Goal: Task Accomplishment & Management: Complete application form

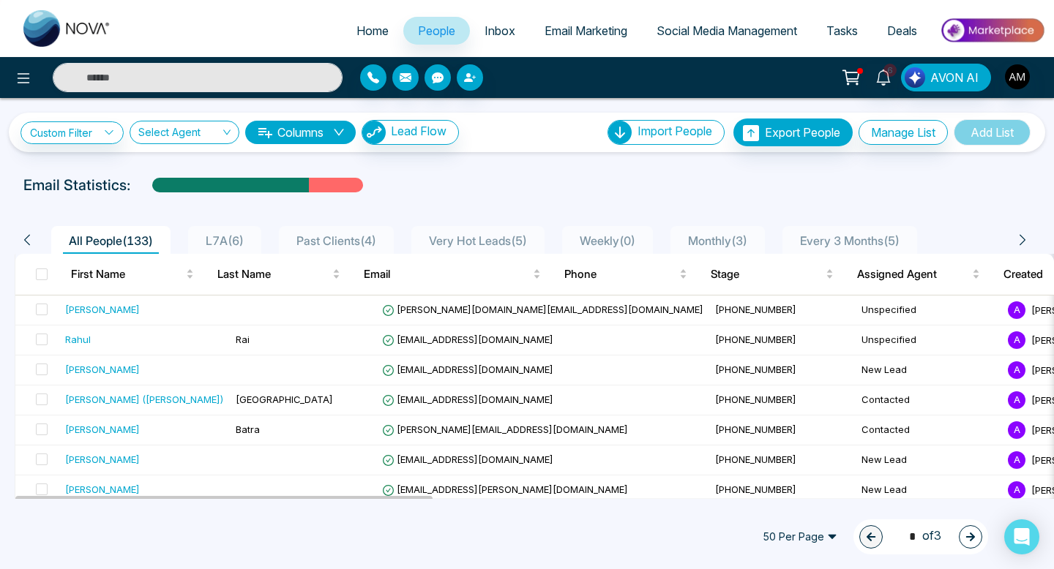
click at [483, 238] on span "Very Hot Leads ( 5 )" at bounding box center [478, 240] width 110 height 15
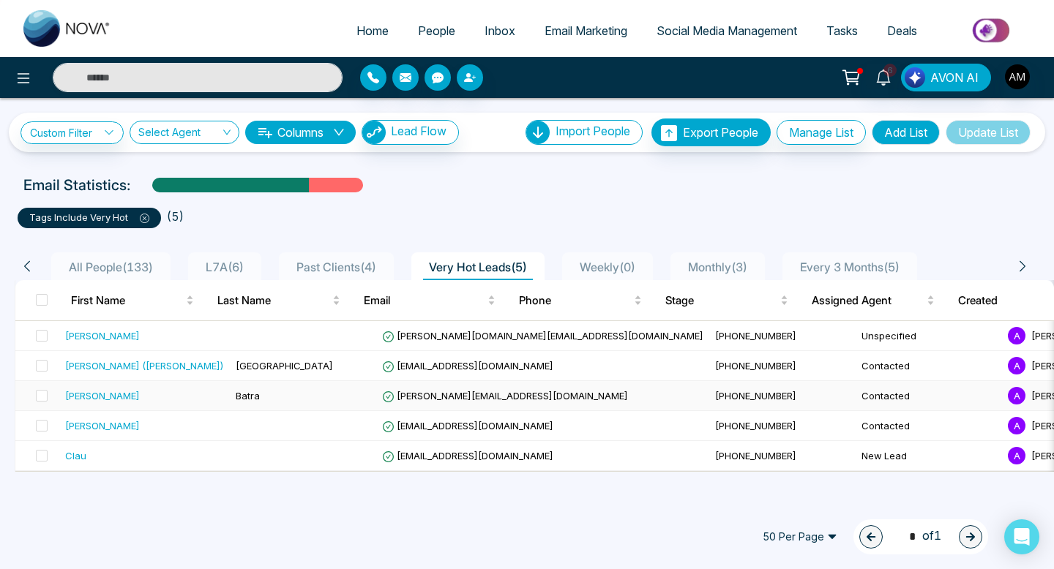
click at [98, 395] on div "[PERSON_NAME]" at bounding box center [144, 396] width 159 height 15
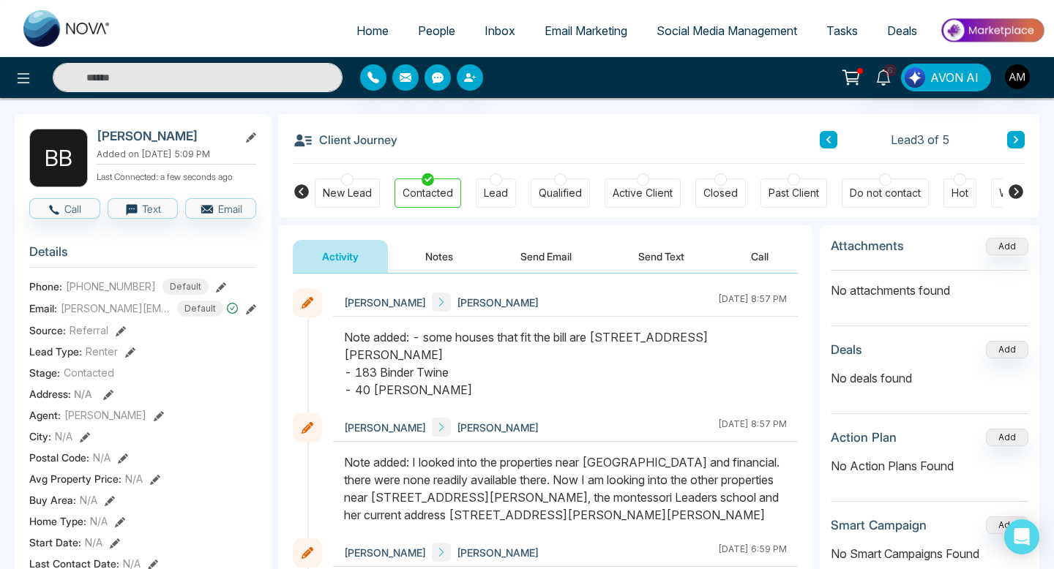
scroll to position [17, 0]
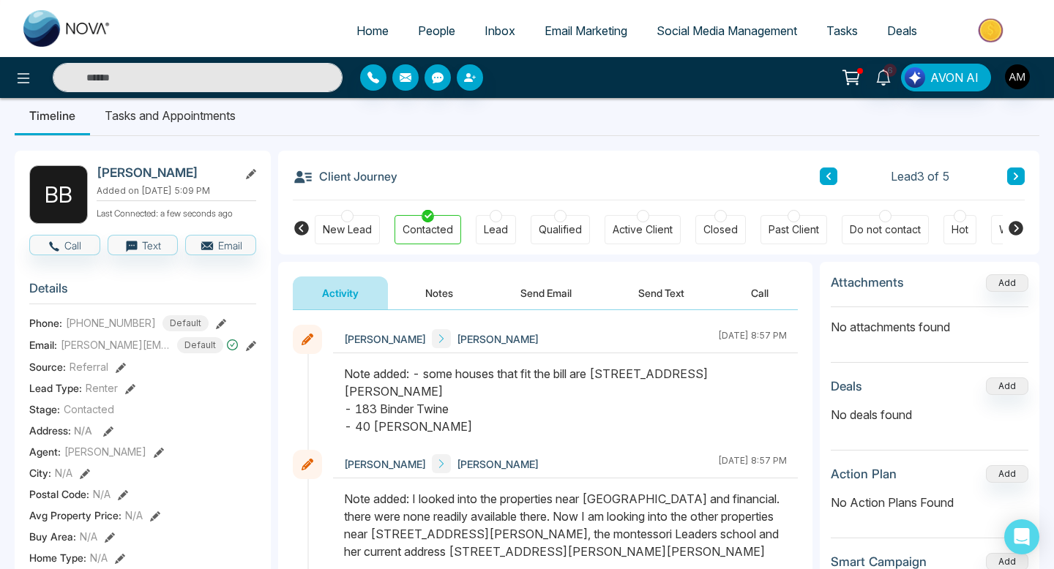
click at [433, 295] on button "Notes" at bounding box center [439, 293] width 86 height 33
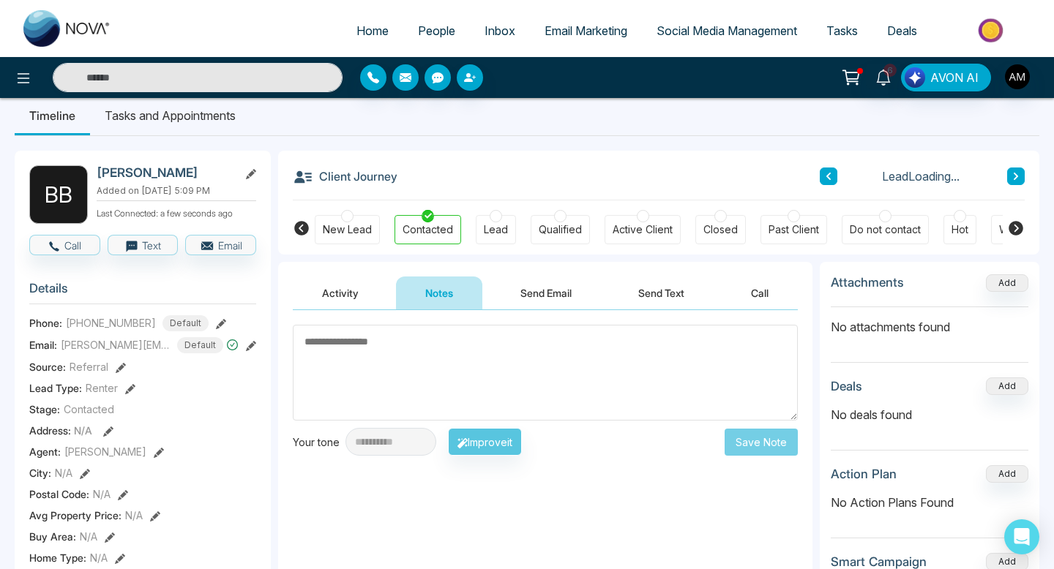
click at [460, 349] on textarea at bounding box center [545, 373] width 505 height 96
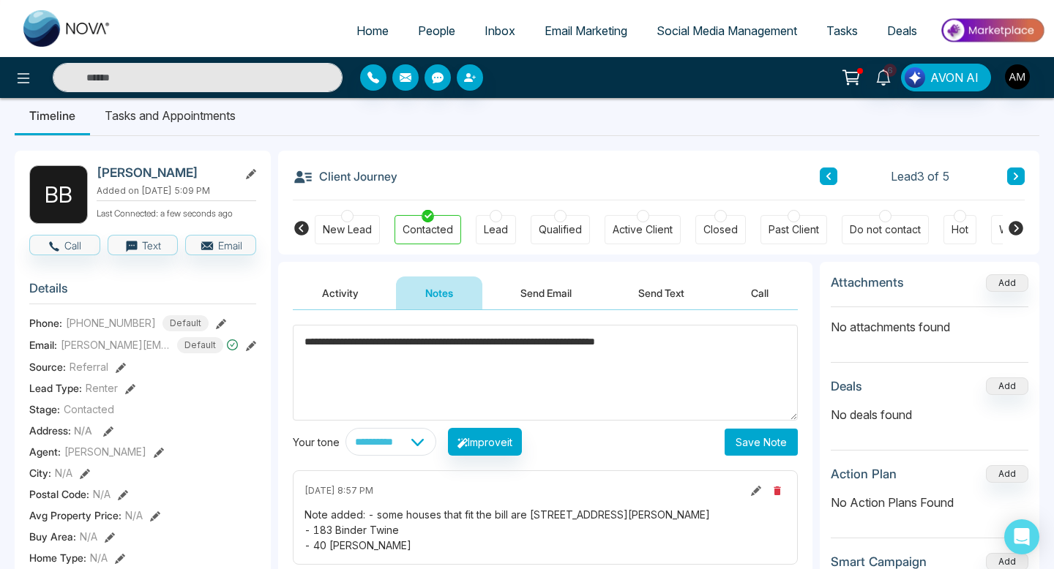
click at [516, 345] on textarea "**********" at bounding box center [545, 373] width 505 height 96
click at [751, 337] on textarea "**********" at bounding box center [545, 373] width 505 height 96
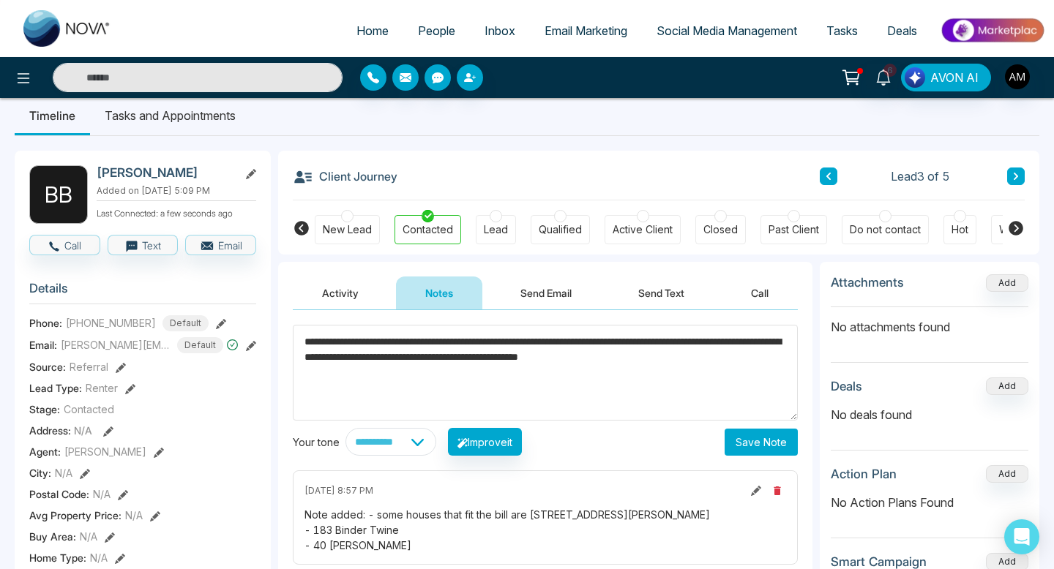
type textarea "**********"
click at [761, 435] on button "Save Note" at bounding box center [761, 442] width 73 height 27
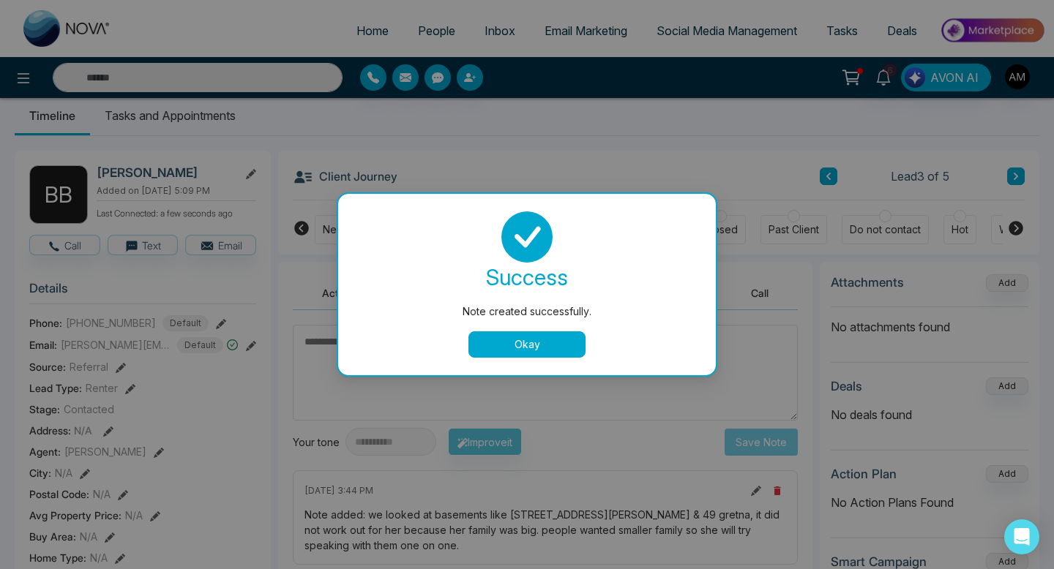
click at [501, 340] on button "Okay" at bounding box center [526, 345] width 117 height 26
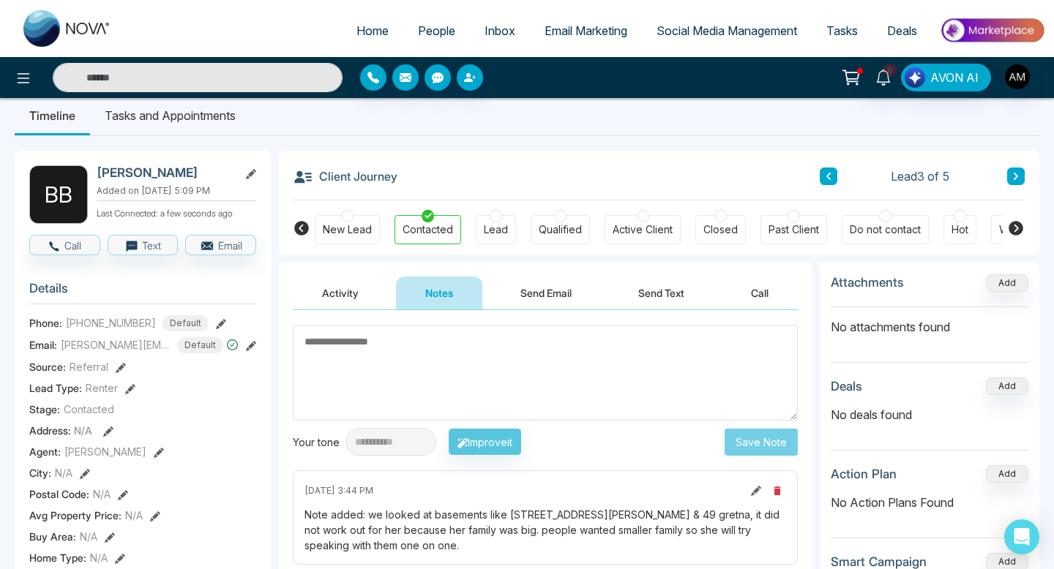
click at [430, 38] on link "People" at bounding box center [436, 31] width 67 height 28
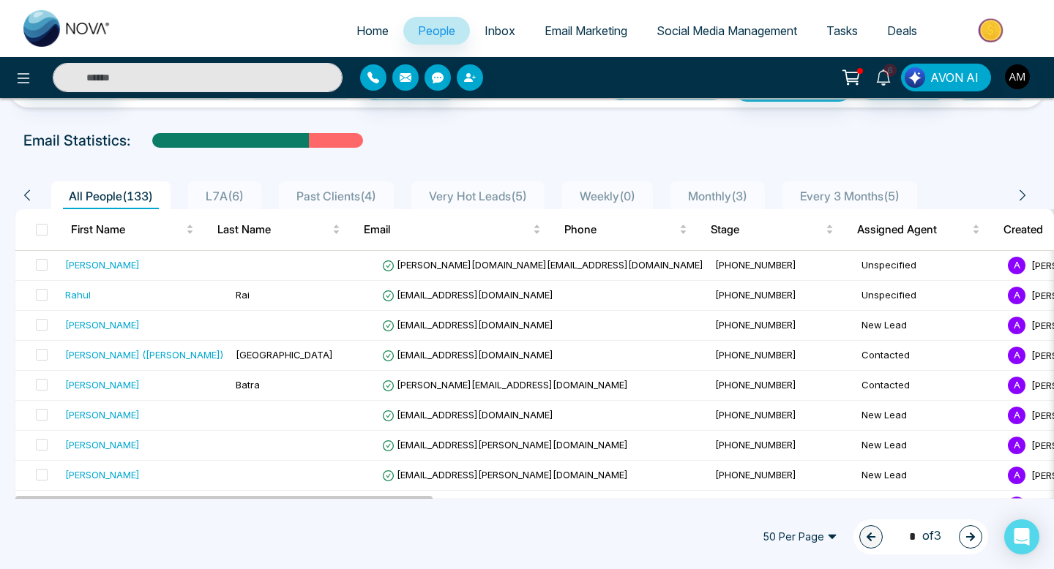
scroll to position [54, 0]
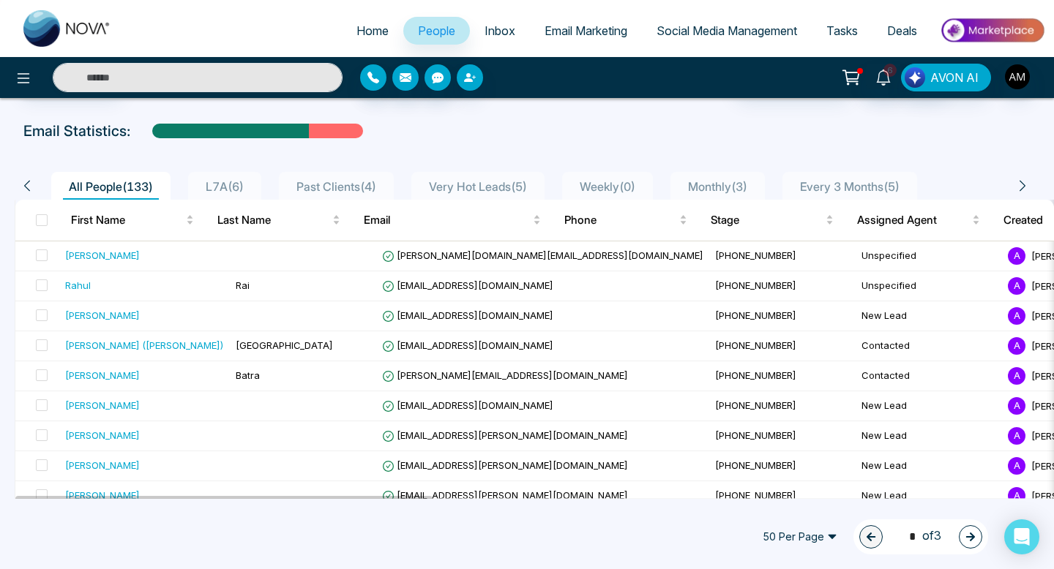
click at [465, 191] on span "Very Hot Leads ( 5 )" at bounding box center [478, 186] width 110 height 15
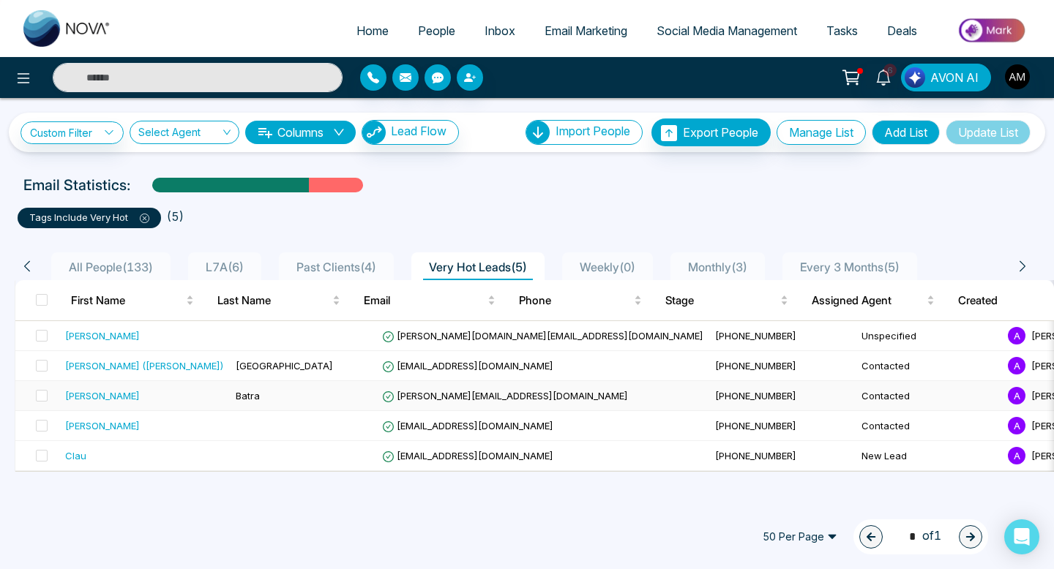
click at [149, 396] on div "[PERSON_NAME]" at bounding box center [144, 396] width 159 height 15
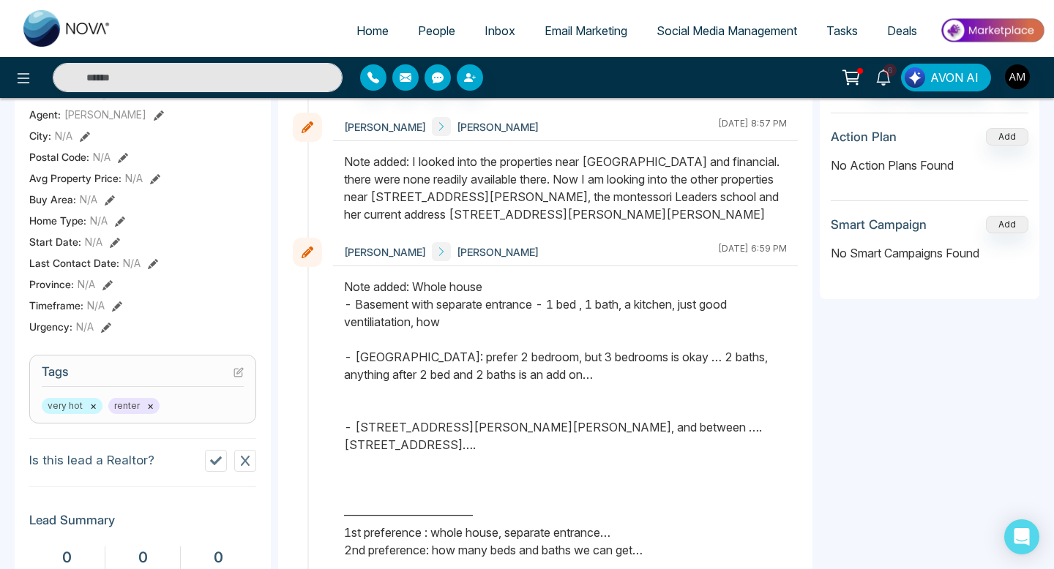
scroll to position [361, 0]
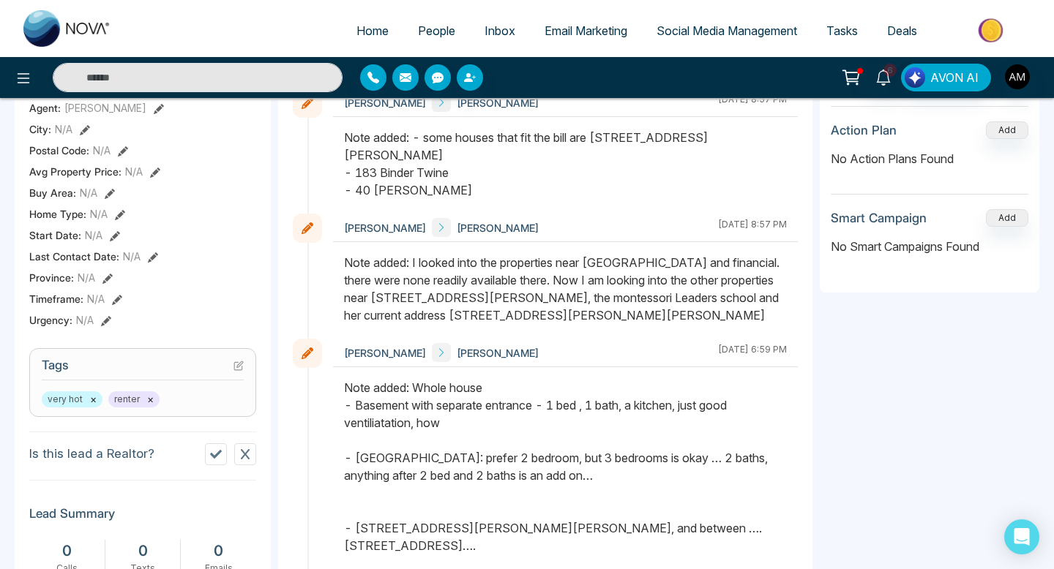
click at [94, 397] on button "×" at bounding box center [93, 399] width 7 height 13
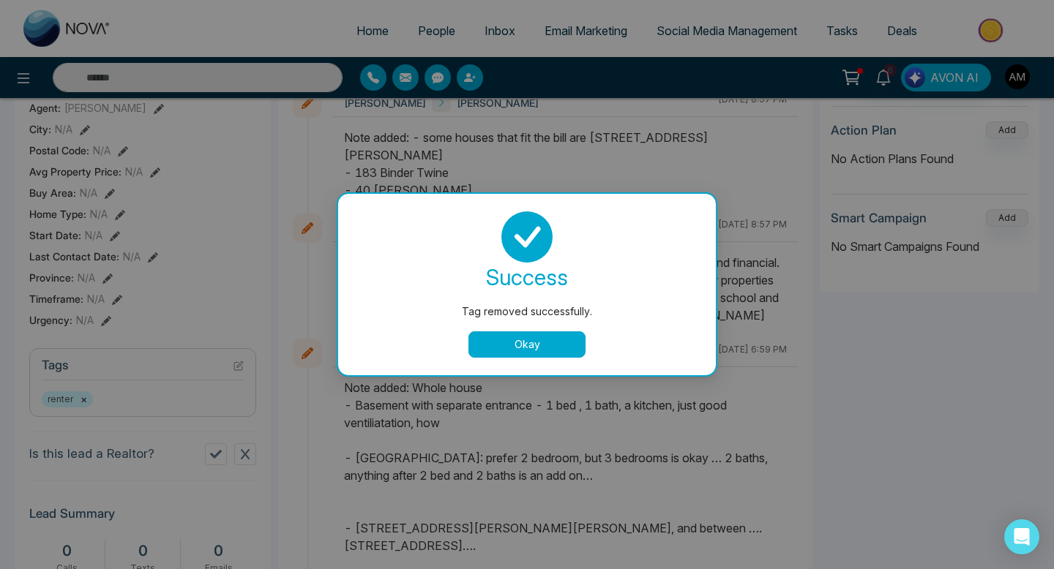
click at [509, 342] on button "Okay" at bounding box center [526, 345] width 117 height 26
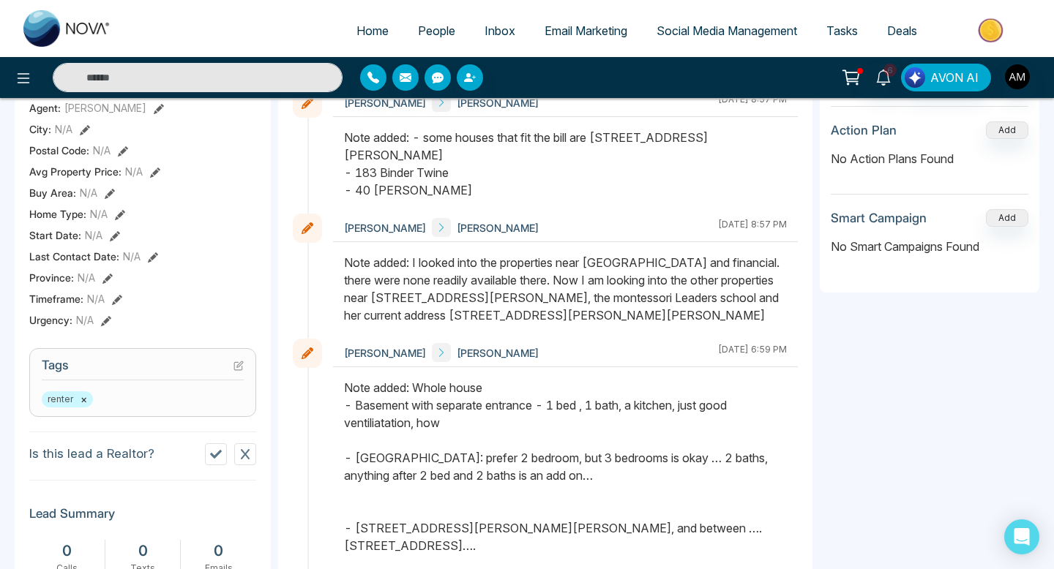
click at [420, 36] on span "People" at bounding box center [436, 30] width 37 height 15
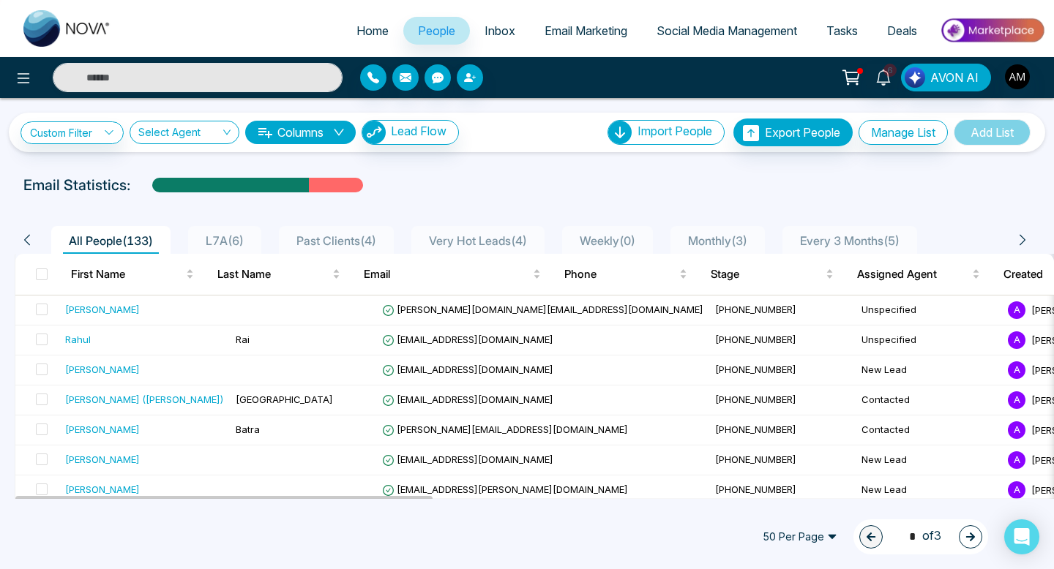
click at [495, 227] on li "Very Hot Leads ( 4 )" at bounding box center [477, 240] width 133 height 28
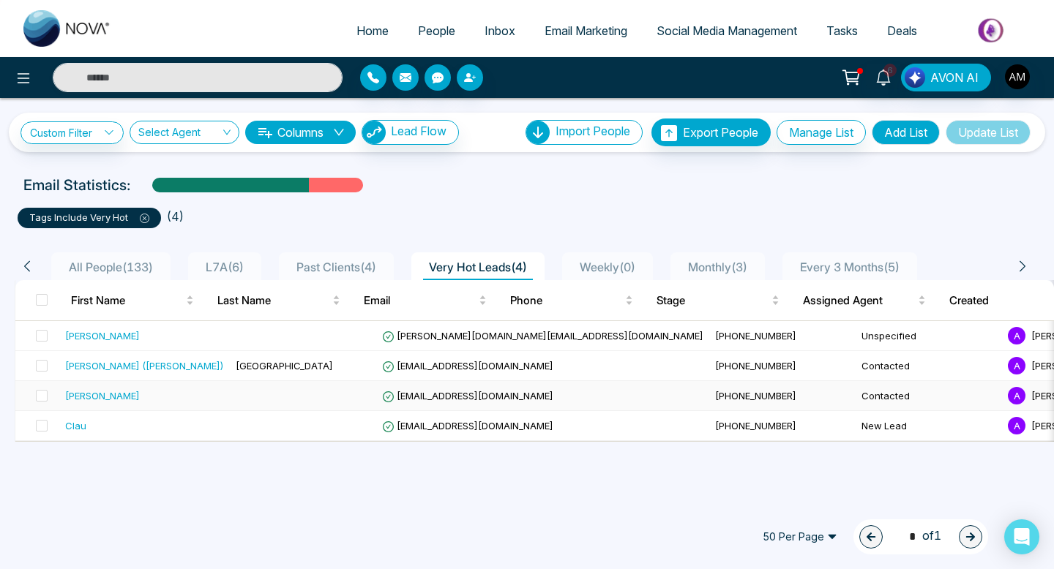
click at [305, 391] on td at bounding box center [303, 396] width 146 height 30
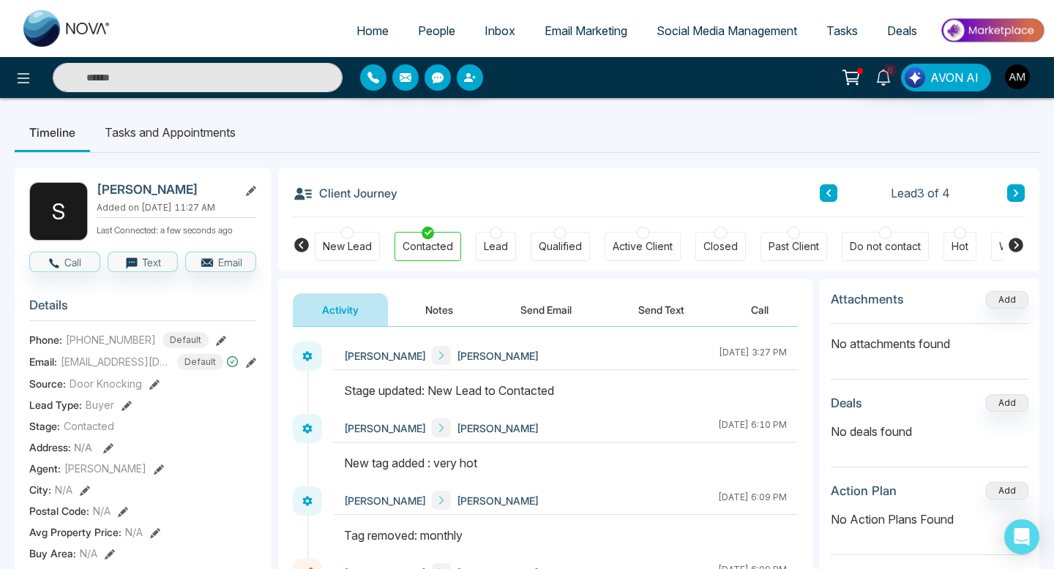
click at [432, 34] on span "People" at bounding box center [436, 30] width 37 height 15
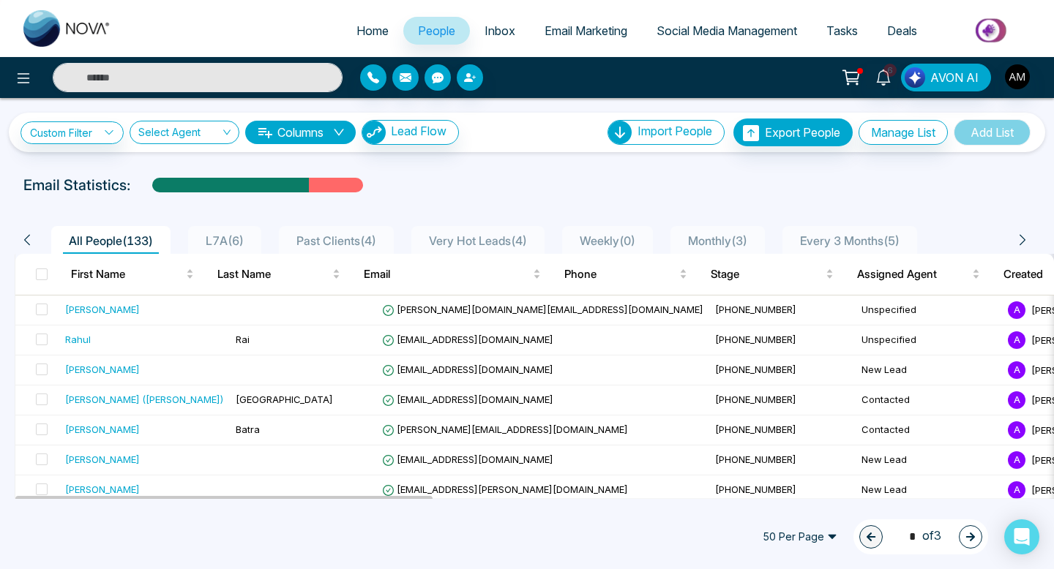
click at [740, 239] on span "Monthly ( 3 )" at bounding box center [717, 240] width 71 height 15
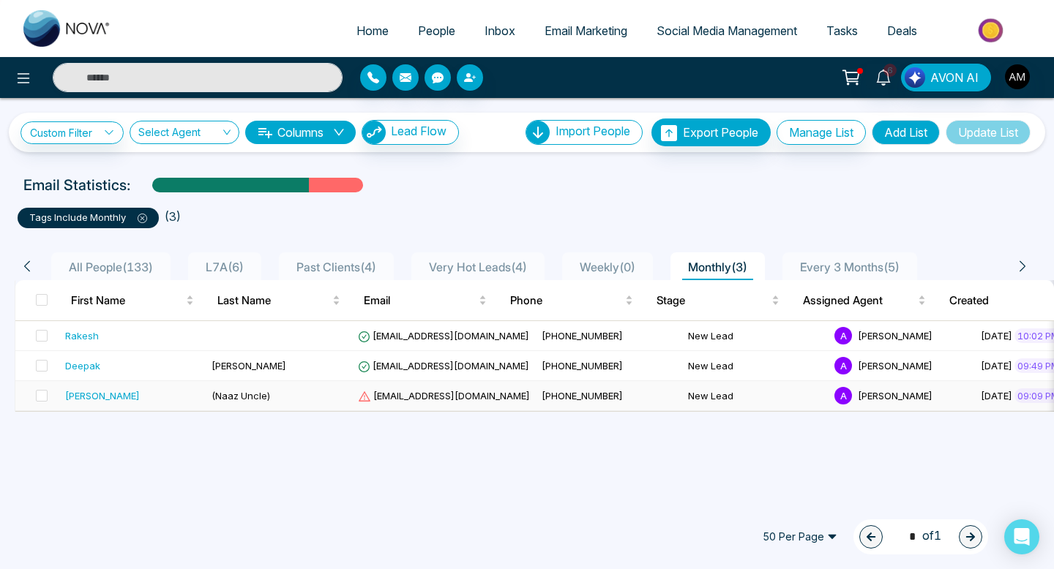
click at [403, 392] on span "[EMAIL_ADDRESS][DOMAIN_NAME]" at bounding box center [444, 396] width 172 height 12
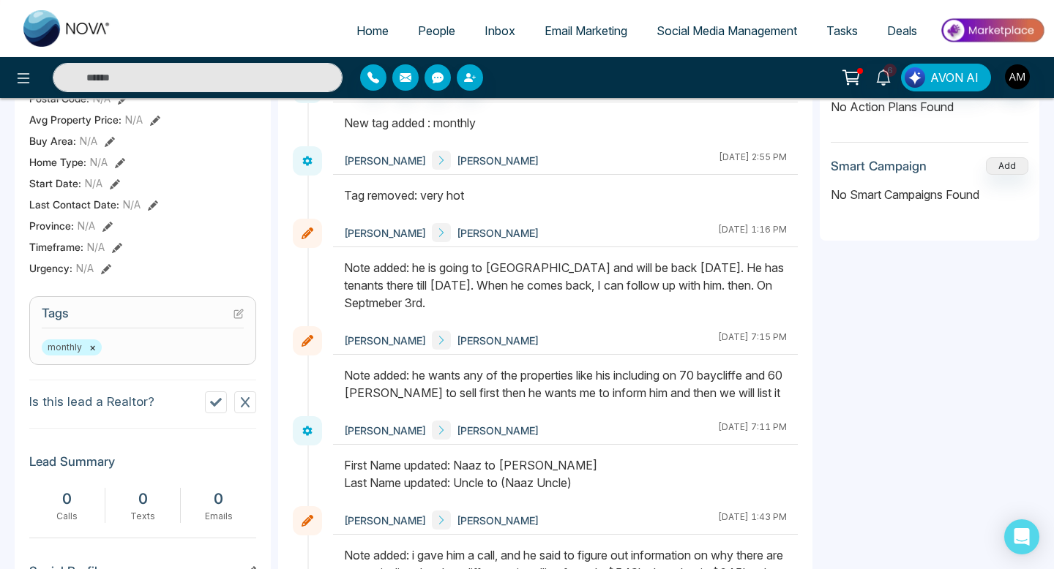
scroll to position [416, 0]
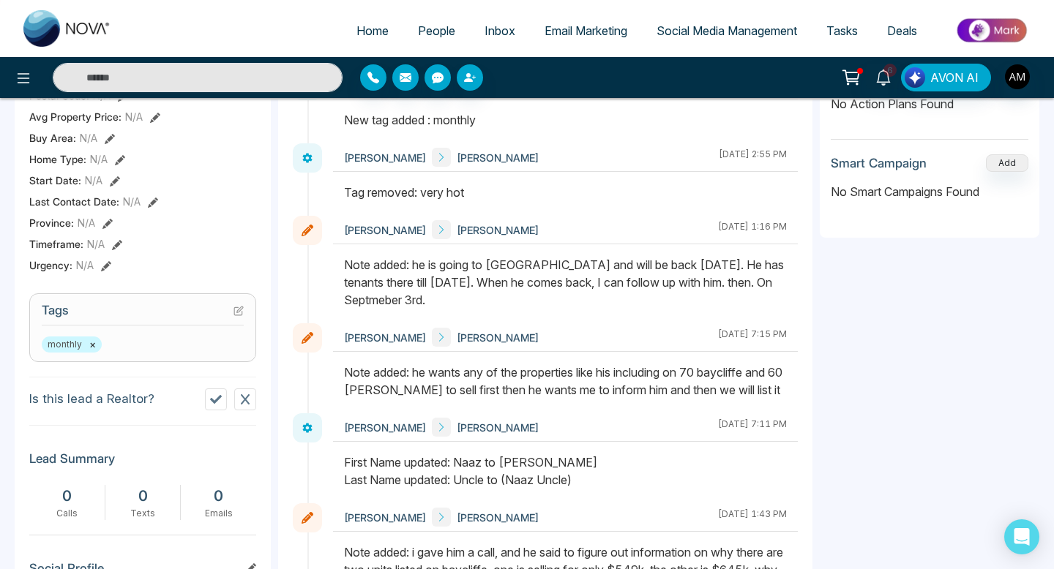
click at [235, 316] on icon at bounding box center [238, 311] width 10 height 10
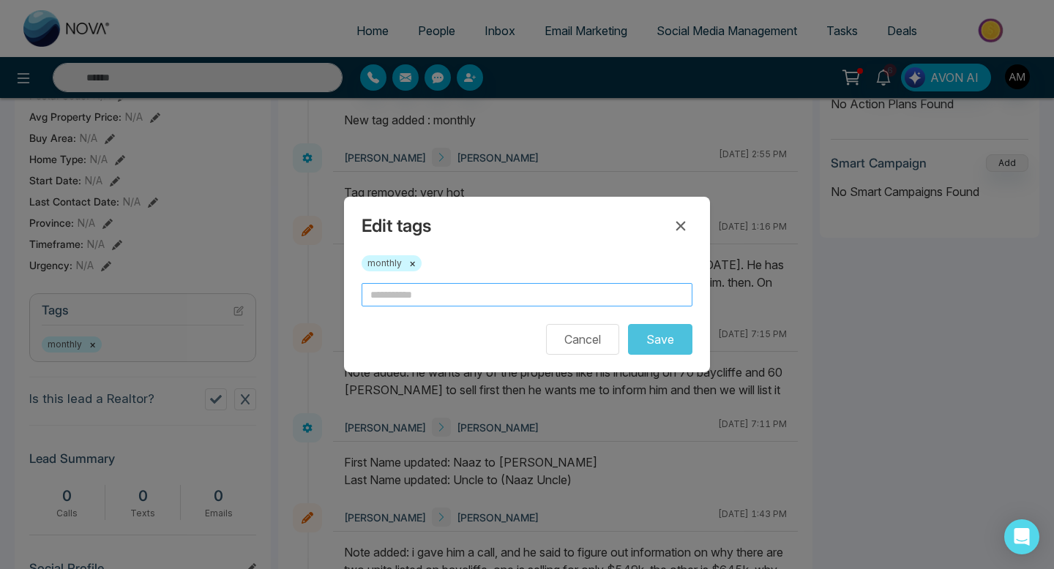
click at [485, 304] on input "text" at bounding box center [527, 294] width 331 height 23
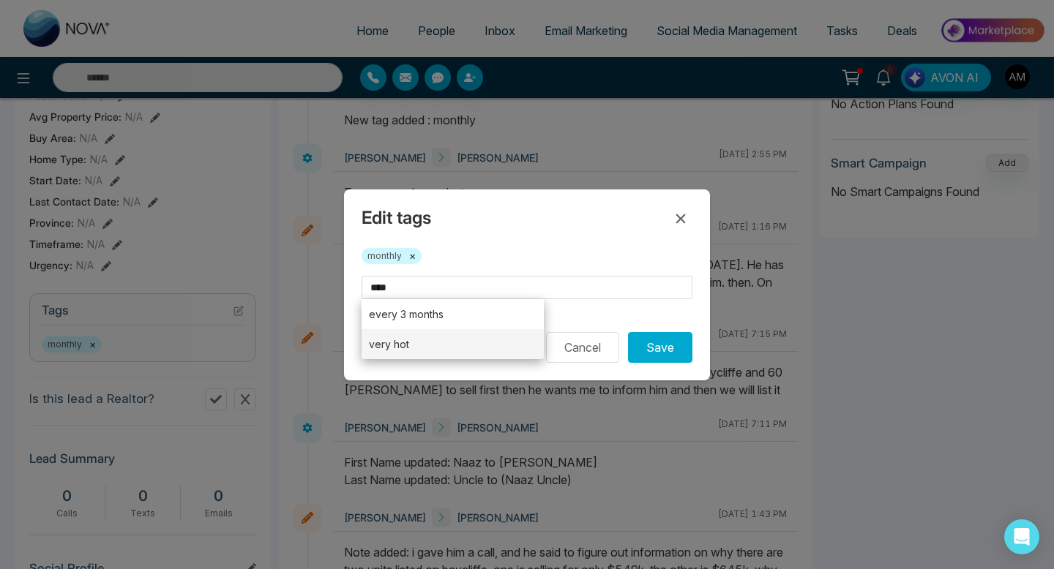
click at [487, 343] on li "very hot" at bounding box center [453, 344] width 182 height 30
type input "********"
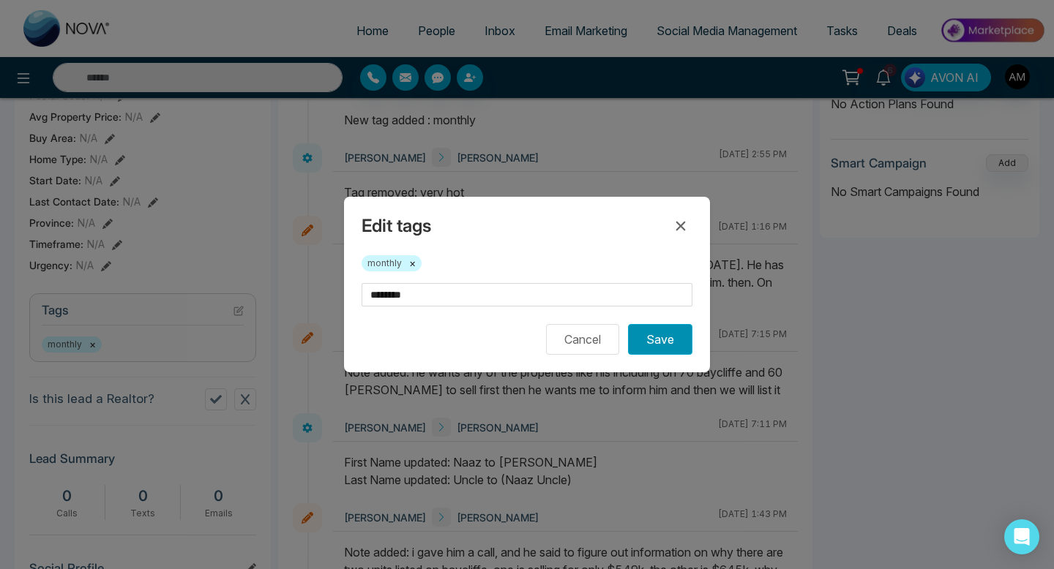
click at [653, 353] on button "Save" at bounding box center [660, 339] width 64 height 31
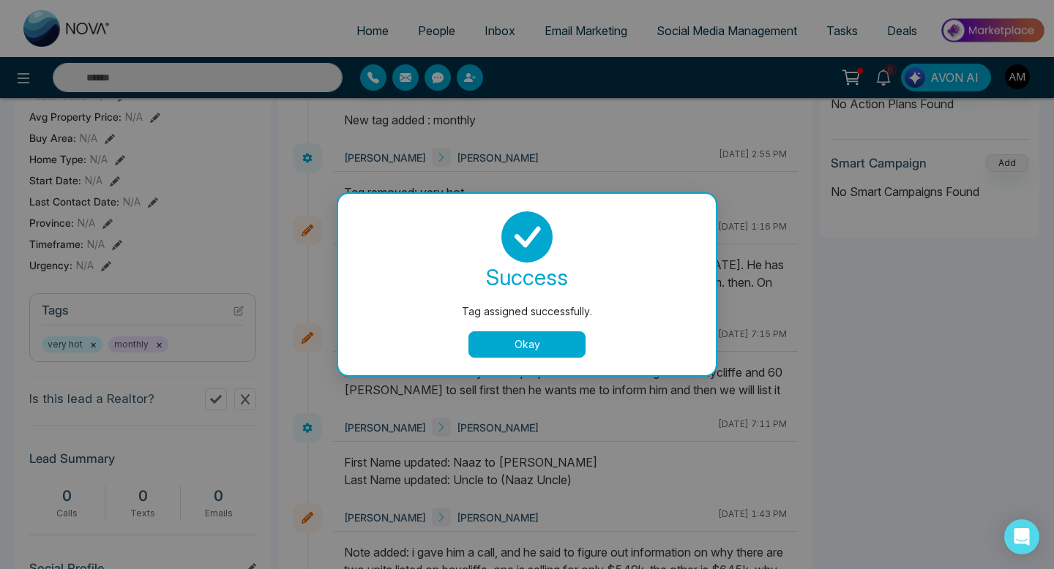
click at [546, 330] on div "success Tag assigned successfully. Okay" at bounding box center [527, 285] width 343 height 146
click at [528, 348] on button "Okay" at bounding box center [526, 345] width 117 height 26
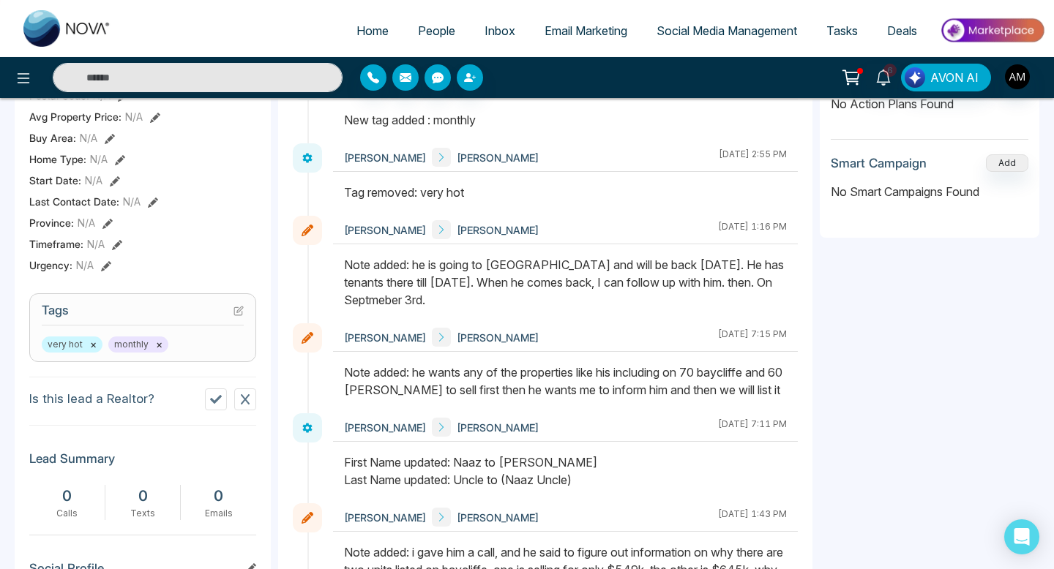
click at [418, 34] on span "People" at bounding box center [436, 30] width 37 height 15
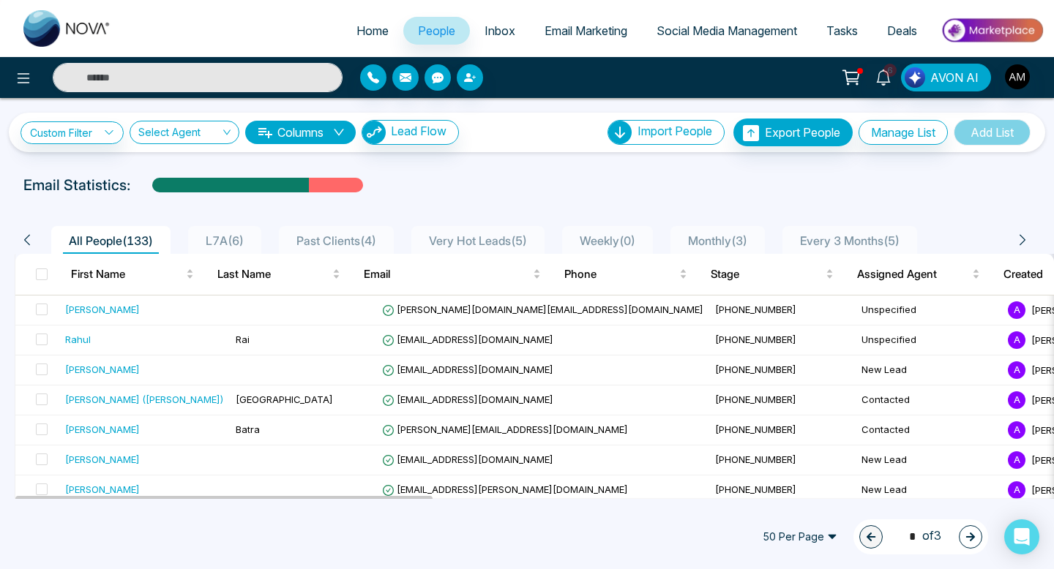
click at [227, 239] on span "L7A ( 6 )" at bounding box center [225, 240] width 50 height 15
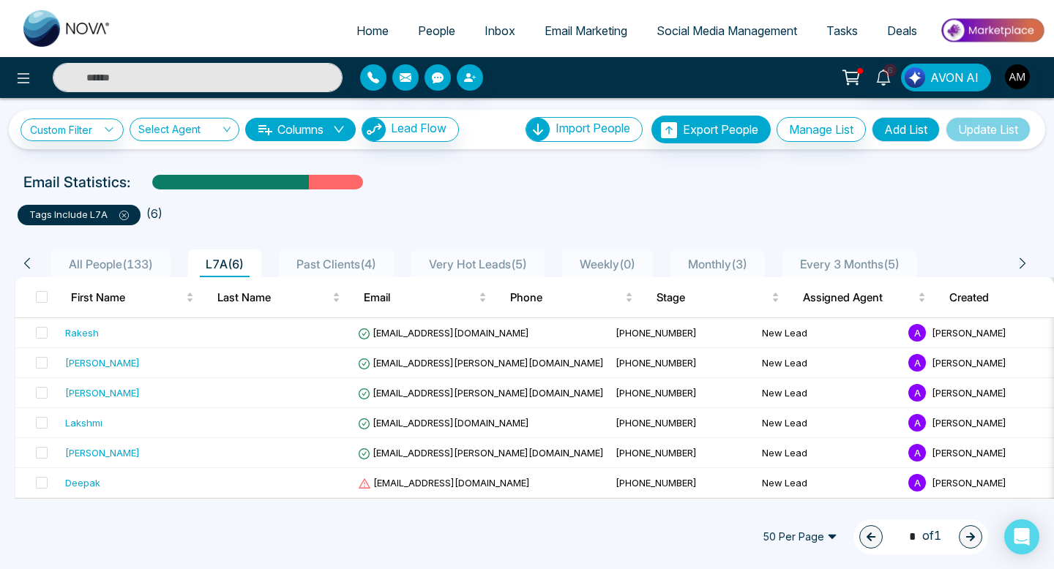
click at [205, 224] on ul "tags include L7A ( 6 )" at bounding box center [527, 212] width 1019 height 26
click at [227, 263] on span "L7A ( 6 )" at bounding box center [225, 264] width 50 height 15
click at [811, 127] on button "Manage List" at bounding box center [820, 129] width 89 height 25
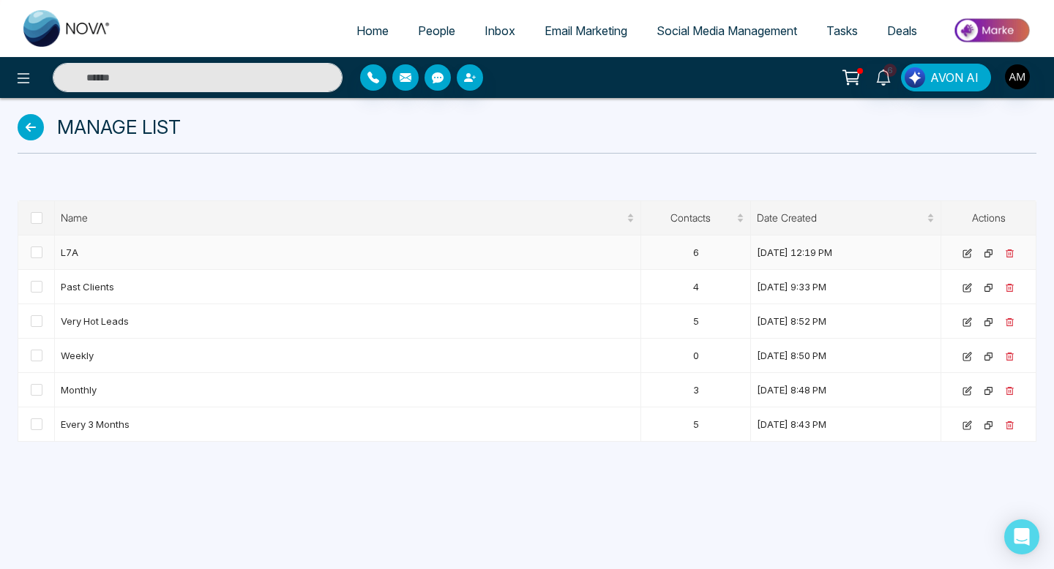
click at [1009, 249] on icon at bounding box center [1010, 254] width 10 height 10
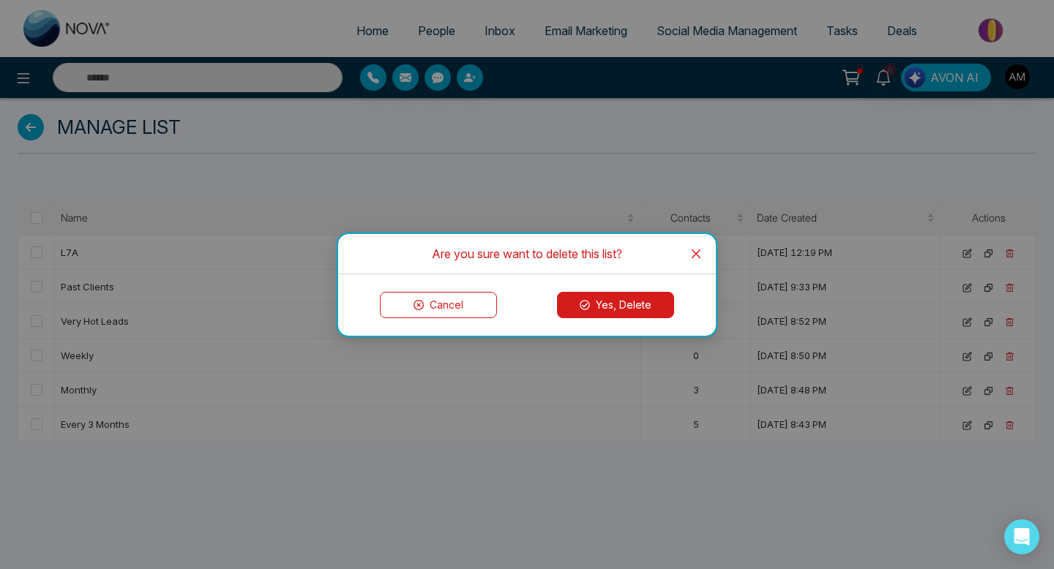
click at [625, 307] on button "Yes, Delete" at bounding box center [615, 305] width 117 height 26
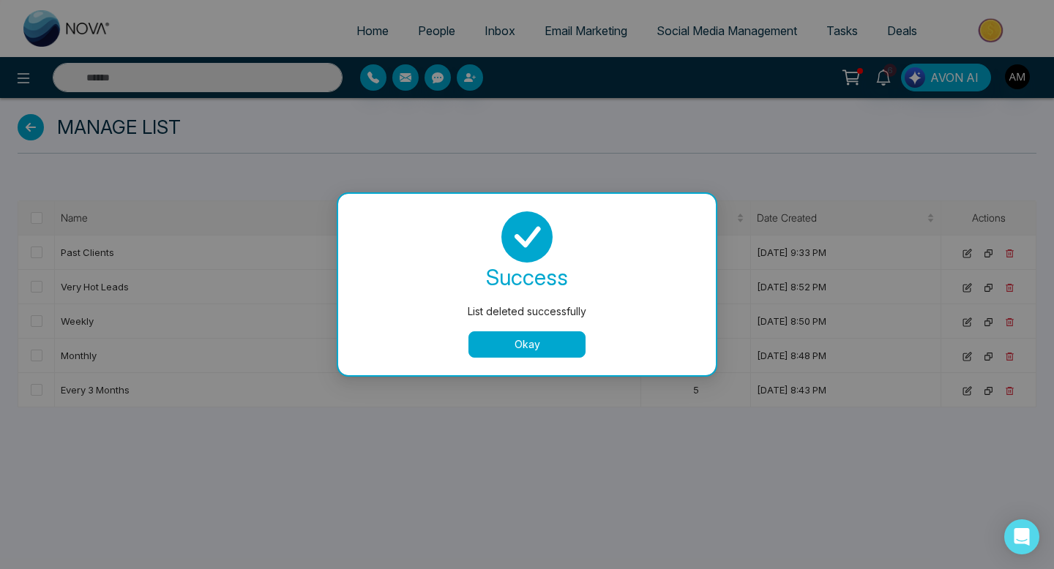
click at [556, 352] on button "Okay" at bounding box center [526, 345] width 117 height 26
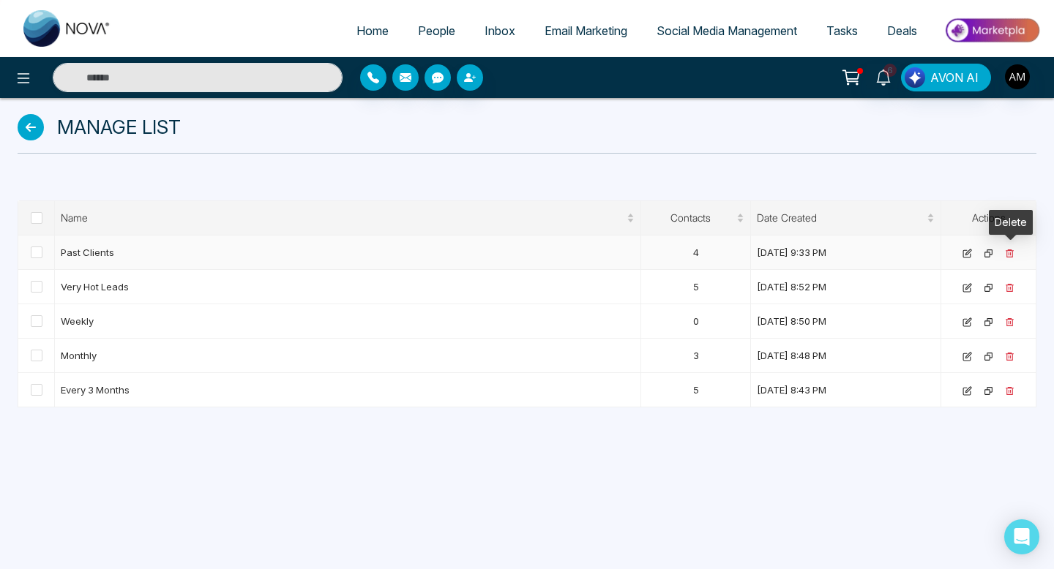
click at [1009, 251] on icon at bounding box center [1010, 254] width 10 height 10
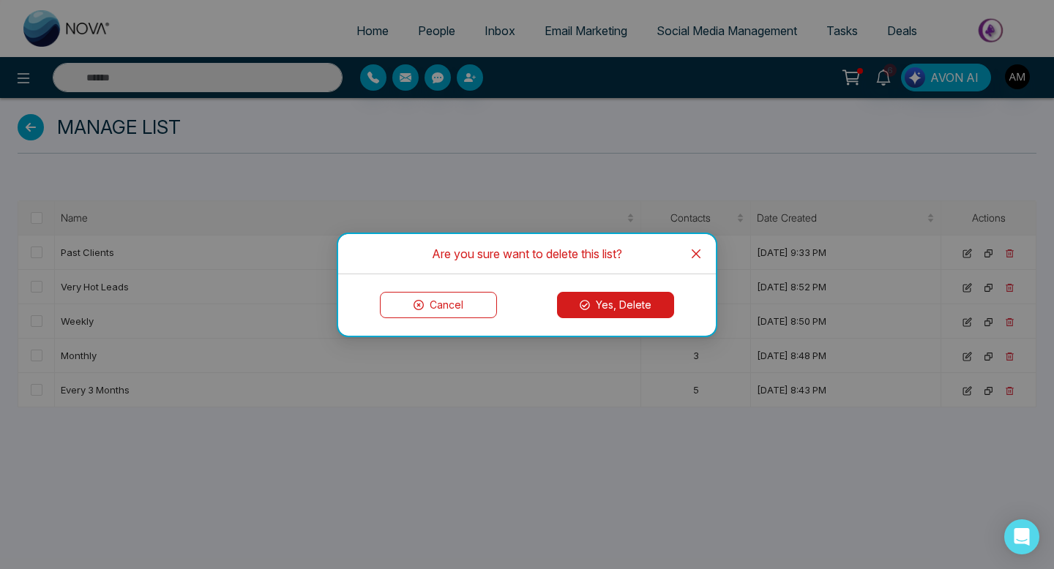
click at [651, 304] on button "Yes, Delete" at bounding box center [615, 305] width 117 height 26
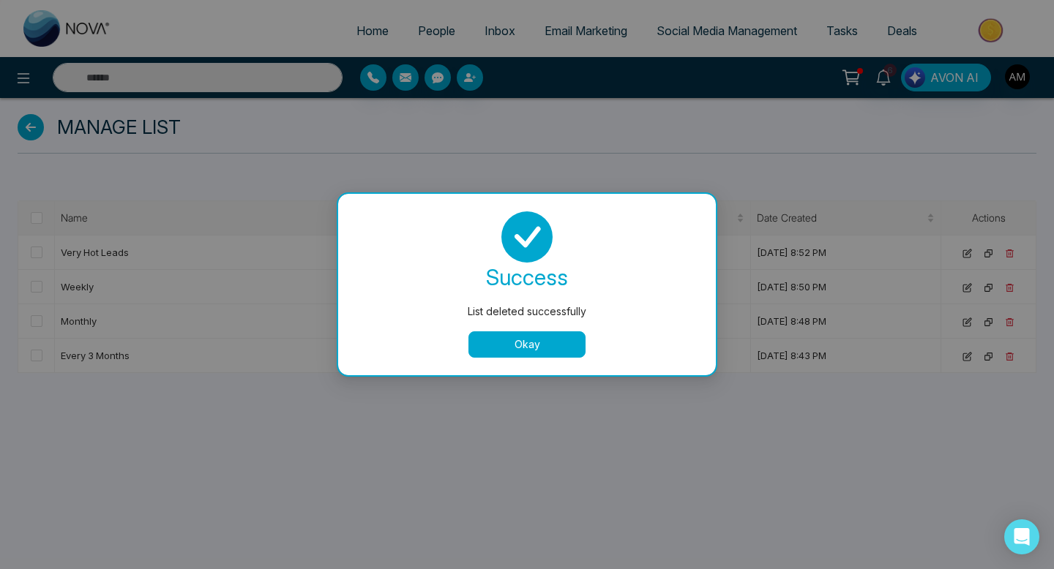
click at [502, 351] on button "Okay" at bounding box center [526, 345] width 117 height 26
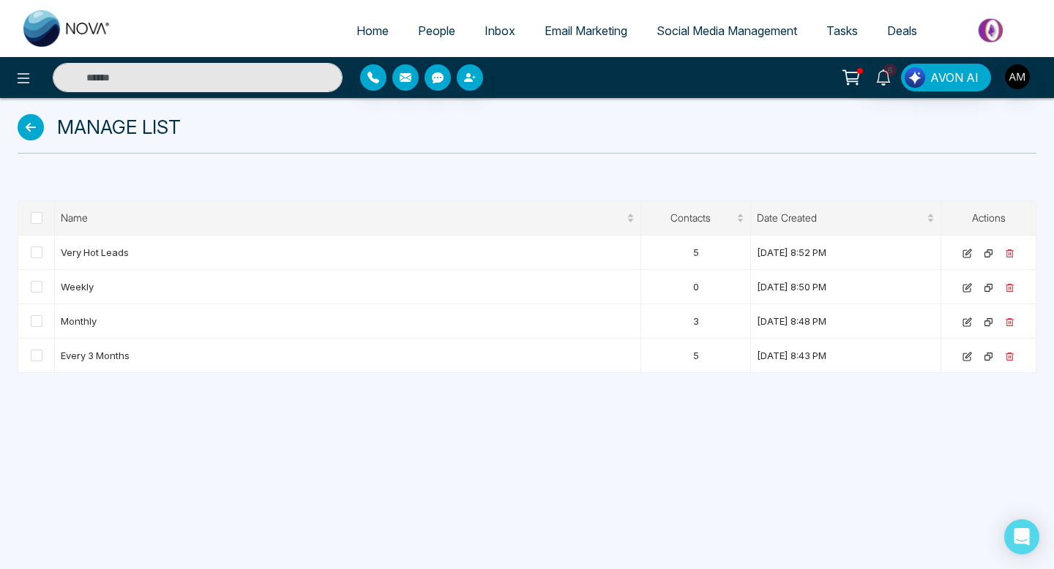
click at [31, 127] on icon at bounding box center [31, 127] width 26 height 26
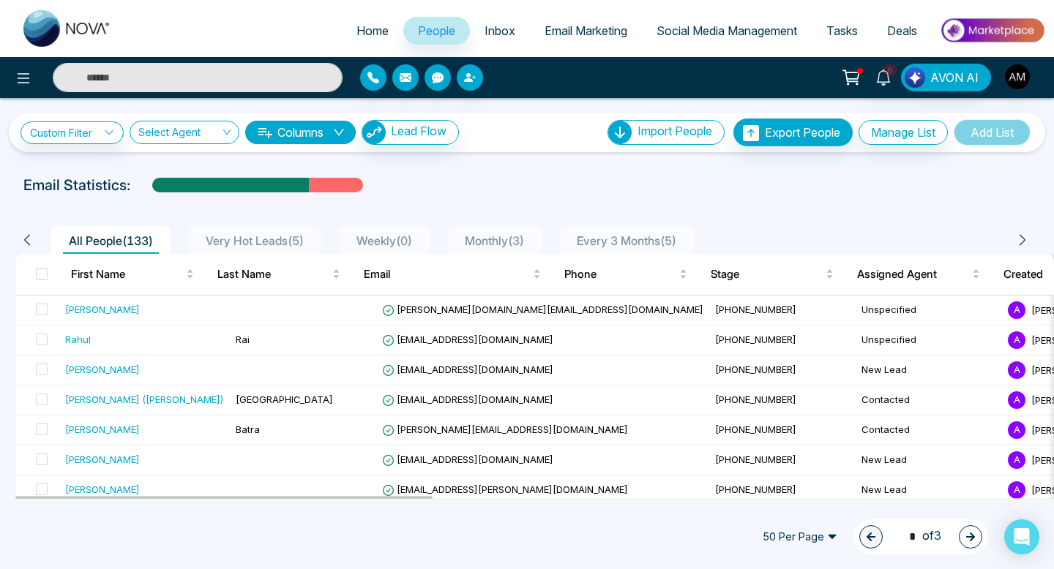
click at [255, 247] on div "Very Hot Leads ( 5 )" at bounding box center [255, 241] width 110 height 18
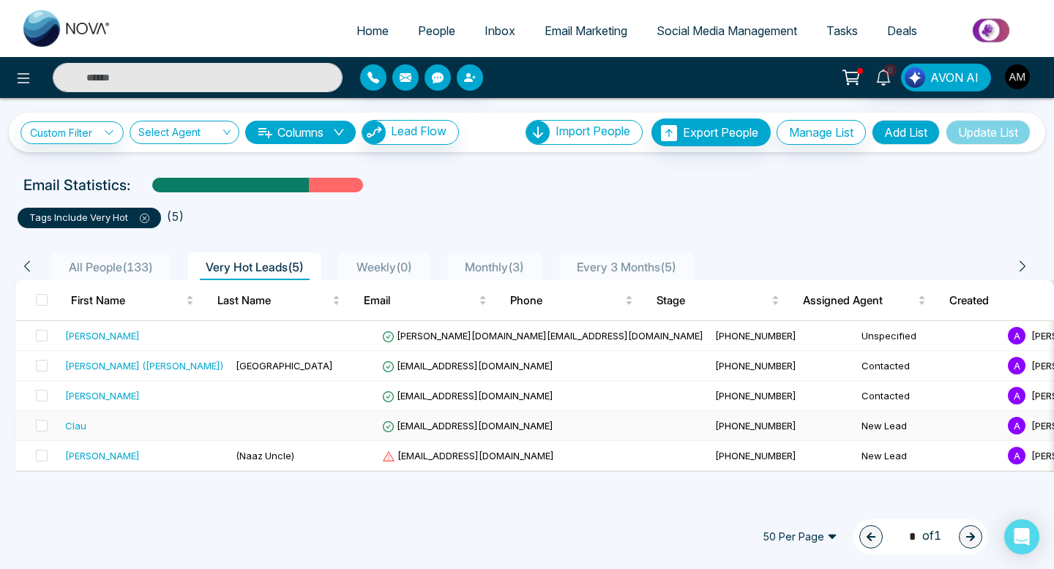
click at [282, 431] on td at bounding box center [303, 426] width 146 height 30
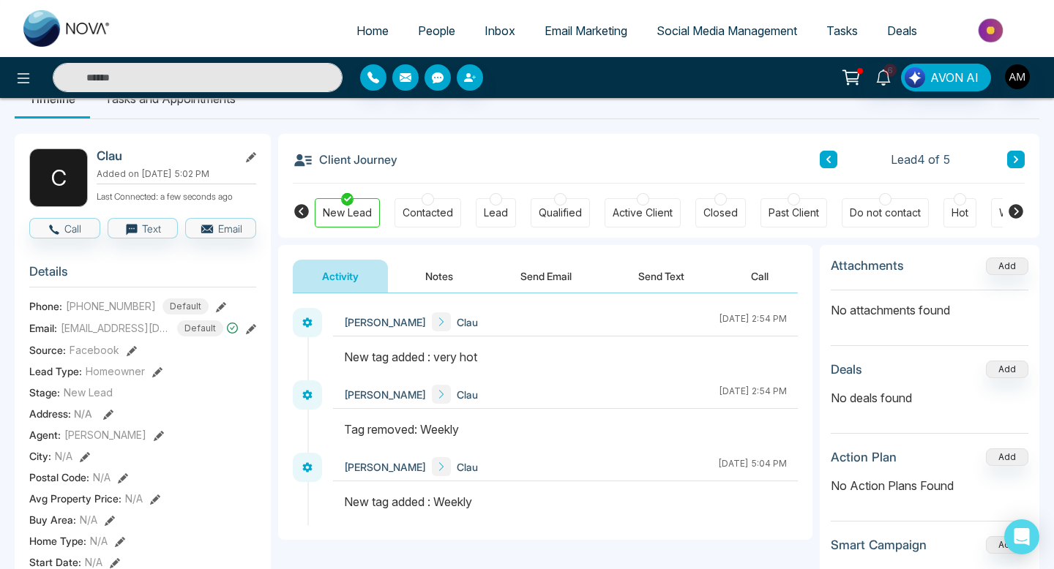
scroll to position [30, 0]
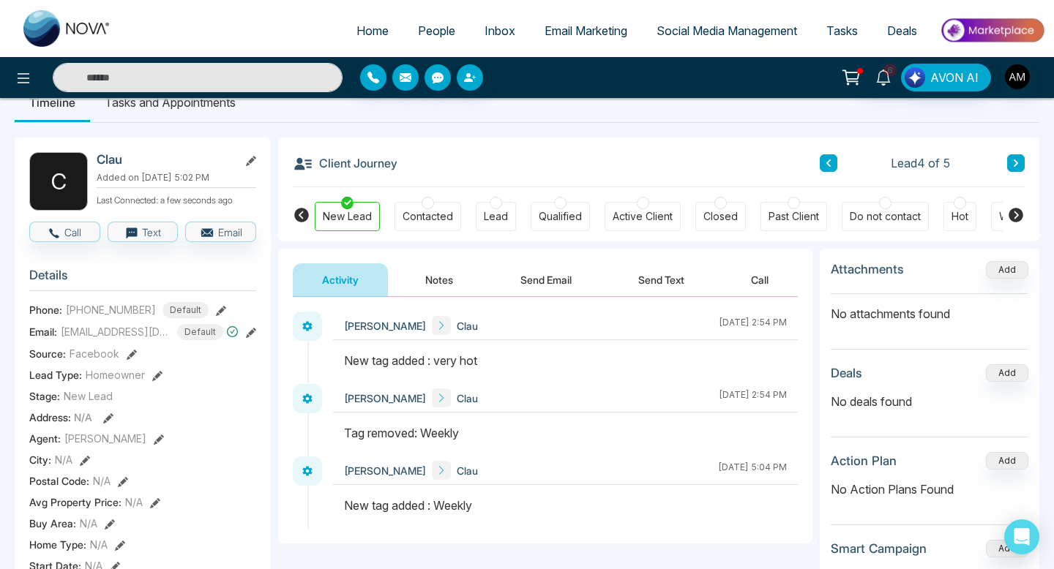
click at [428, 31] on span "People" at bounding box center [436, 30] width 37 height 15
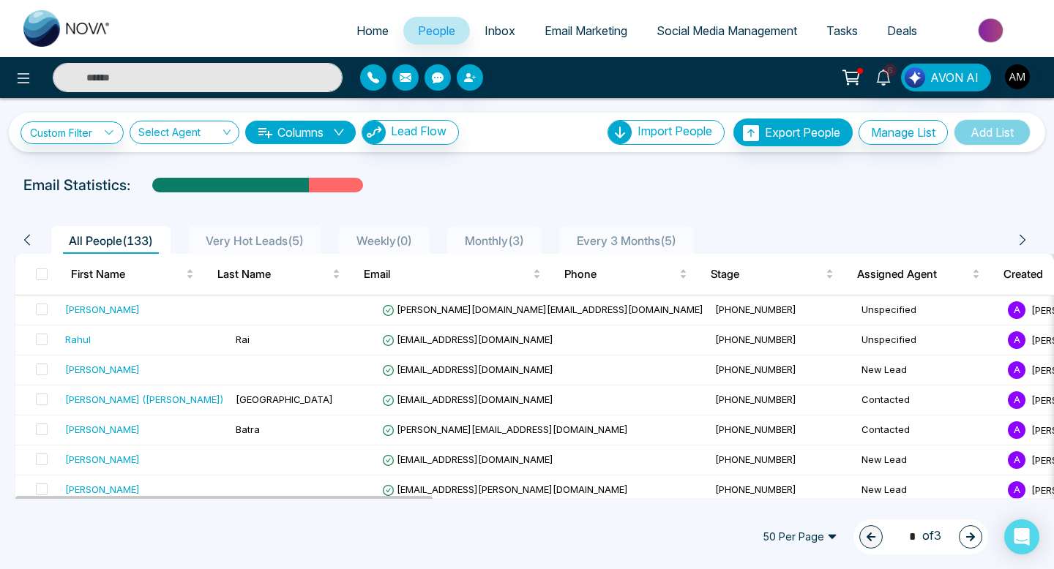
click at [267, 233] on span "Very Hot Leads ( 5 )" at bounding box center [255, 240] width 110 height 15
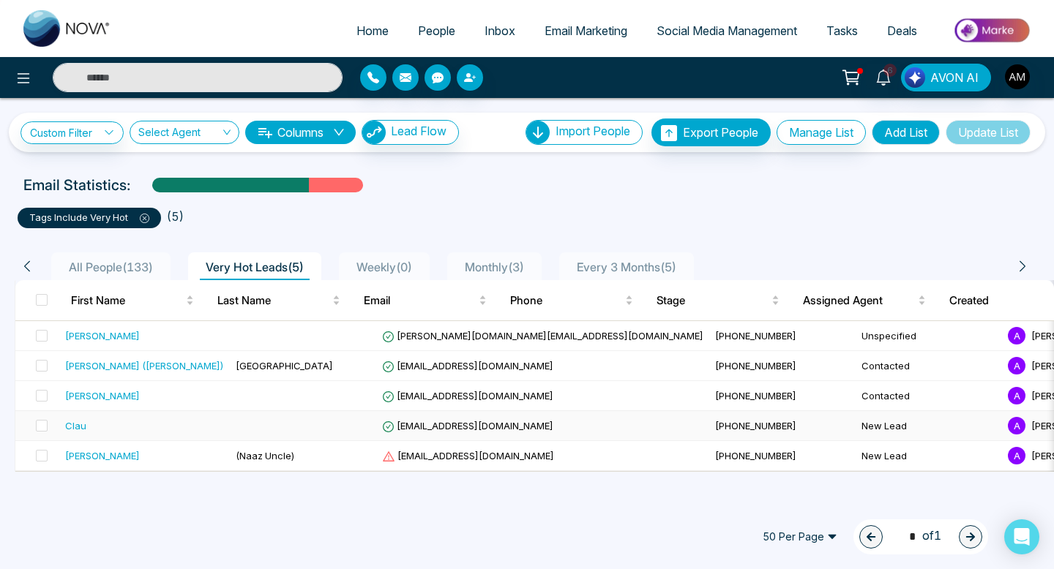
click at [205, 416] on td "Clau" at bounding box center [144, 426] width 171 height 30
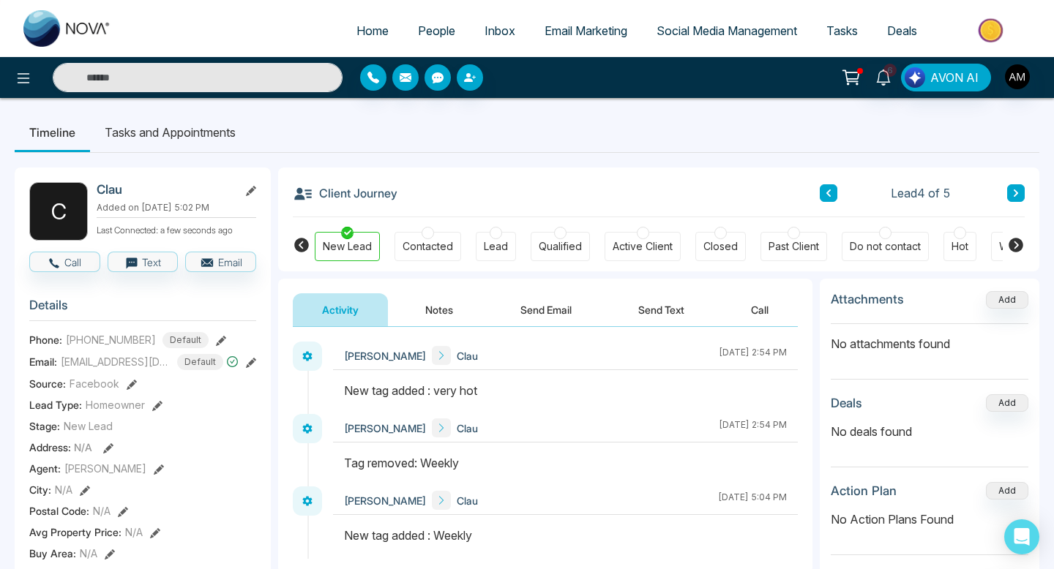
click at [436, 318] on button "Notes" at bounding box center [439, 309] width 86 height 33
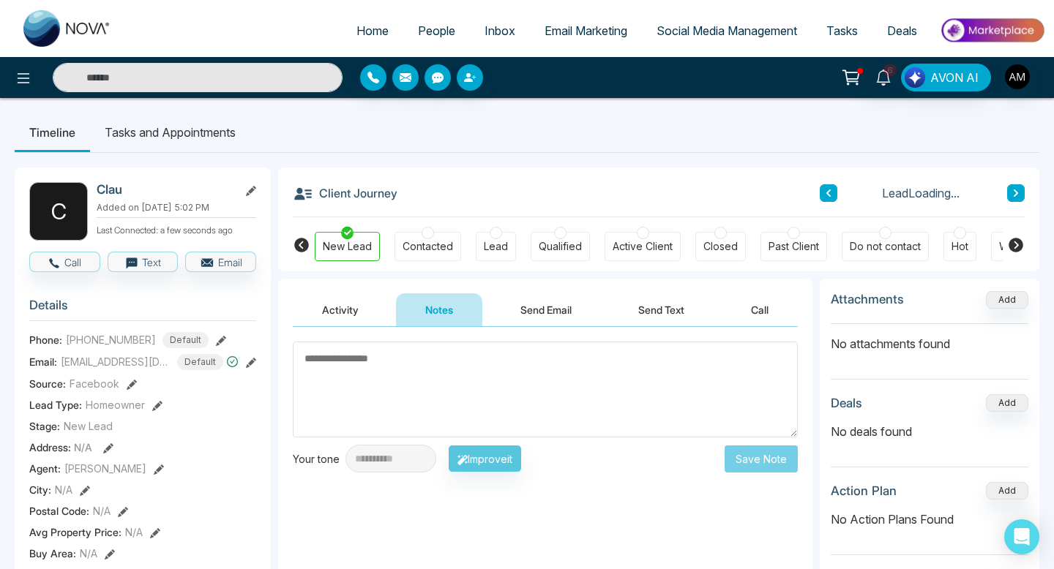
click at [427, 366] on textarea at bounding box center [545, 390] width 505 height 96
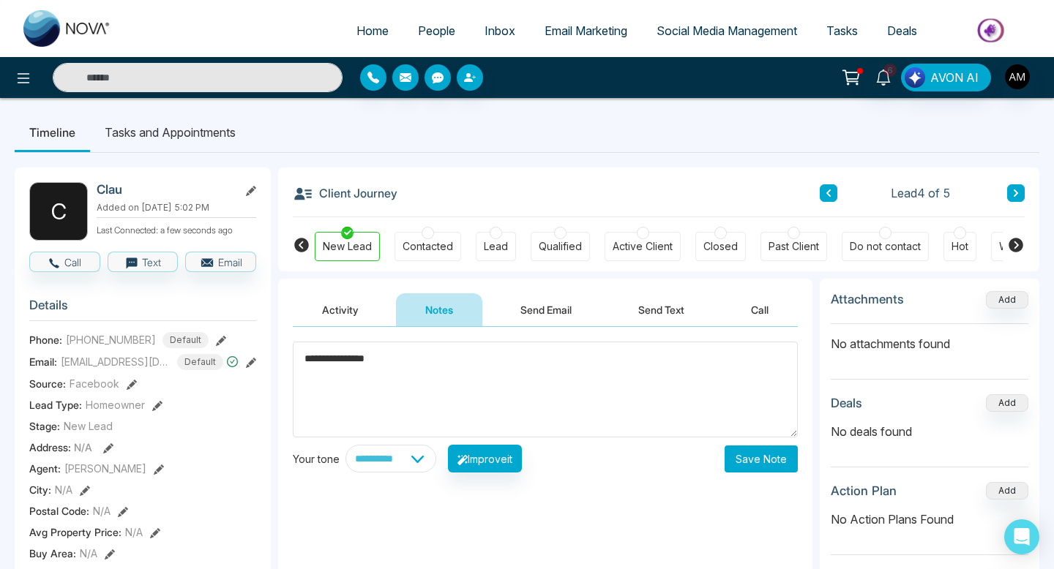
type textarea "**********"
click at [760, 450] on button "Save Note" at bounding box center [761, 459] width 73 height 27
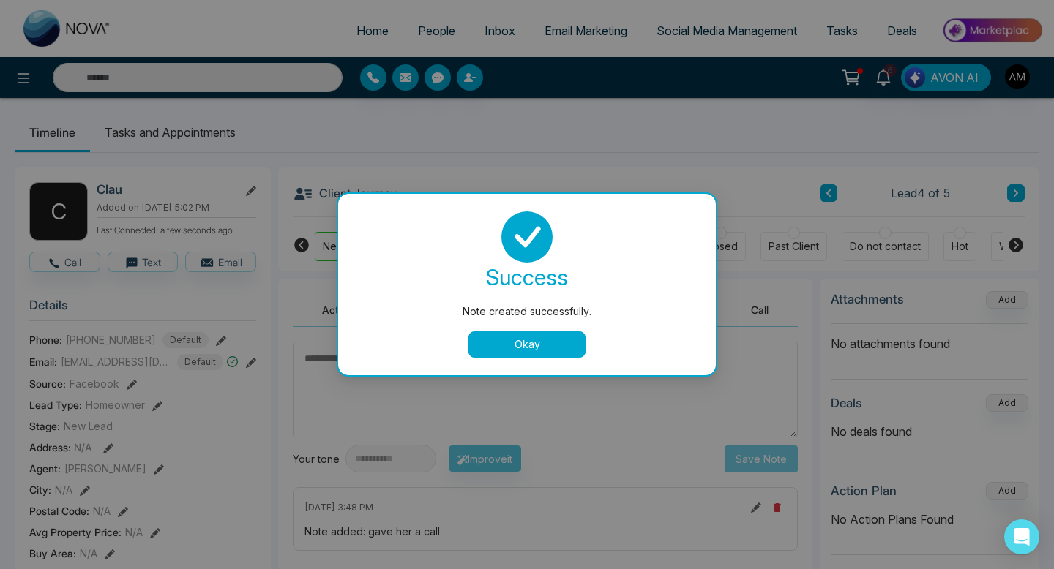
click at [517, 338] on button "Okay" at bounding box center [526, 345] width 117 height 26
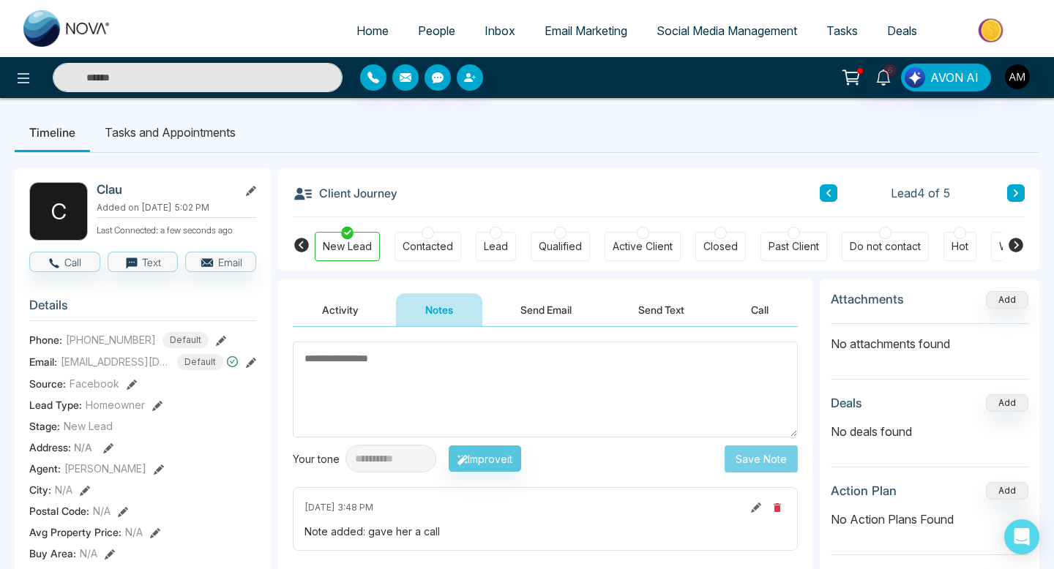
click at [409, 37] on link "People" at bounding box center [436, 31] width 67 height 28
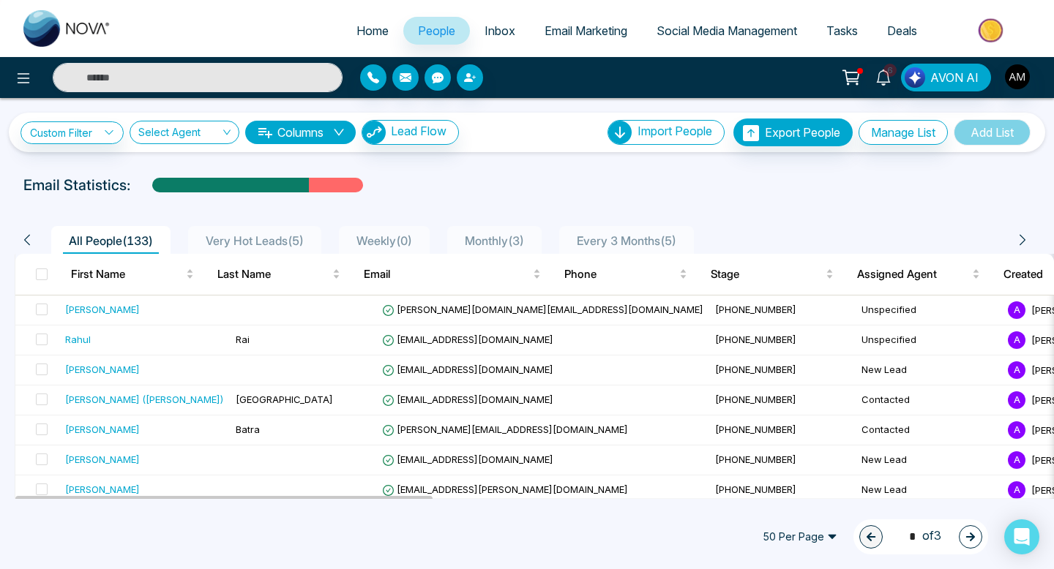
click at [263, 236] on span "Very Hot Leads ( 5 )" at bounding box center [255, 240] width 110 height 15
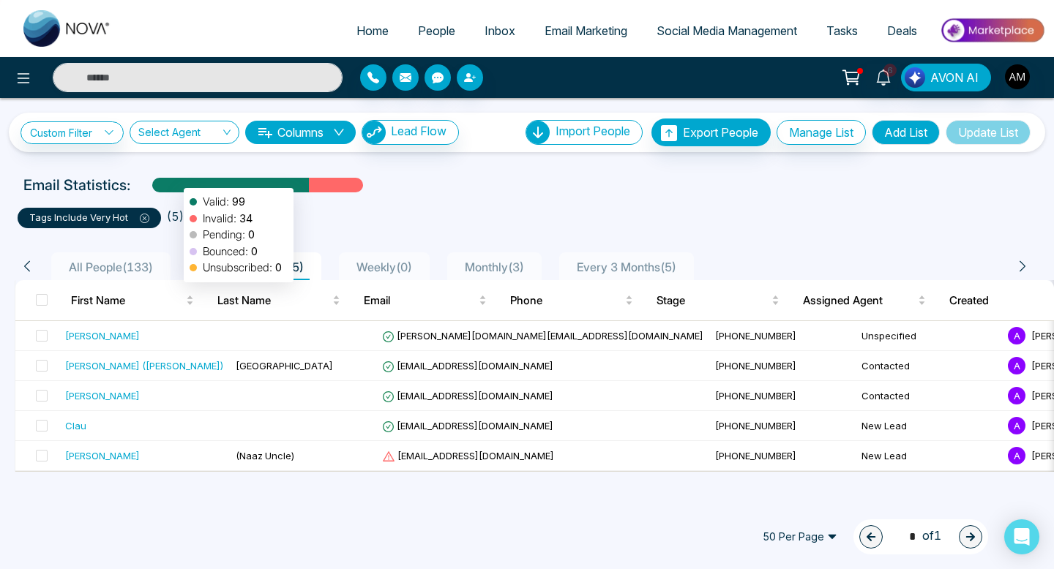
drag, startPoint x: 387, startPoint y: 190, endPoint x: 376, endPoint y: 168, distance: 23.9
click at [373, 170] on div "Custom Filter Choose a filter Cancel Apply Select Agent Columns Lead Flow Impor…" at bounding box center [527, 285] width 1054 height 374
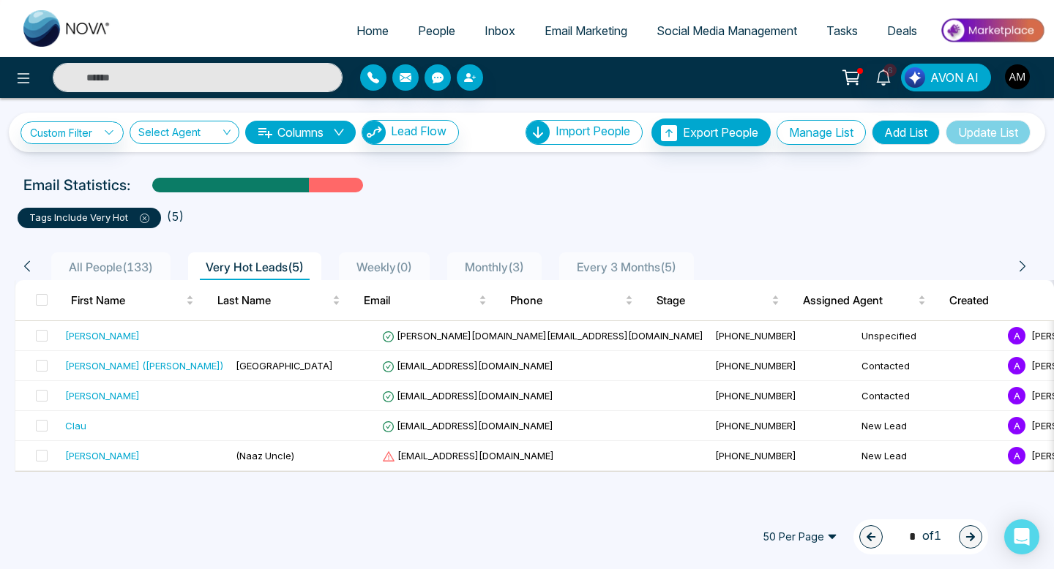
click at [397, 174] on div "Email Statistics:" at bounding box center [526, 185] width 1007 height 22
drag, startPoint x: 23, startPoint y: 182, endPoint x: 135, endPoint y: 182, distance: 112.7
click at [135, 182] on div "Email Statistics:" at bounding box center [527, 185] width 1025 height 22
click at [135, 182] on div "Email Statistics:" at bounding box center [526, 185] width 1007 height 22
drag, startPoint x: 24, startPoint y: 182, endPoint x: 180, endPoint y: 183, distance: 155.9
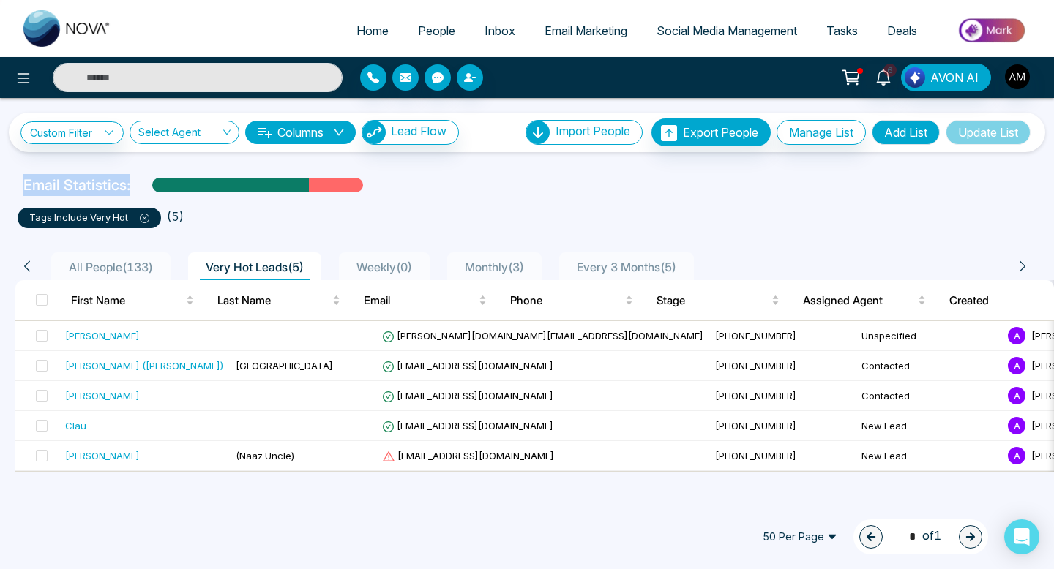
click at [179, 183] on div "Email Statistics:" at bounding box center [526, 185] width 1007 height 22
click at [451, 207] on ul "tags include very hot ( 5 )" at bounding box center [527, 215] width 1019 height 26
drag, startPoint x: 23, startPoint y: 181, endPoint x: 123, endPoint y: 180, distance: 99.5
click at [123, 180] on p "Email Statistics:" at bounding box center [76, 185] width 107 height 22
click at [135, 187] on div "Email Statistics:" at bounding box center [526, 185] width 1007 height 22
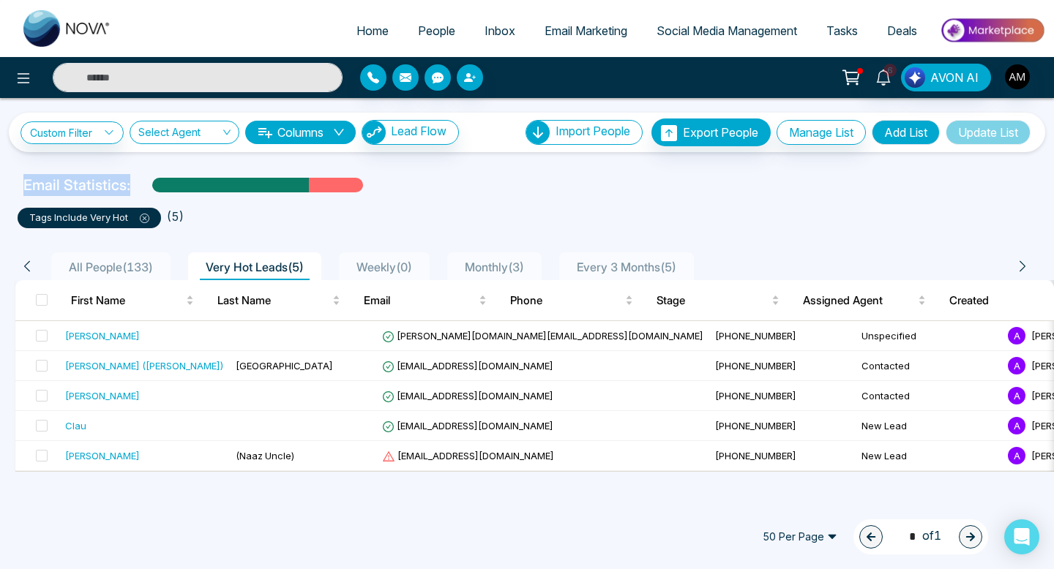
drag, startPoint x: 135, startPoint y: 187, endPoint x: 37, endPoint y: 186, distance: 97.3
click at [37, 186] on div "Email Statistics:" at bounding box center [526, 185] width 1007 height 22
click at [24, 187] on p "Email Statistics:" at bounding box center [76, 185] width 107 height 22
drag, startPoint x: 24, startPoint y: 187, endPoint x: 131, endPoint y: 188, distance: 106.9
click at [131, 188] on div "Email Statistics:" at bounding box center [526, 185] width 1007 height 22
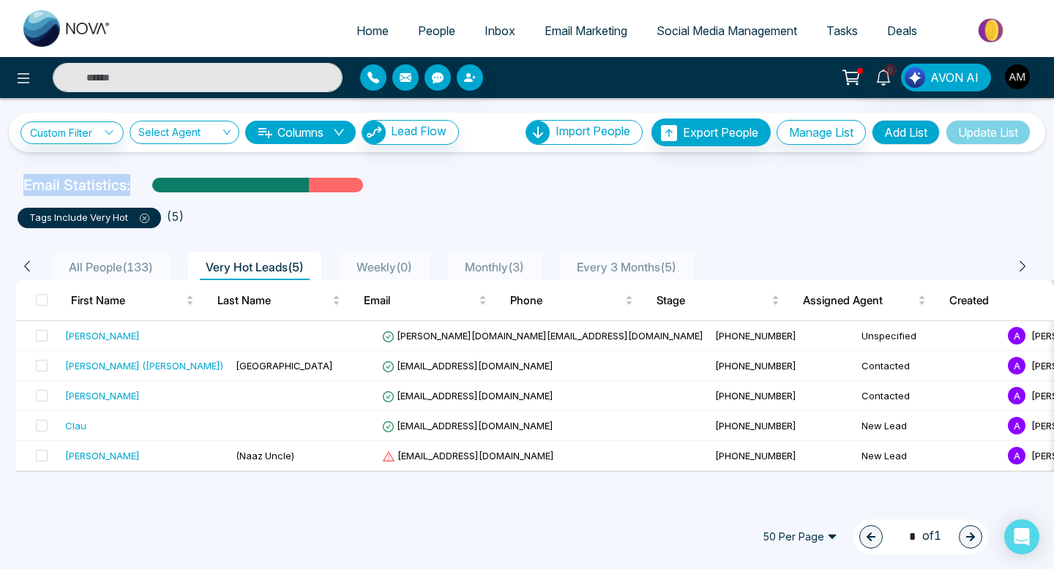
click at [131, 188] on div "Email Statistics:" at bounding box center [526, 185] width 1007 height 22
drag, startPoint x: 131, startPoint y: 188, endPoint x: 26, endPoint y: 185, distance: 105.4
click at [26, 185] on div "Email Statistics:" at bounding box center [526, 185] width 1007 height 22
click at [18, 186] on div "Email Statistics:" at bounding box center [527, 185] width 1025 height 22
drag, startPoint x: 31, startPoint y: 185, endPoint x: 72, endPoint y: 185, distance: 41.0
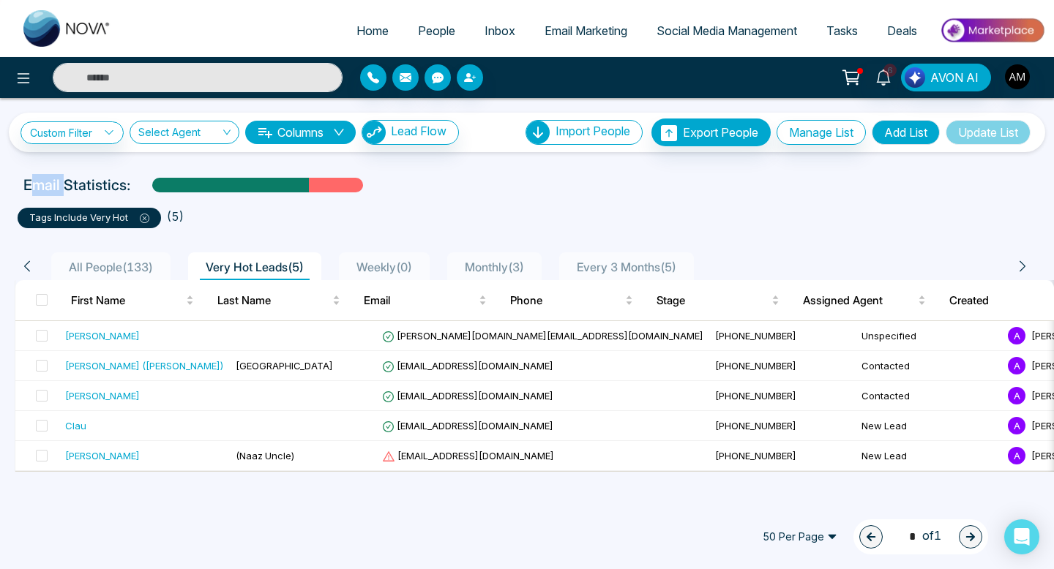
click at [70, 185] on p "Email Statistics:" at bounding box center [76, 185] width 107 height 22
click at [28, 184] on p "Email Statistics:" at bounding box center [76, 185] width 107 height 22
drag, startPoint x: 23, startPoint y: 182, endPoint x: 116, endPoint y: 181, distance: 93.7
click at [116, 182] on p "Email Statistics:" at bounding box center [76, 185] width 107 height 22
click at [116, 181] on p "Email Statistics:" at bounding box center [76, 185] width 107 height 22
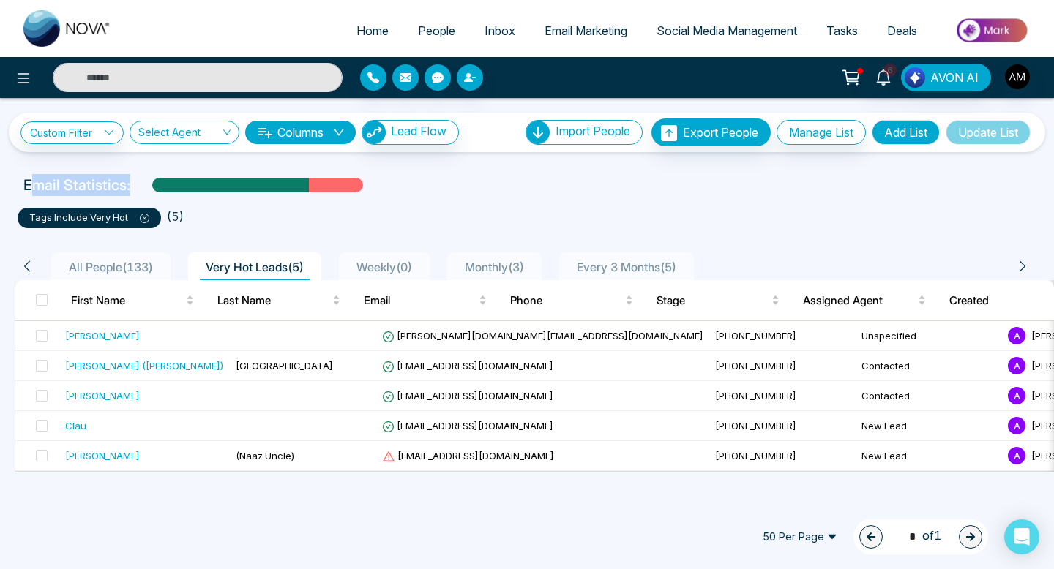
drag, startPoint x: 133, startPoint y: 184, endPoint x: 16, endPoint y: 184, distance: 117.1
click at [23, 184] on div "Email Statistics:" at bounding box center [526, 185] width 1007 height 22
click at [16, 184] on div "Email Statistics:" at bounding box center [527, 185] width 1025 height 22
drag, startPoint x: 16, startPoint y: 184, endPoint x: 124, endPoint y: 184, distance: 107.6
click at [124, 184] on div "Email Statistics:" at bounding box center [527, 185] width 1025 height 22
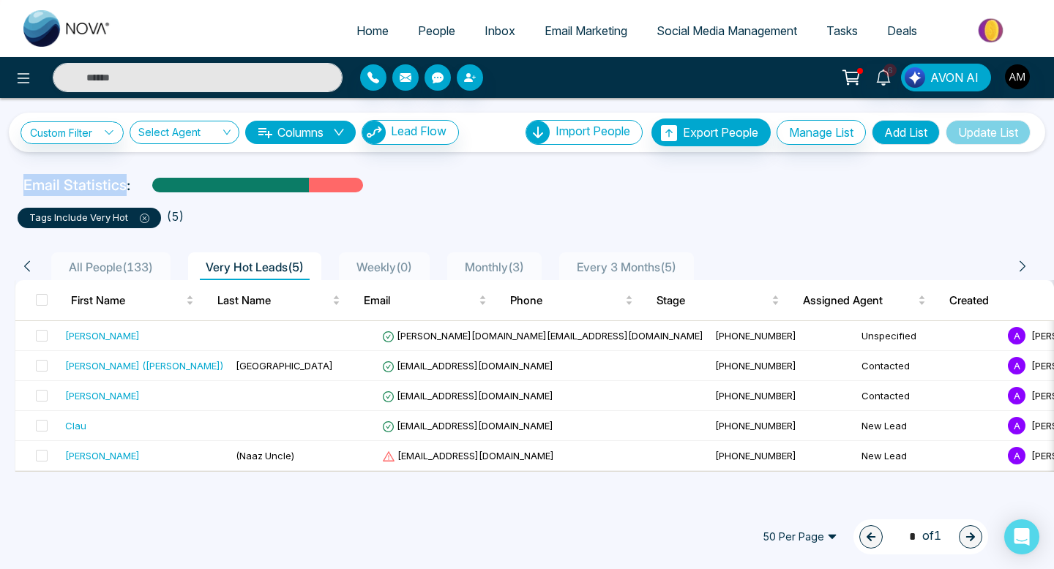
click at [124, 184] on p "Email Statistics:" at bounding box center [76, 185] width 107 height 22
drag, startPoint x: 132, startPoint y: 177, endPoint x: 13, endPoint y: 184, distance: 119.5
click at [13, 184] on div "Email Statistics:" at bounding box center [527, 185] width 1054 height 22
drag, startPoint x: 23, startPoint y: 184, endPoint x: 143, endPoint y: 184, distance: 120.0
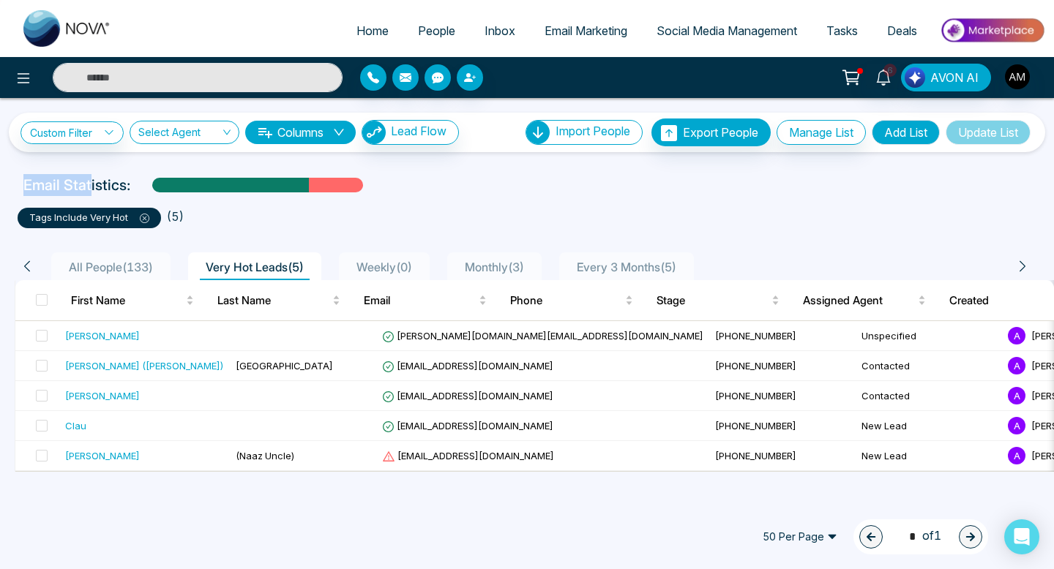
click at [143, 184] on div "Email Statistics:" at bounding box center [527, 185] width 1025 height 22
click at [143, 184] on div "Email Statistics:" at bounding box center [526, 185] width 1007 height 22
drag, startPoint x: 132, startPoint y: 187, endPoint x: 0, endPoint y: 186, distance: 132.5
click at [0, 186] on div "Email Statistics:" at bounding box center [527, 185] width 1054 height 22
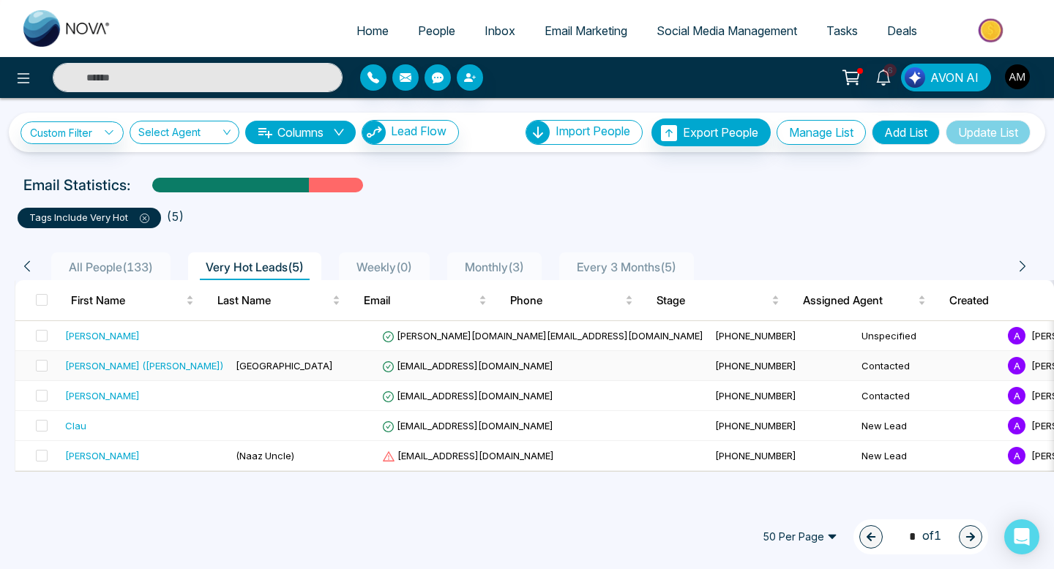
click at [179, 370] on div "[PERSON_NAME] ([PERSON_NAME])" at bounding box center [144, 366] width 159 height 15
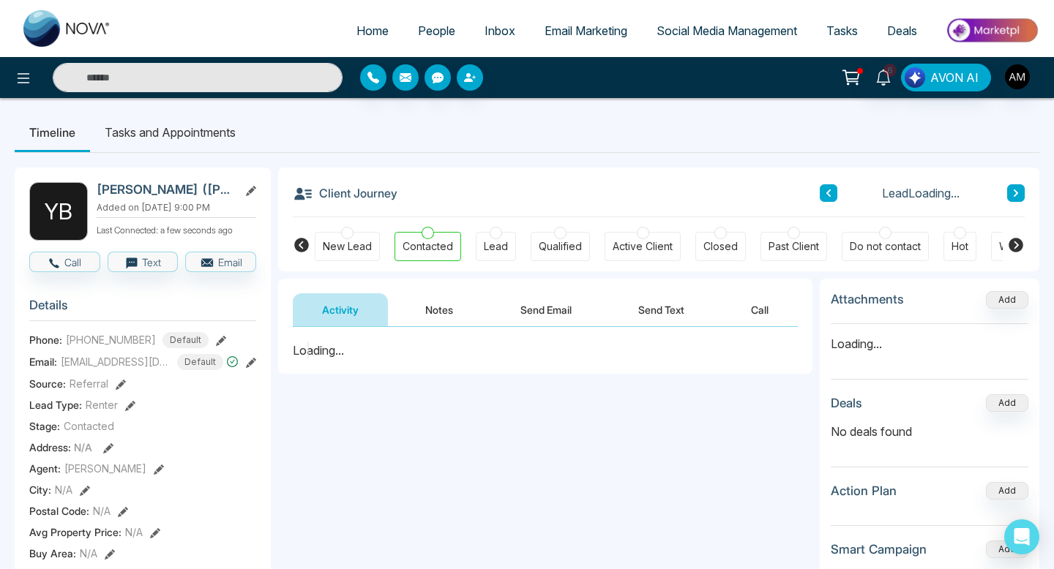
click at [443, 310] on button "Notes" at bounding box center [439, 309] width 86 height 33
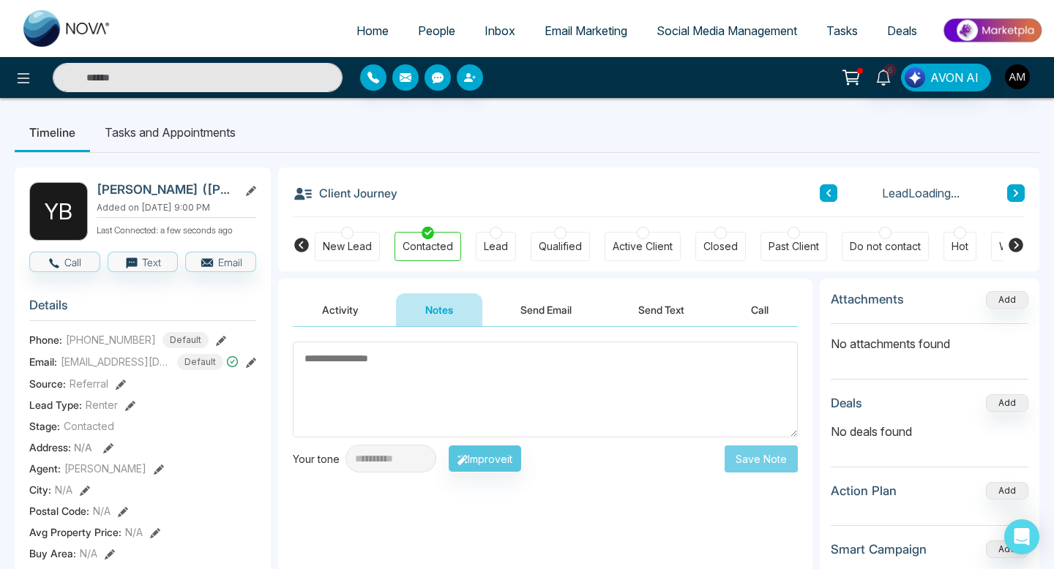
click at [452, 362] on textarea at bounding box center [545, 390] width 505 height 96
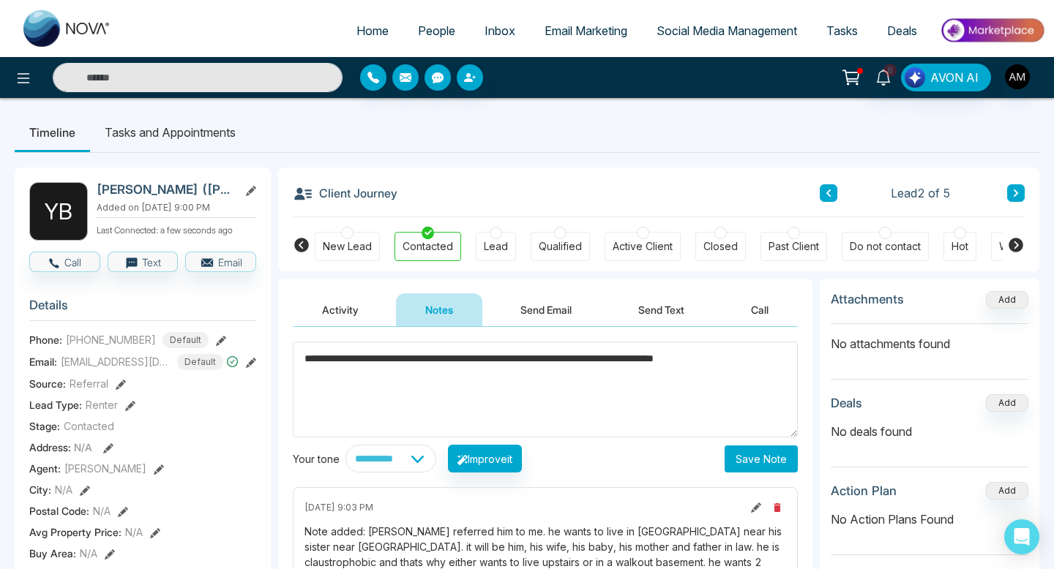
type textarea "**********"
click at [746, 472] on button "Save Note" at bounding box center [761, 459] width 73 height 27
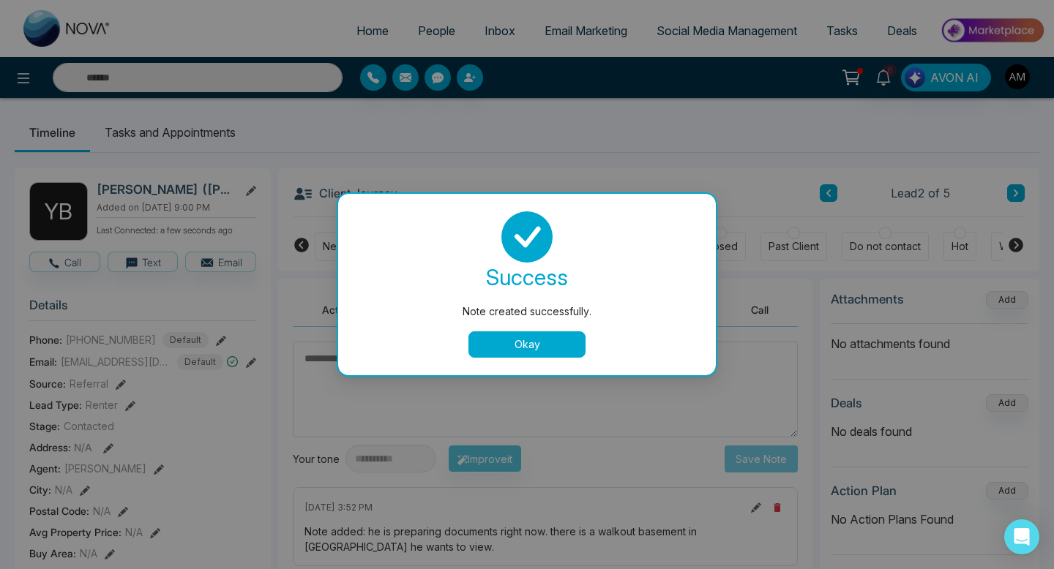
click at [534, 348] on button "Okay" at bounding box center [526, 345] width 117 height 26
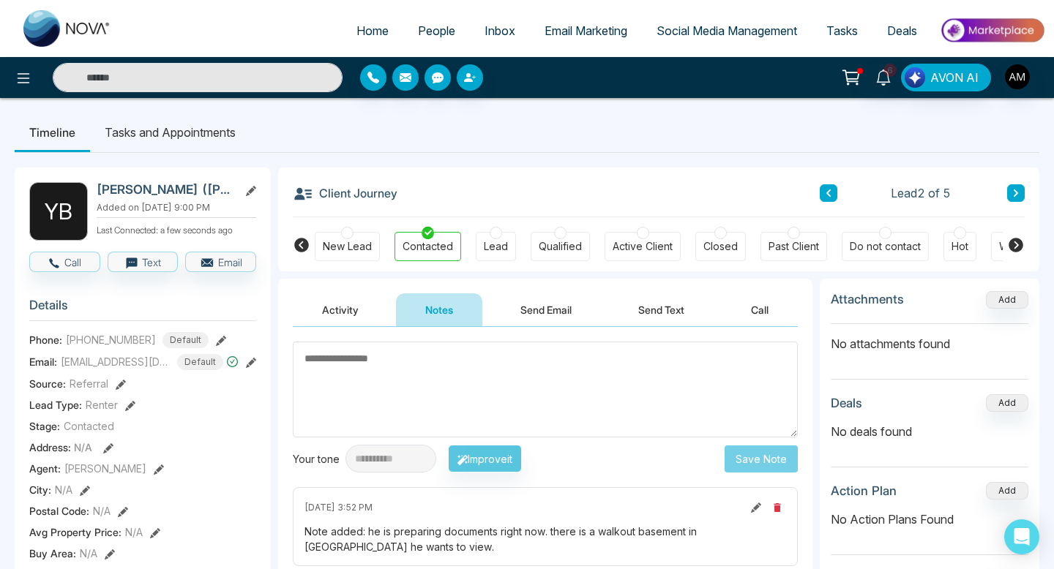
click at [419, 31] on span "People" at bounding box center [436, 30] width 37 height 15
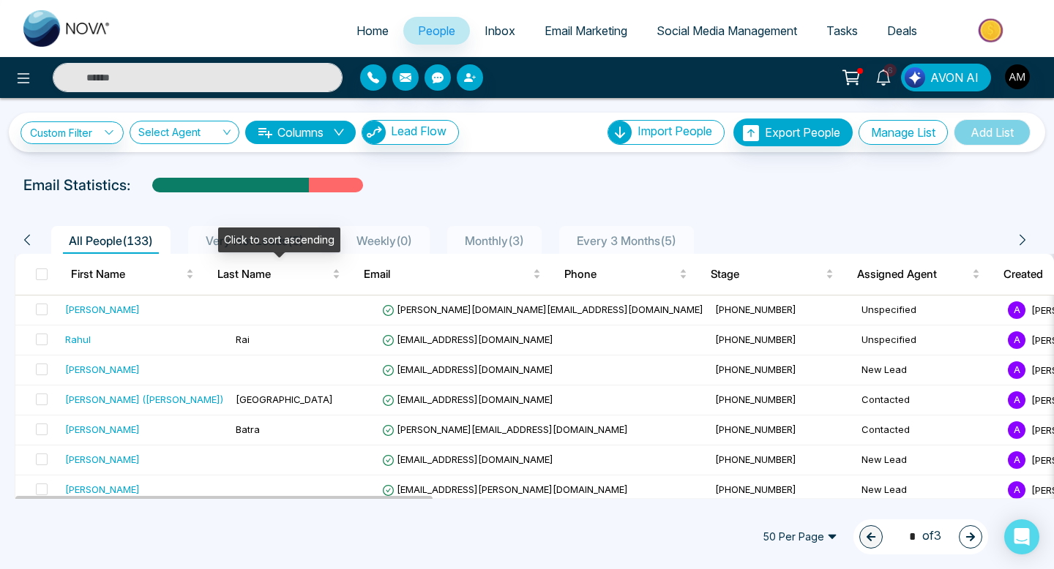
click at [255, 239] on div "Click to sort ascending" at bounding box center [279, 240] width 122 height 25
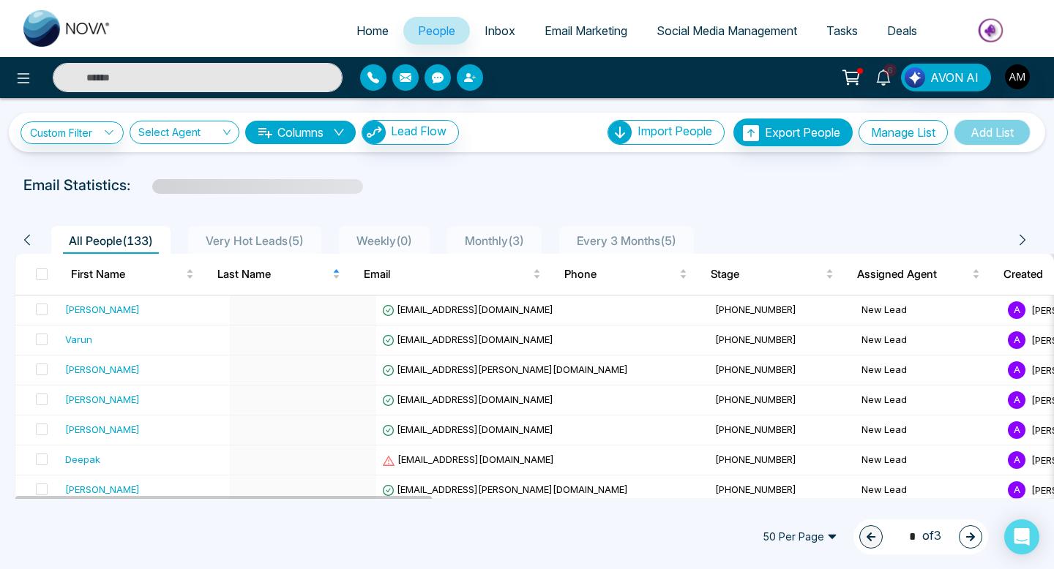
click at [234, 246] on span "Very Hot Leads ( 5 )" at bounding box center [255, 240] width 110 height 15
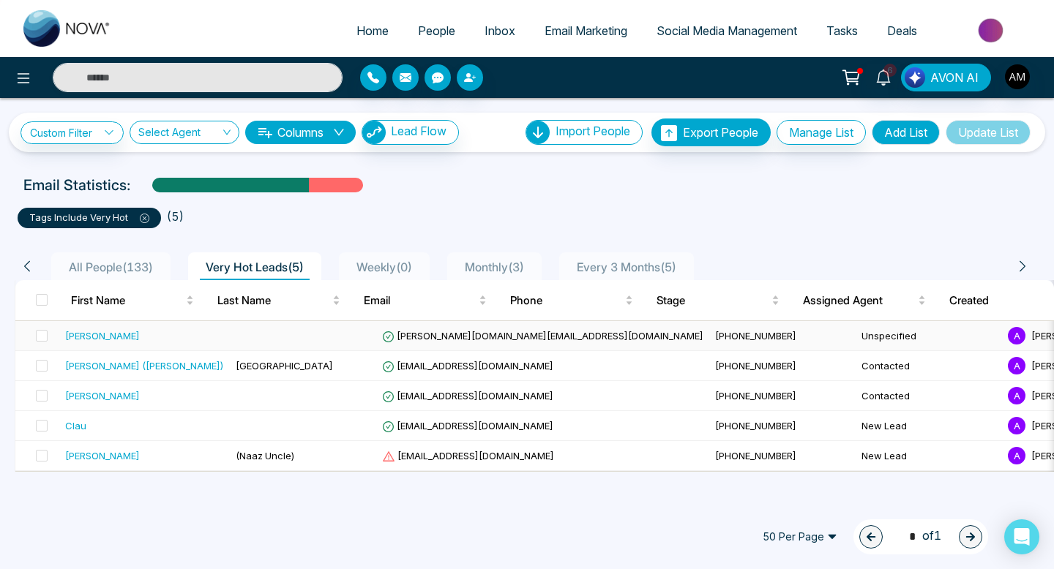
click at [230, 334] on td at bounding box center [303, 336] width 146 height 30
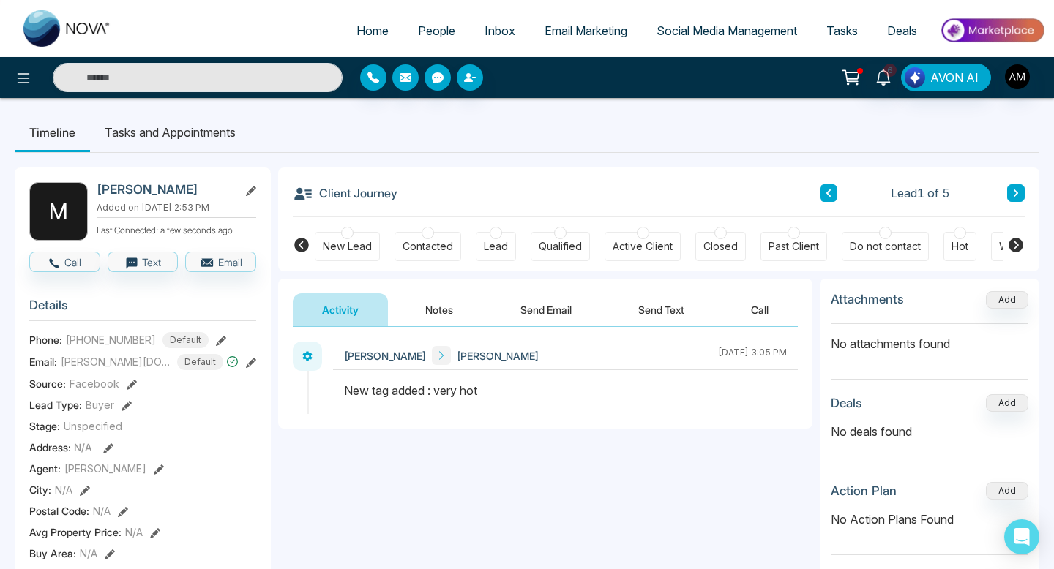
click at [435, 317] on button "Notes" at bounding box center [439, 309] width 86 height 33
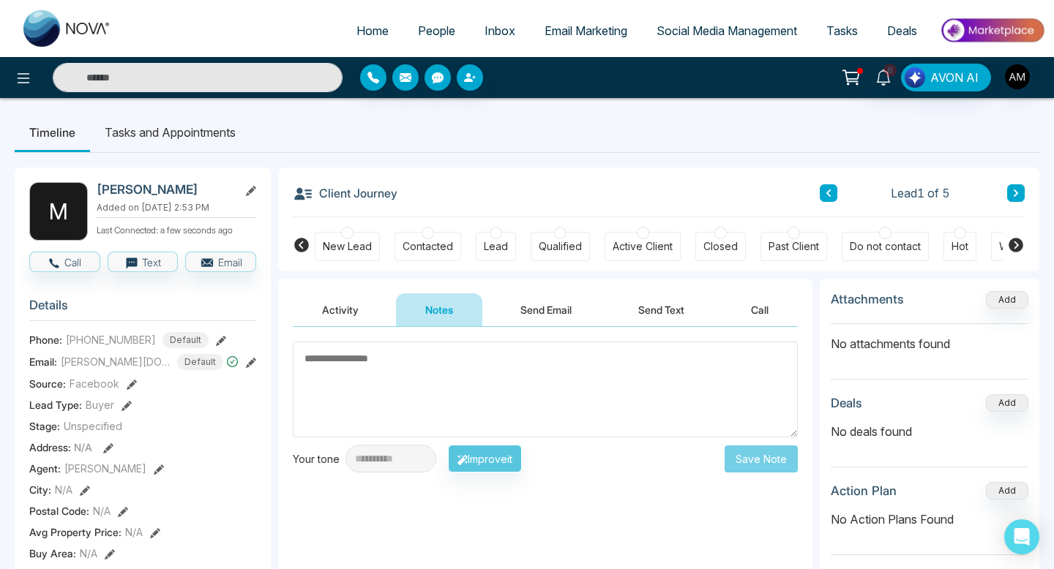
click at [540, 370] on textarea at bounding box center [545, 390] width 505 height 96
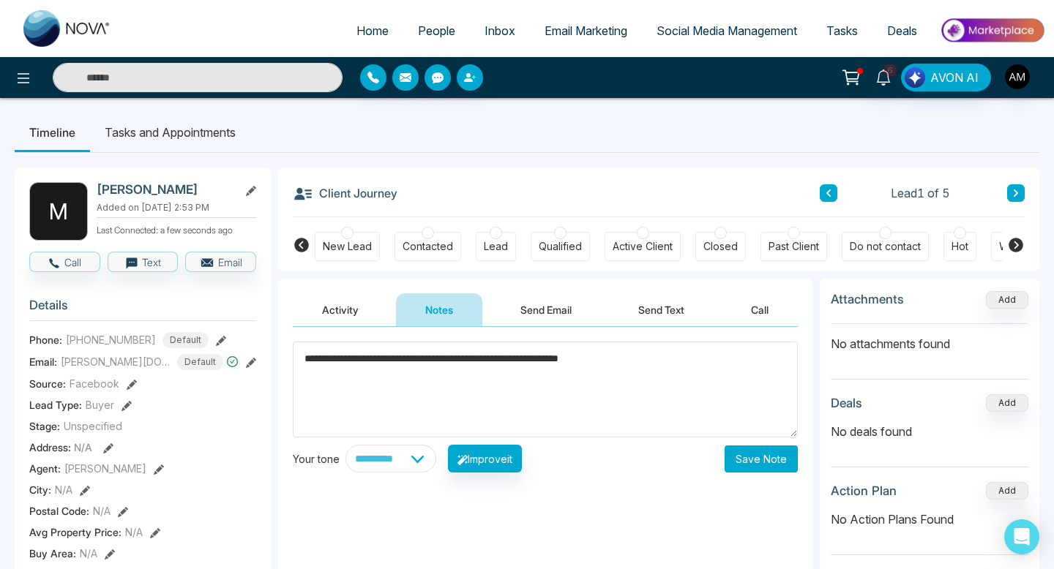
paste textarea "**********"
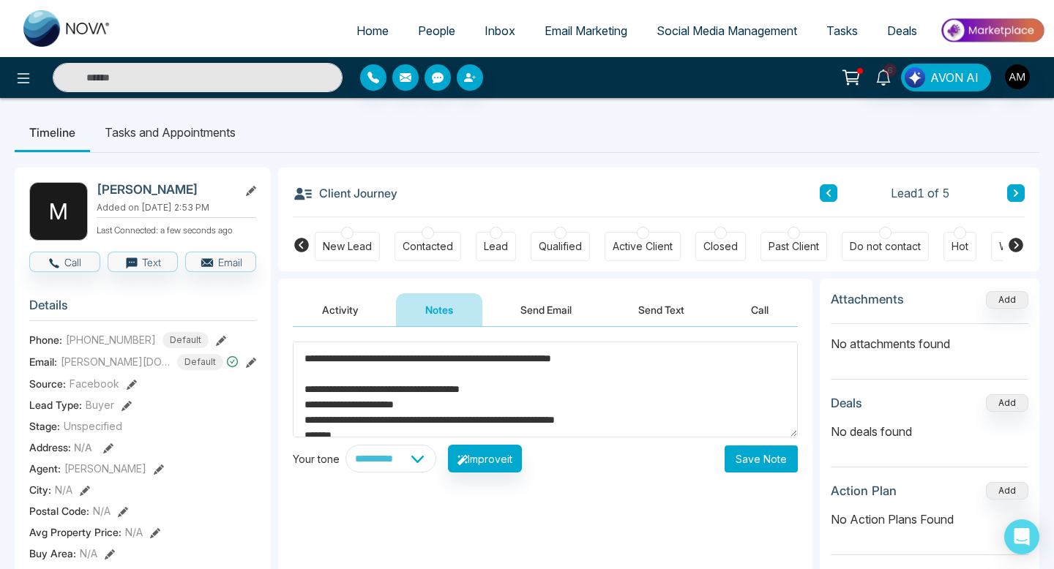
click at [653, 362] on textarea "**********" at bounding box center [545, 390] width 505 height 96
click at [488, 432] on textarea "**********" at bounding box center [545, 390] width 505 height 96
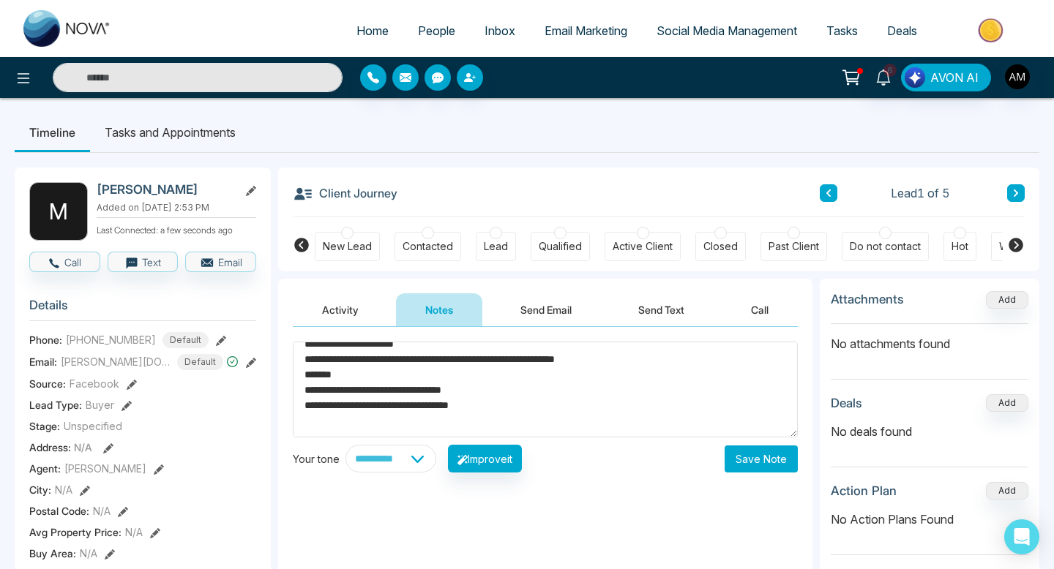
scroll to position [64, 0]
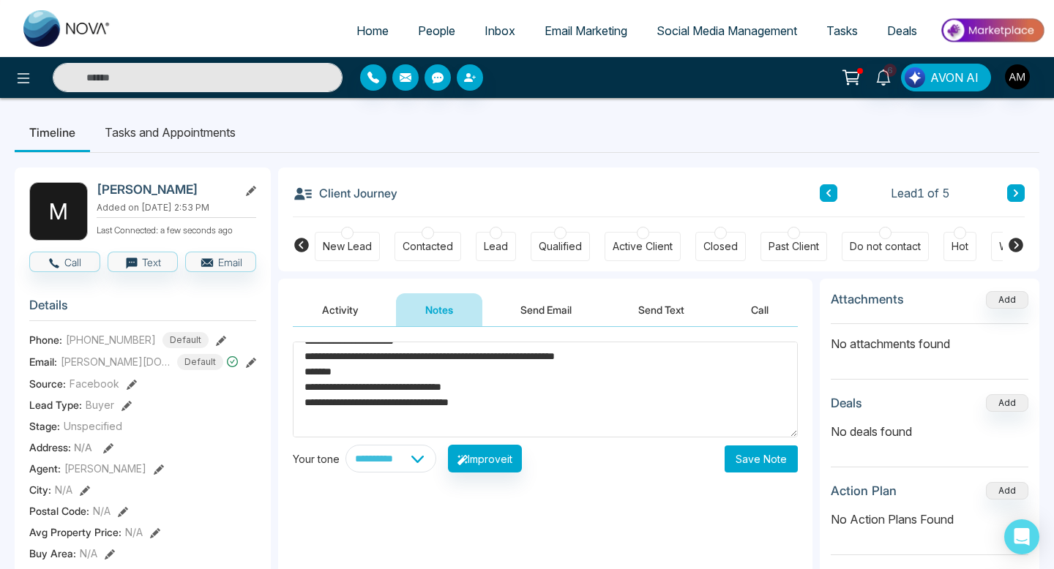
click at [583, 397] on textarea "**********" at bounding box center [545, 390] width 505 height 96
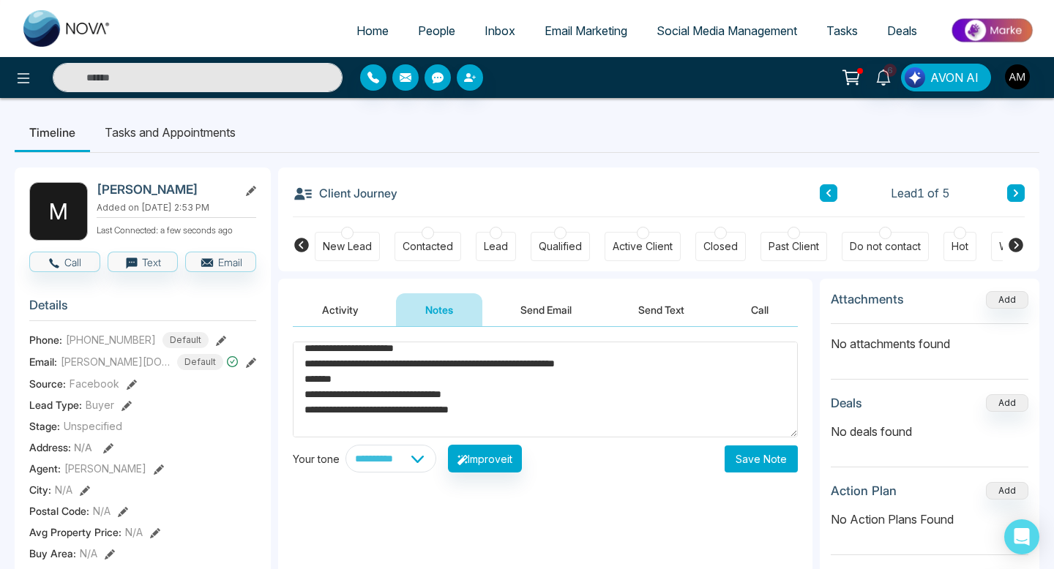
scroll to position [0, 0]
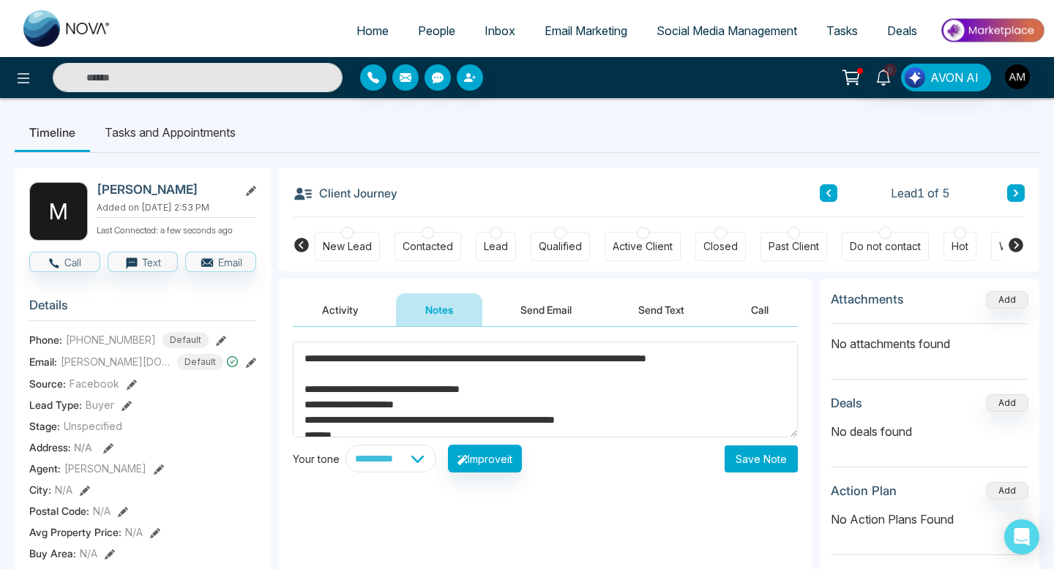
click at [779, 359] on textarea "**********" at bounding box center [545, 390] width 505 height 96
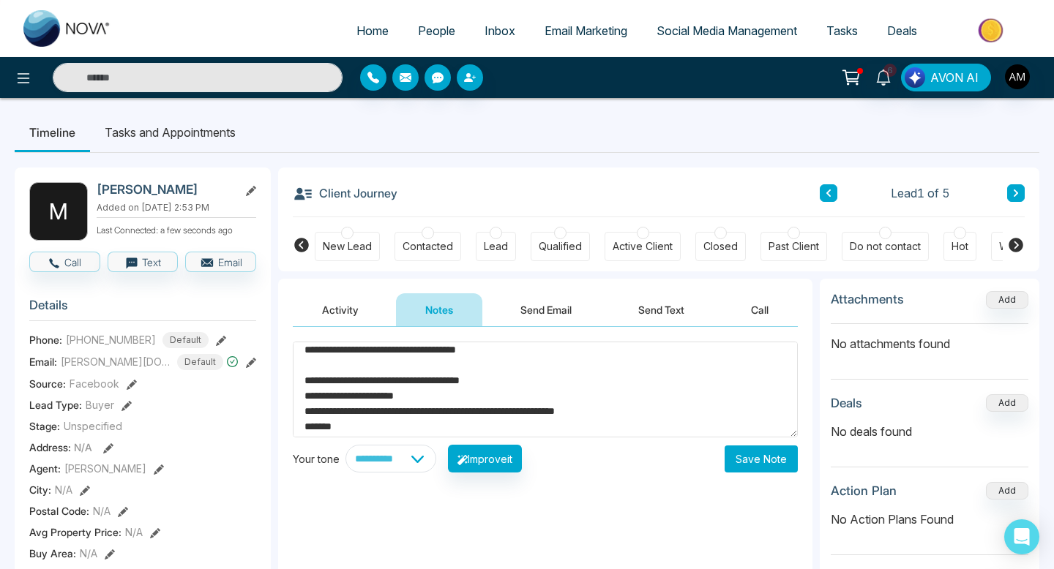
scroll to position [29, 0]
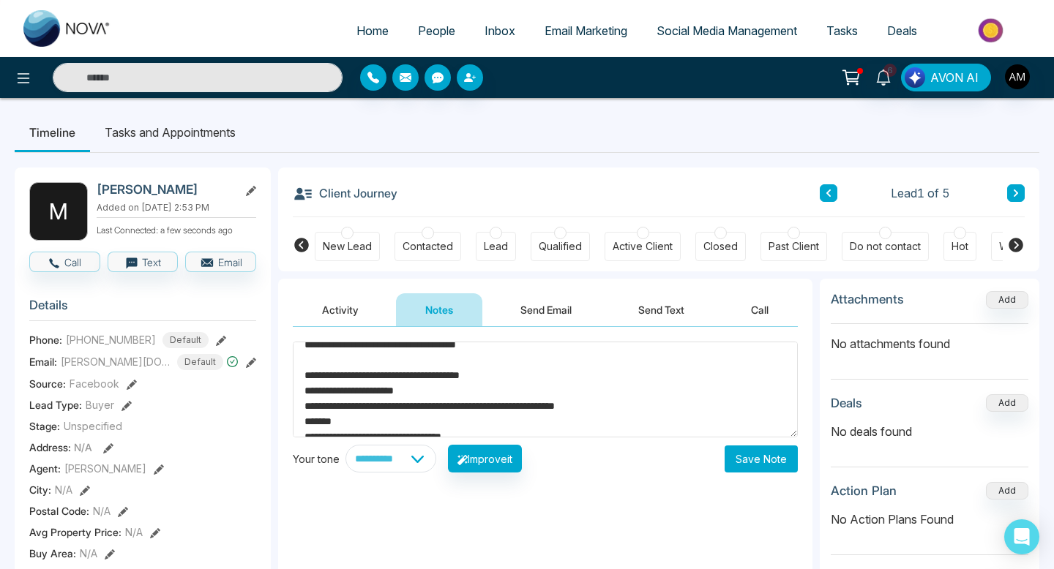
click at [321, 366] on textarea "**********" at bounding box center [545, 390] width 505 height 96
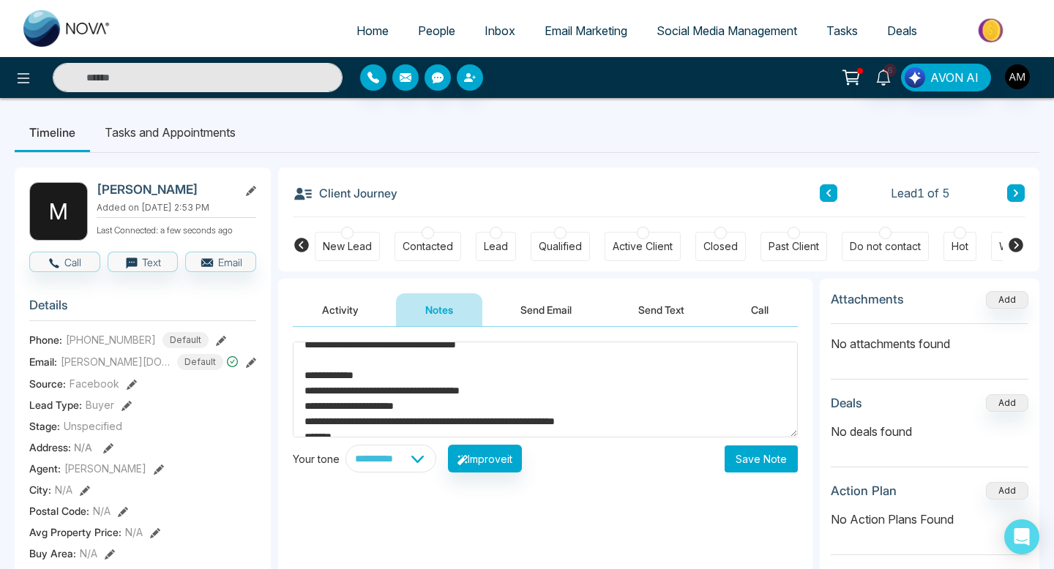
click at [461, 392] on textarea "**********" at bounding box center [545, 390] width 505 height 96
drag, startPoint x: 302, startPoint y: 408, endPoint x: 358, endPoint y: 408, distance: 55.6
click at [358, 408] on textarea "**********" at bounding box center [545, 390] width 505 height 96
click at [406, 410] on textarea "**********" at bounding box center [545, 390] width 505 height 96
click at [436, 408] on textarea "**********" at bounding box center [545, 390] width 505 height 96
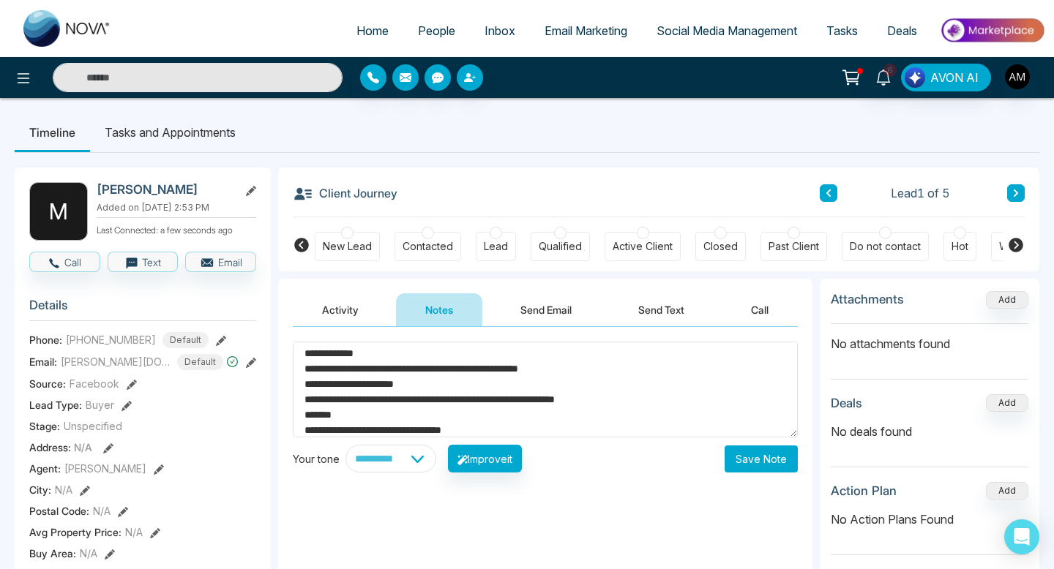
scroll to position [66, 0]
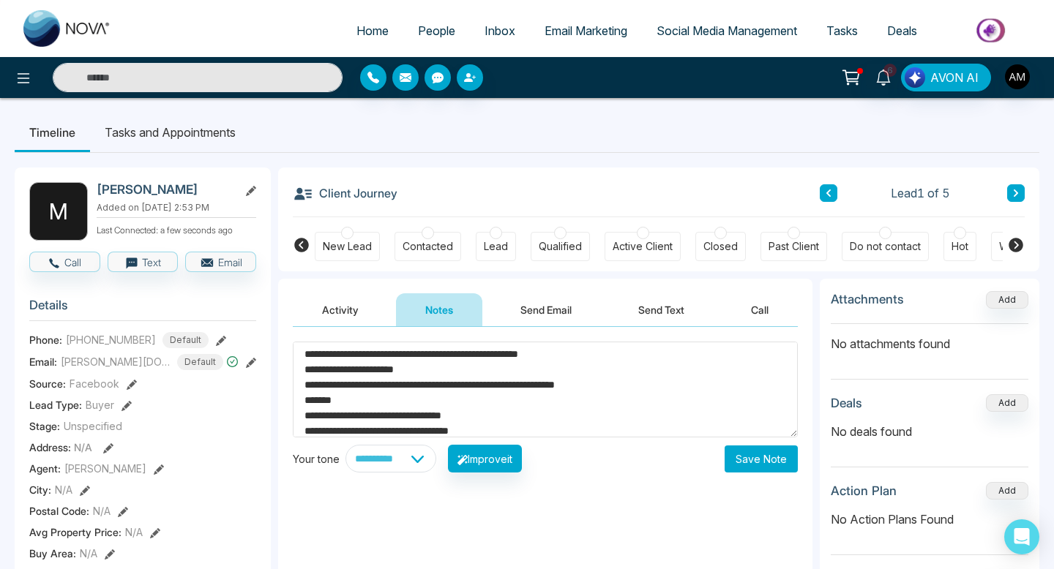
drag, startPoint x: 354, startPoint y: 399, endPoint x: 299, endPoint y: 387, distance: 56.8
click at [299, 387] on textarea "**********" at bounding box center [545, 390] width 505 height 96
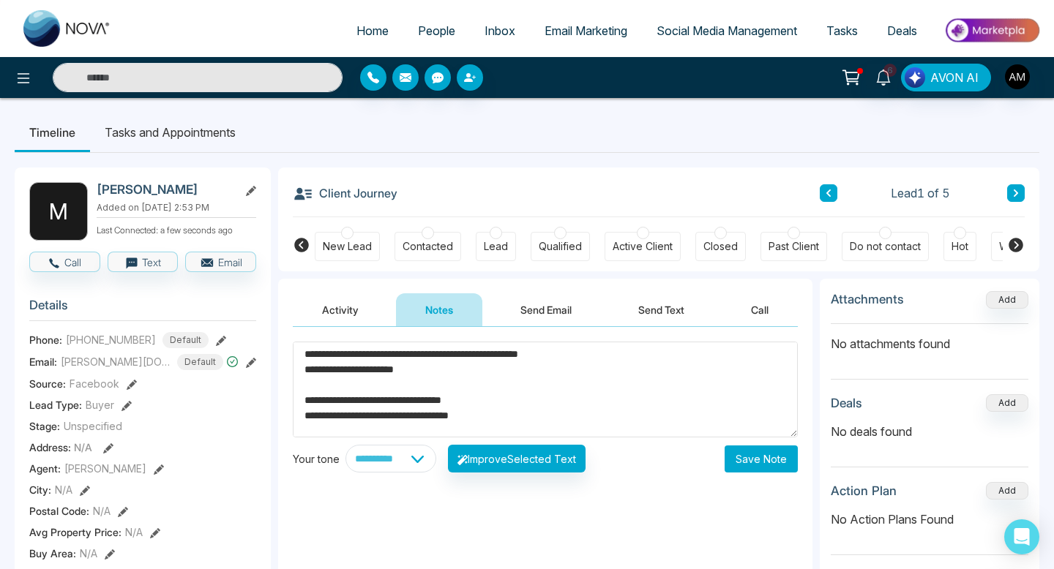
click at [306, 402] on textarea "**********" at bounding box center [545, 390] width 505 height 96
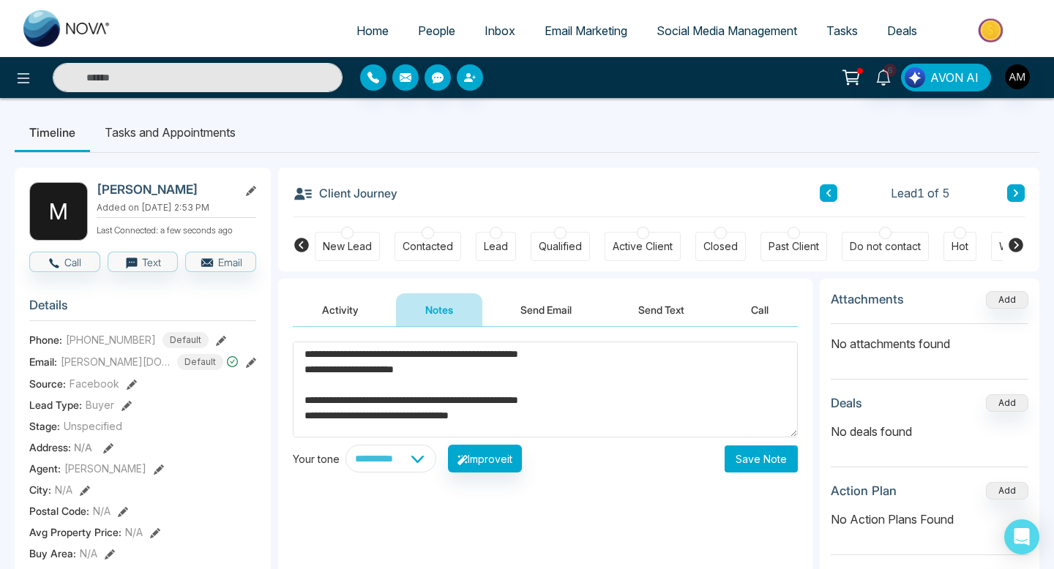
click at [629, 406] on textarea "**********" at bounding box center [545, 390] width 505 height 96
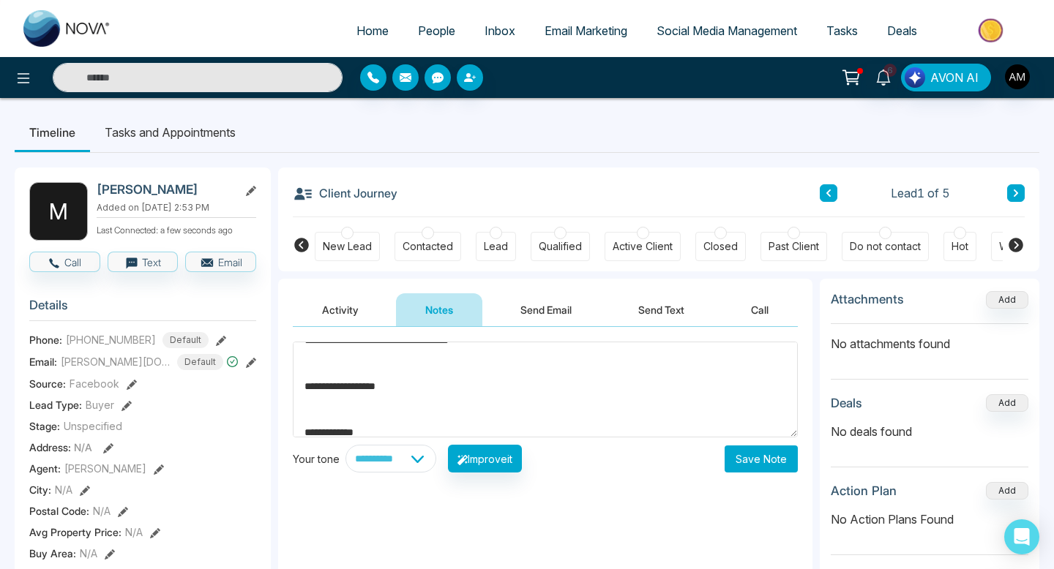
scroll to position [139, 0]
click at [312, 382] on textarea "**********" at bounding box center [545, 390] width 505 height 96
click at [307, 375] on textarea "**********" at bounding box center [545, 390] width 505 height 96
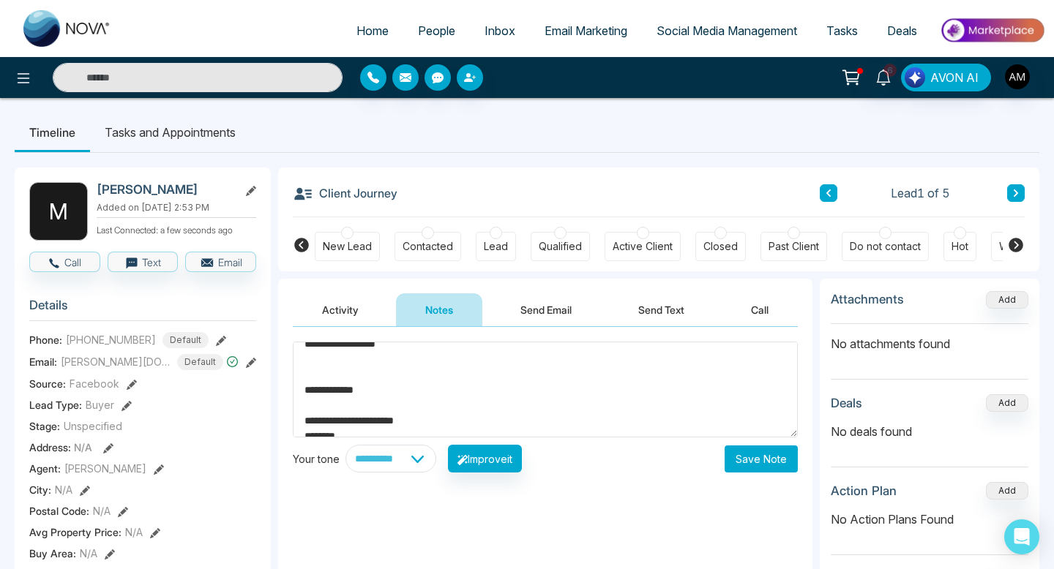
scroll to position [197, 0]
click at [298, 420] on textarea "**********" at bounding box center [545, 390] width 505 height 96
drag, startPoint x: 438, startPoint y: 423, endPoint x: 397, endPoint y: 423, distance: 41.7
click at [397, 423] on textarea "**********" at bounding box center [545, 390] width 505 height 96
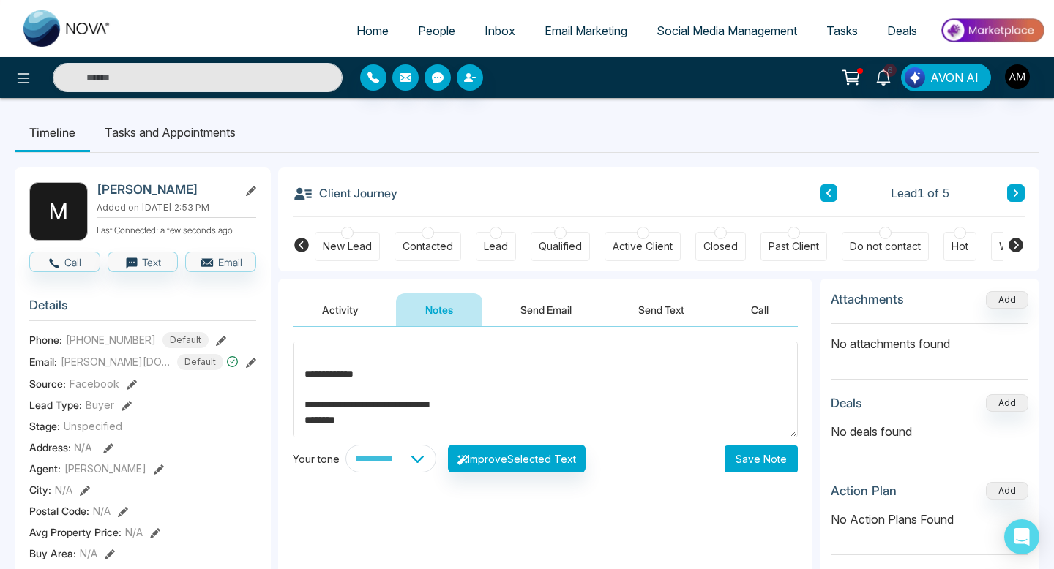
click at [410, 413] on textarea "**********" at bounding box center [545, 390] width 505 height 96
click at [312, 405] on textarea "**********" at bounding box center [545, 390] width 505 height 96
click at [389, 419] on textarea "**********" at bounding box center [545, 390] width 505 height 96
type textarea "**********"
click at [736, 454] on button "Save Note" at bounding box center [761, 459] width 73 height 27
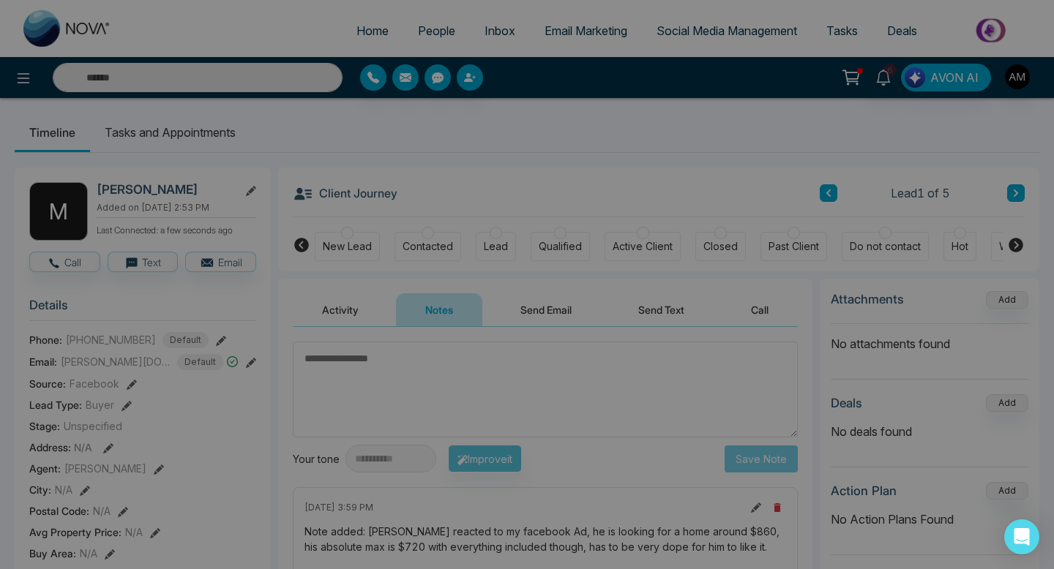
scroll to position [0, 0]
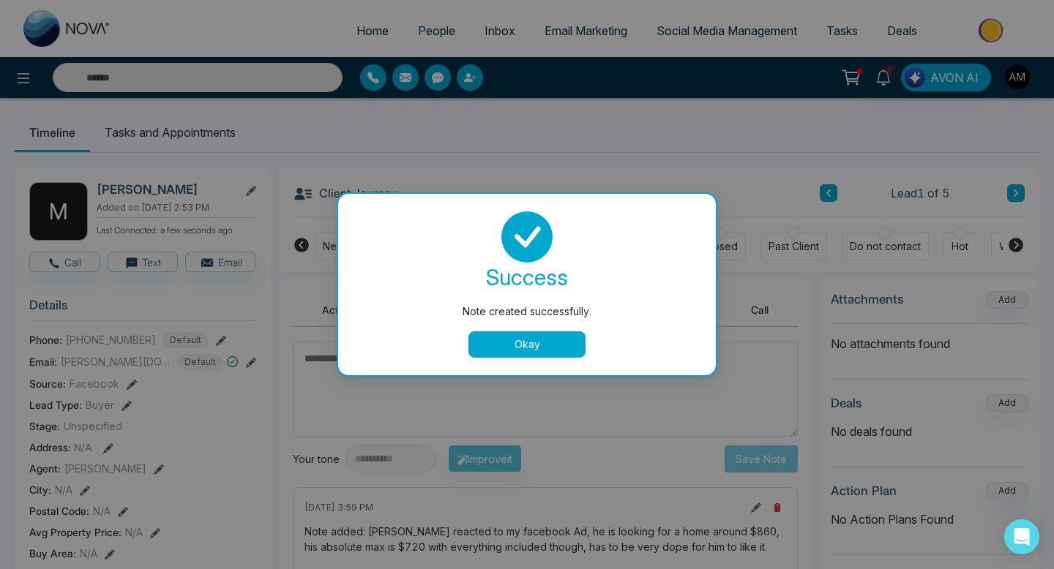
click at [528, 353] on button "Okay" at bounding box center [526, 345] width 117 height 26
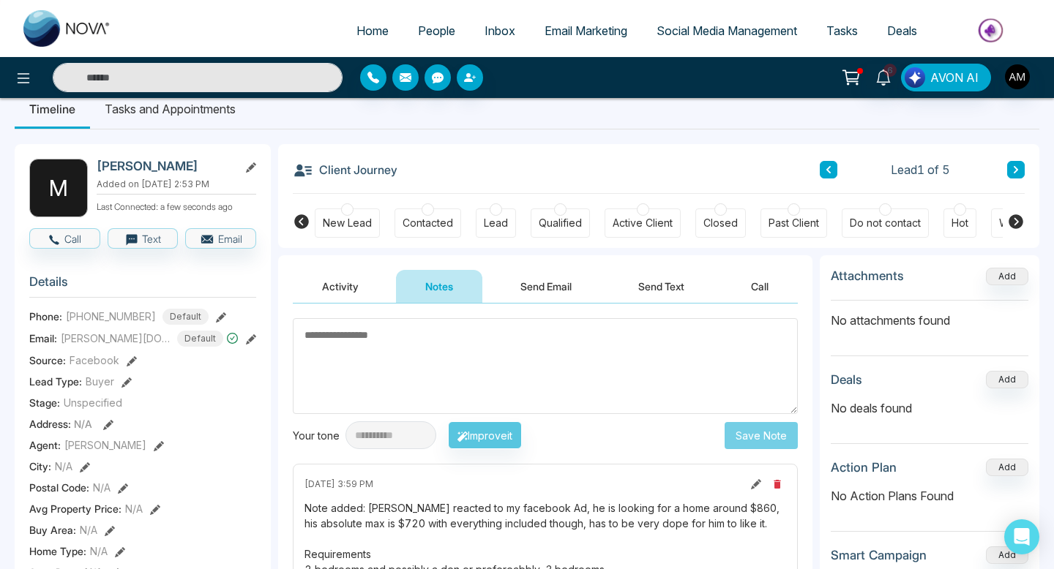
scroll to position [48, 0]
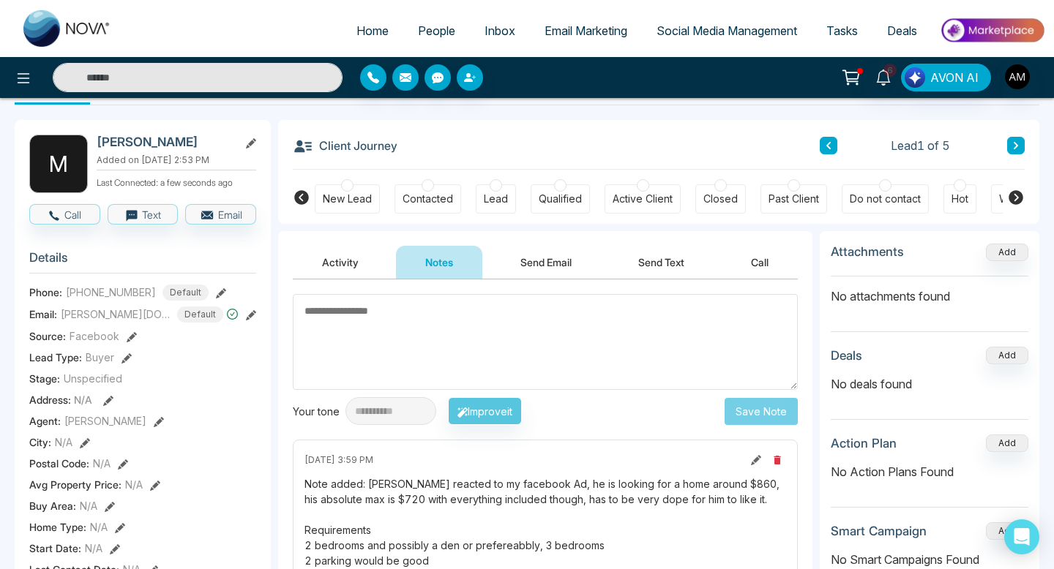
click at [529, 260] on button "Send Email" at bounding box center [546, 262] width 110 height 33
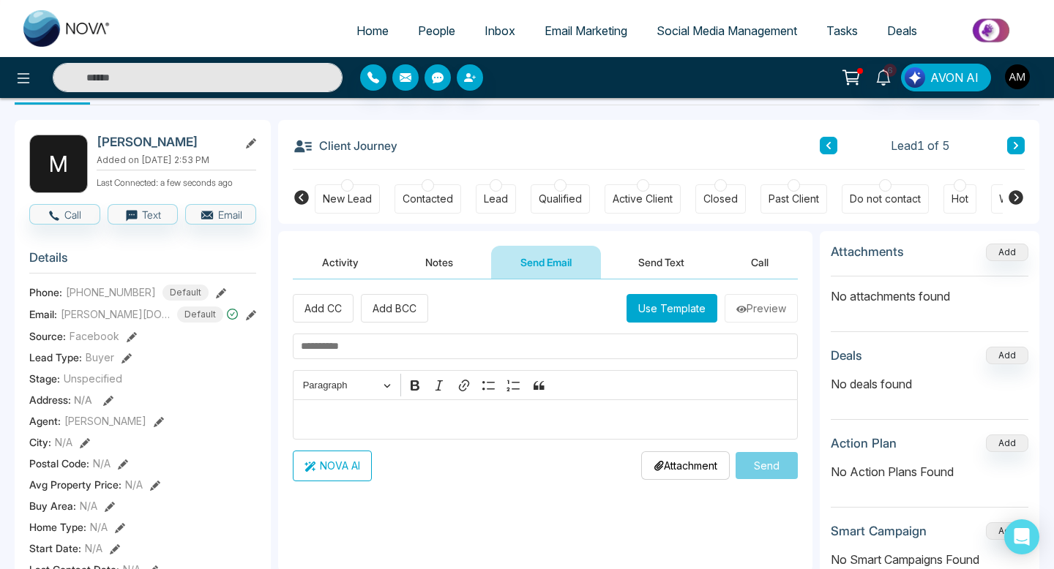
click at [663, 313] on button "Use Template" at bounding box center [671, 308] width 91 height 29
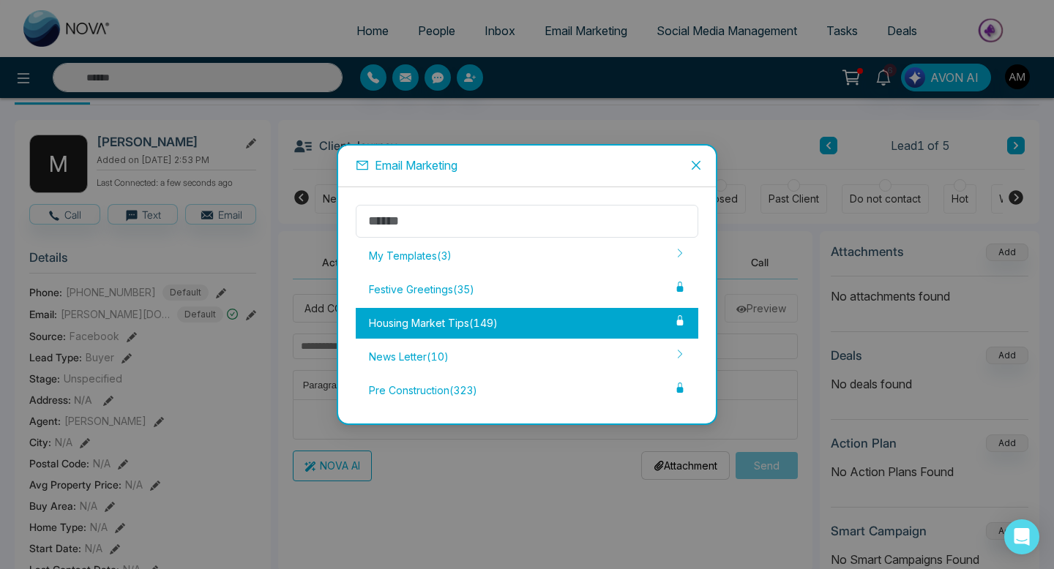
click at [521, 309] on div "Housing Market Tips ( 149 )" at bounding box center [527, 323] width 343 height 31
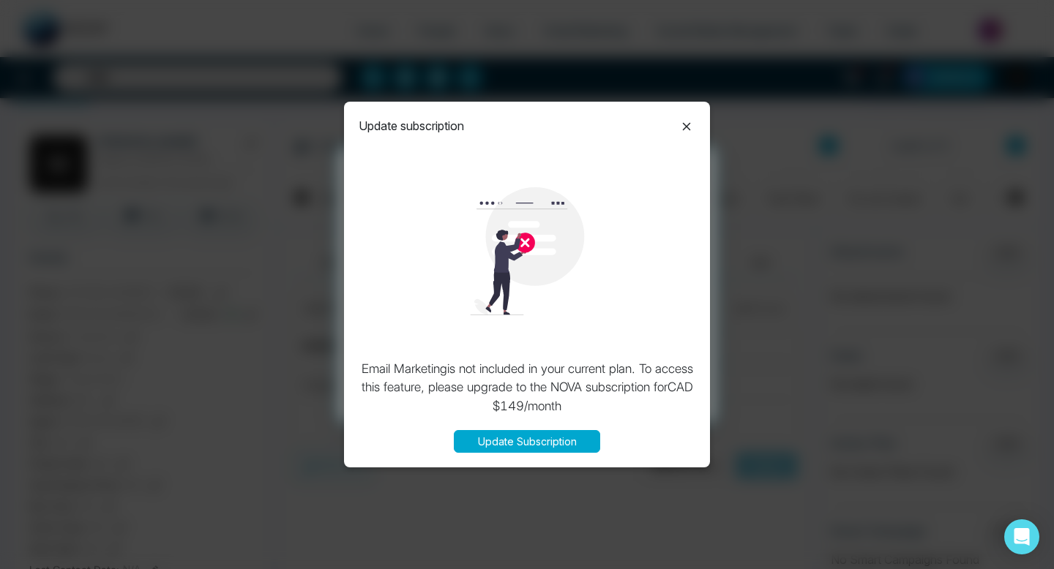
click at [684, 124] on icon at bounding box center [687, 126] width 8 height 8
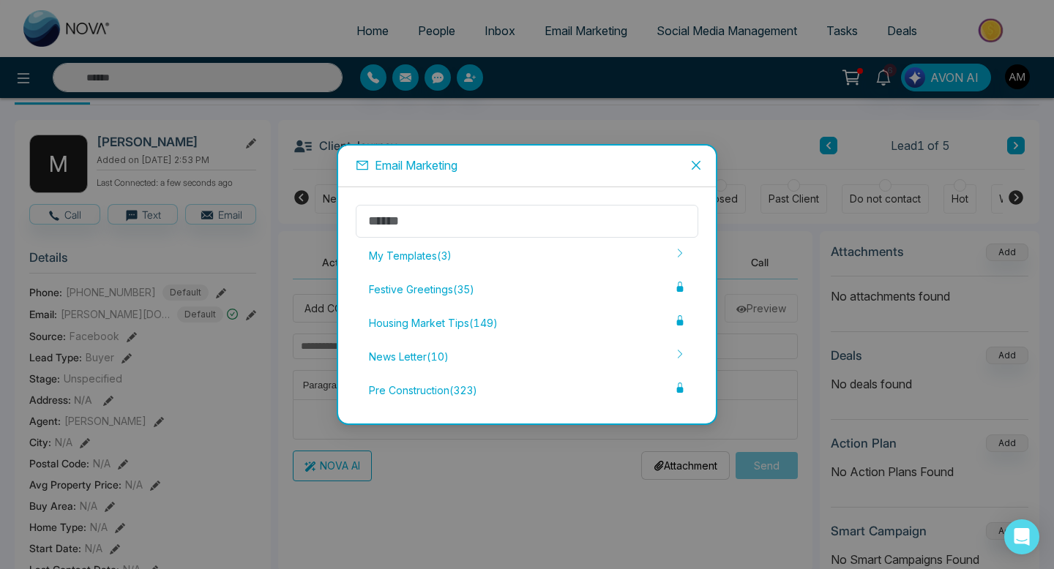
click at [691, 151] on span "Close" at bounding box center [696, 166] width 40 height 40
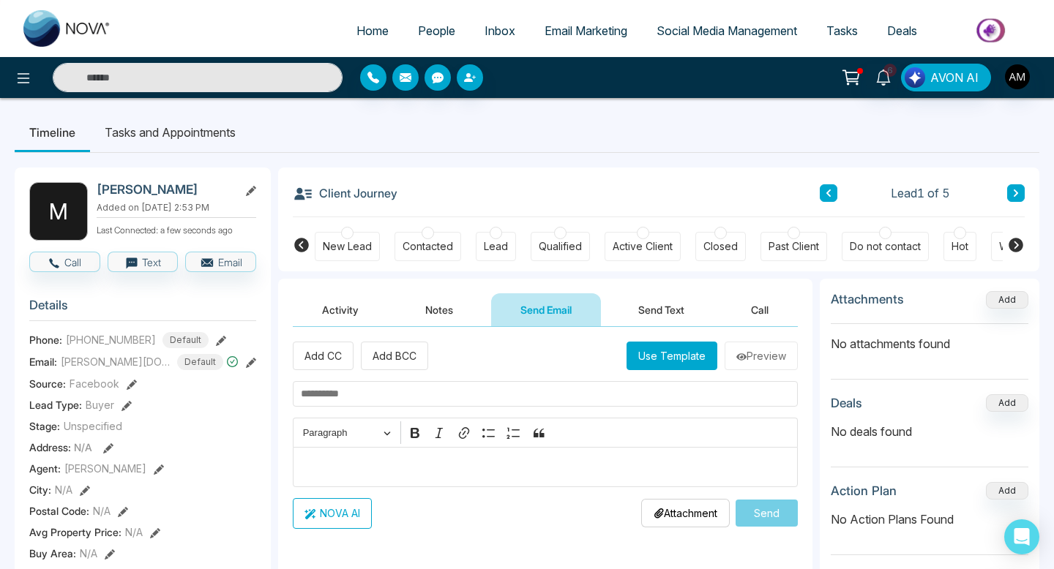
click at [428, 41] on link "People" at bounding box center [436, 31] width 67 height 28
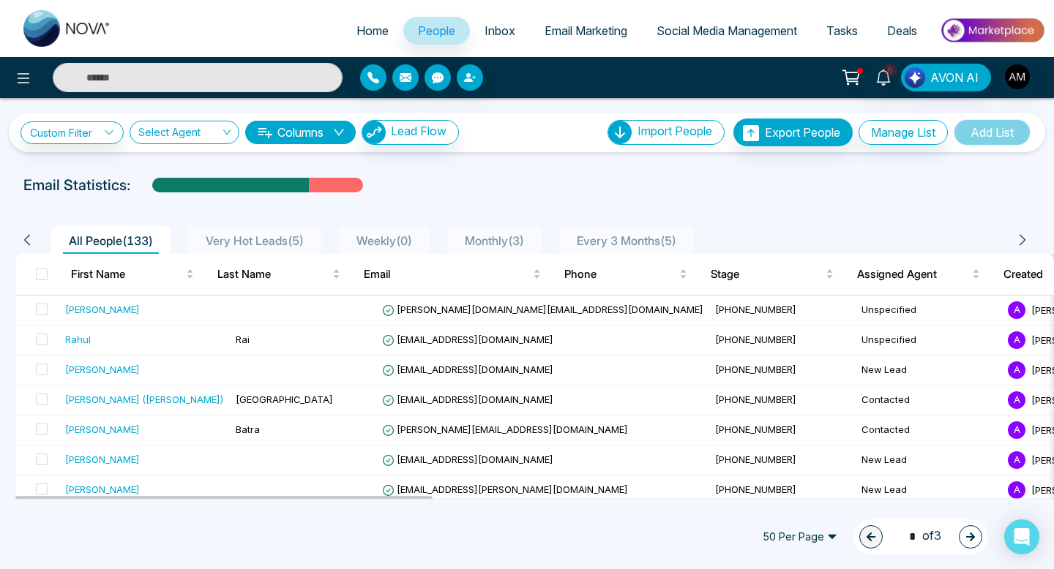
click at [265, 236] on span "Very Hot Leads ( 5 )" at bounding box center [255, 240] width 110 height 15
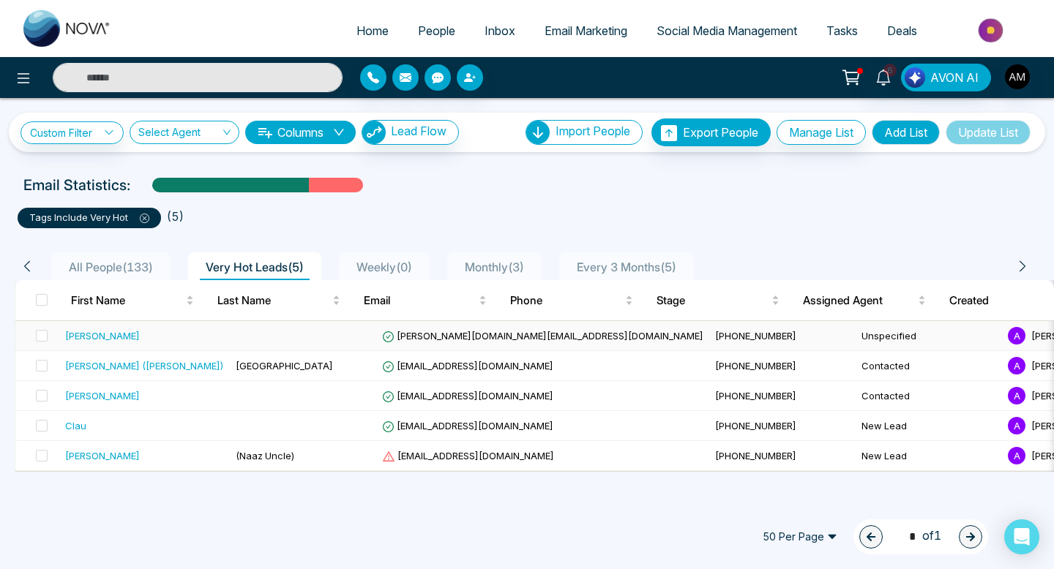
click at [411, 334] on span "[PERSON_NAME][DOMAIN_NAME][EMAIL_ADDRESS][DOMAIN_NAME]" at bounding box center [542, 336] width 321 height 12
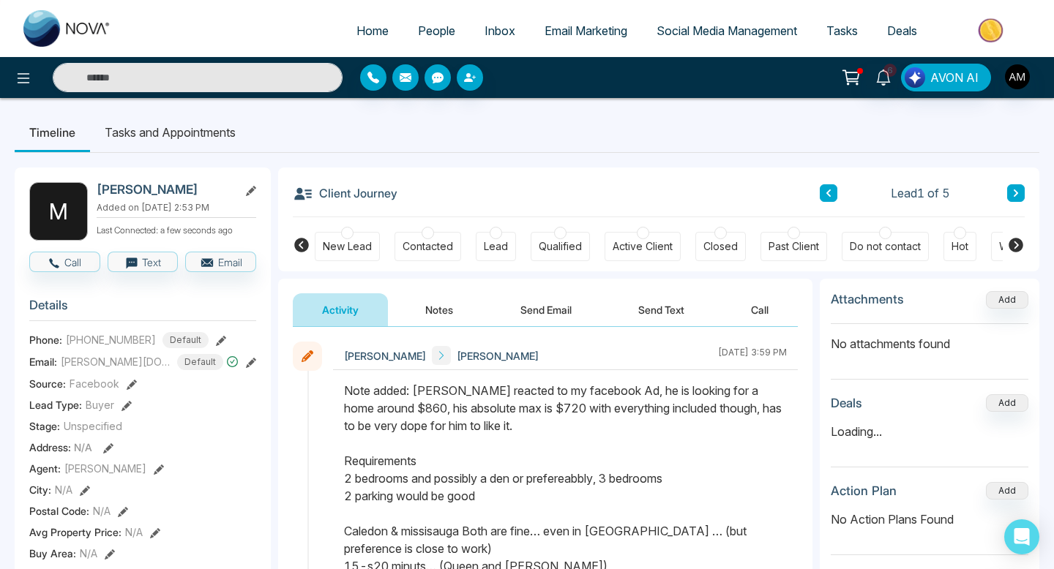
click at [444, 316] on button "Notes" at bounding box center [439, 309] width 86 height 33
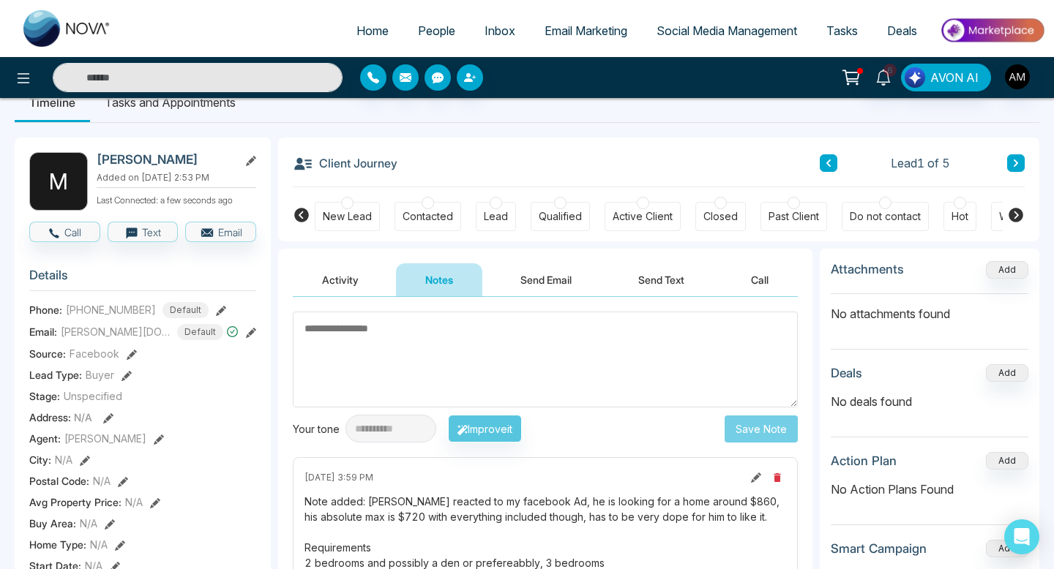
scroll to position [41, 0]
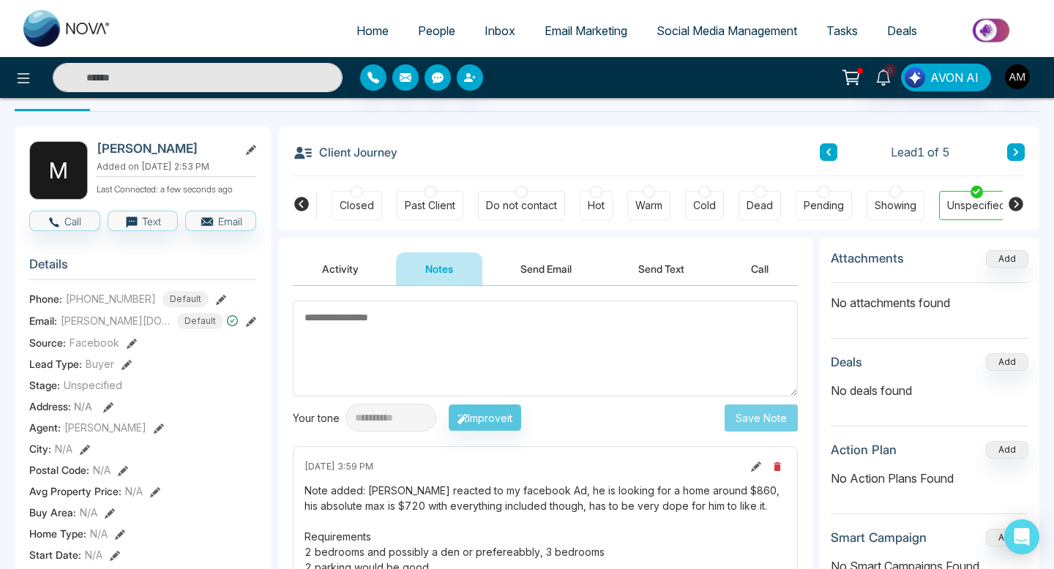
click at [351, 259] on button "Activity" at bounding box center [340, 268] width 95 height 33
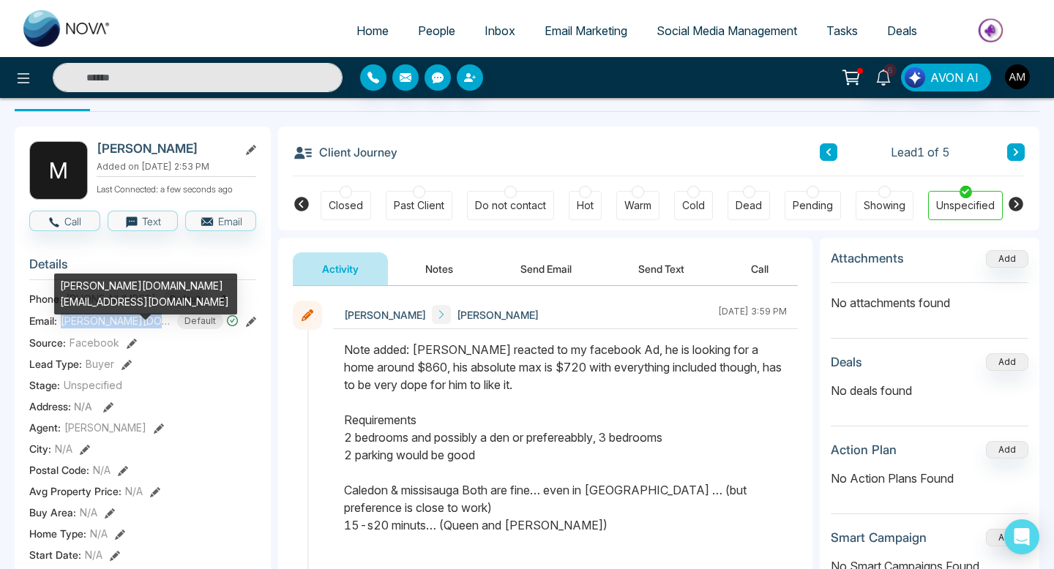
drag, startPoint x: 162, startPoint y: 321, endPoint x: 61, endPoint y: 321, distance: 101.0
click at [61, 321] on span "[PERSON_NAME][DOMAIN_NAME][EMAIL_ADDRESS][DOMAIN_NAME]" at bounding box center [116, 320] width 110 height 15
copy span "[PERSON_NAME][DOMAIN_NAME][EMAIL_ADDRESS][DOMAIN_NAME]"
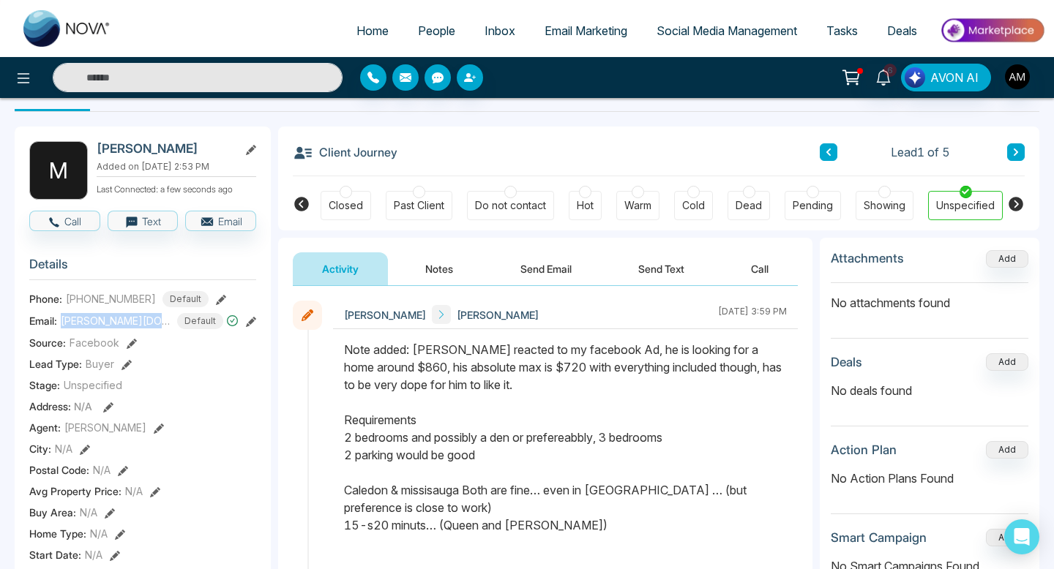
click at [423, 36] on span "People" at bounding box center [436, 30] width 37 height 15
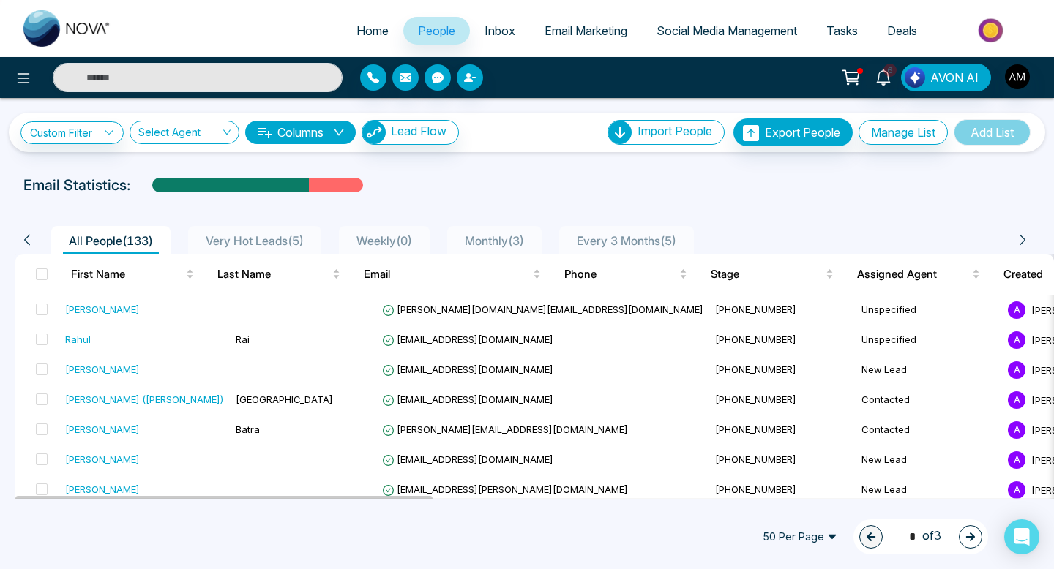
click at [269, 228] on li "Very Hot Leads ( 5 )" at bounding box center [254, 240] width 133 height 28
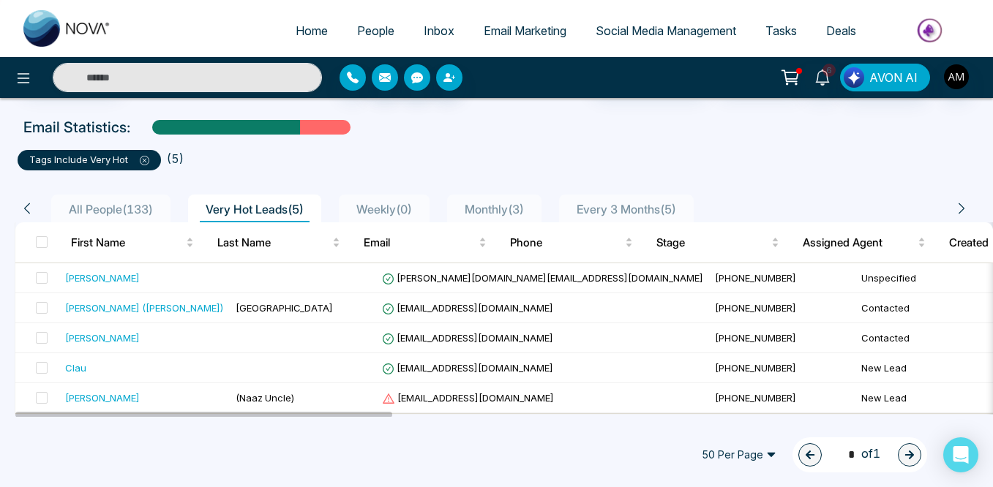
scroll to position [66, 0]
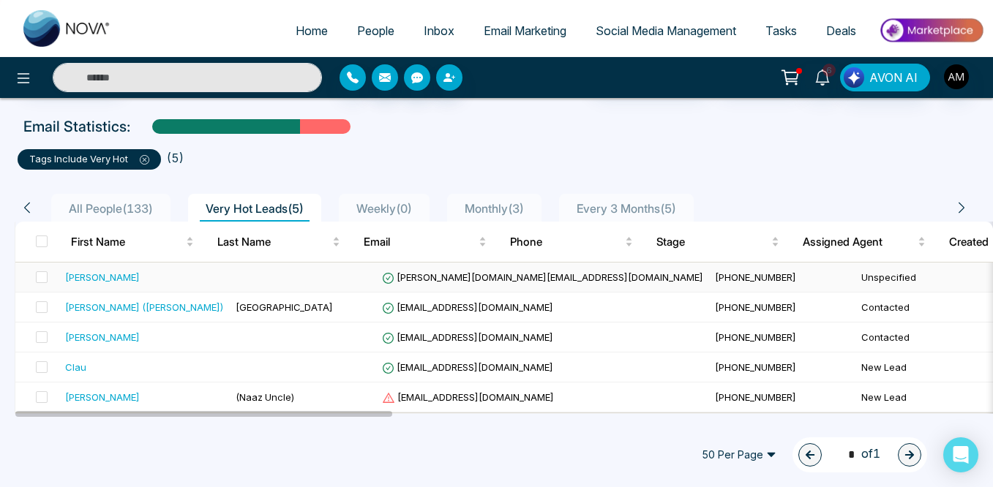
click at [310, 285] on td at bounding box center [303, 278] width 146 height 30
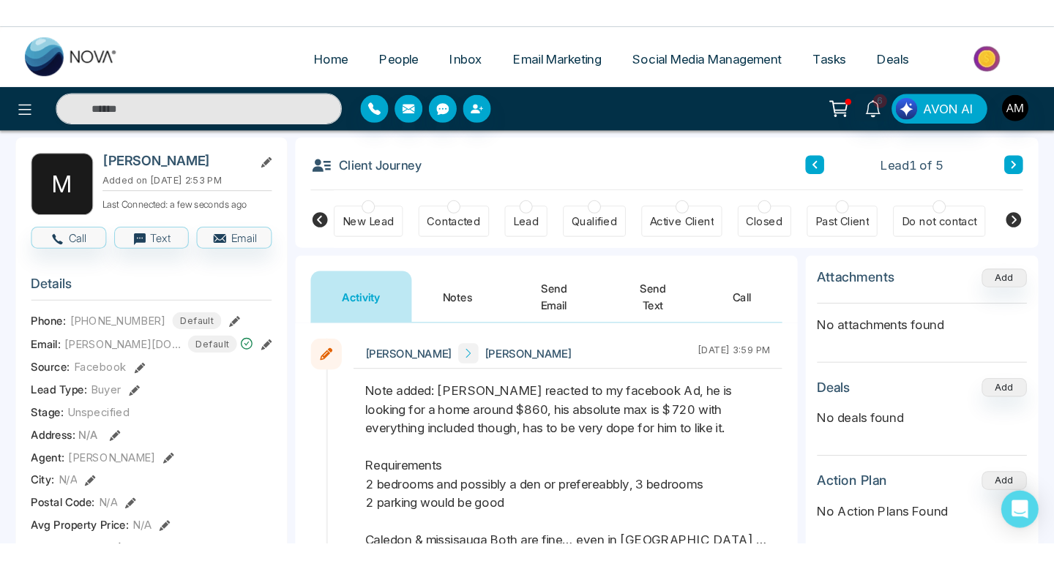
scroll to position [95, 0]
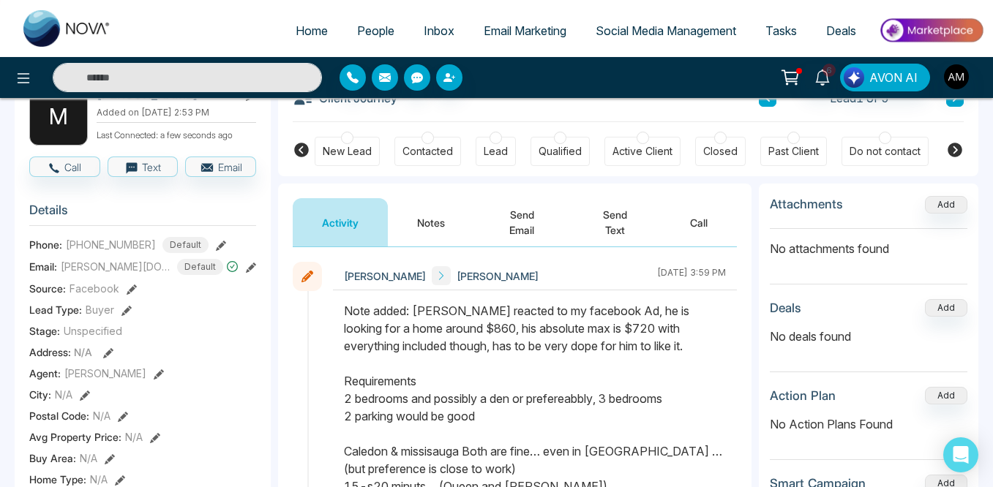
click at [419, 227] on button "Notes" at bounding box center [431, 222] width 86 height 48
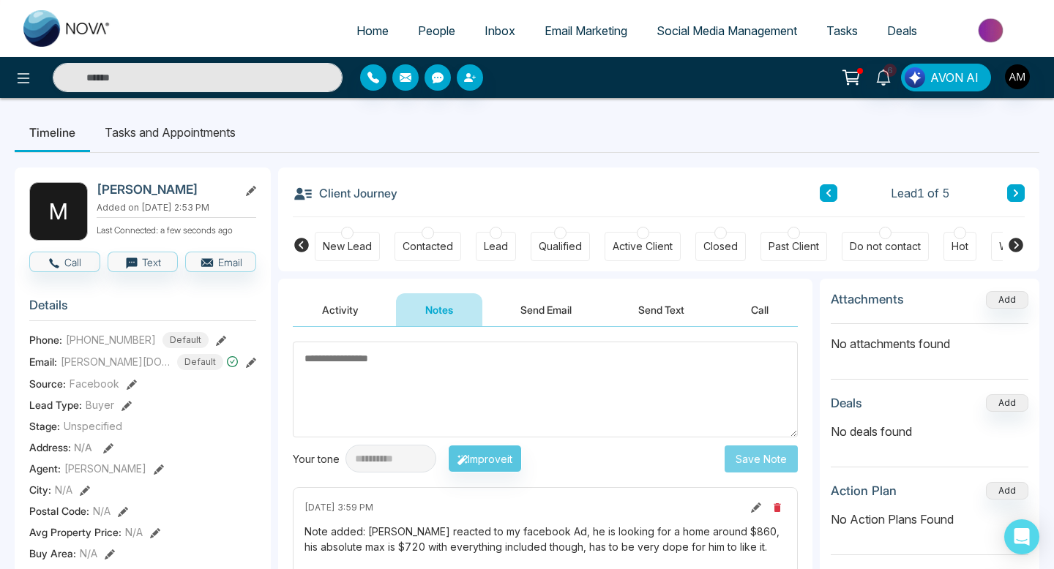
click at [427, 30] on span "People" at bounding box center [436, 30] width 37 height 15
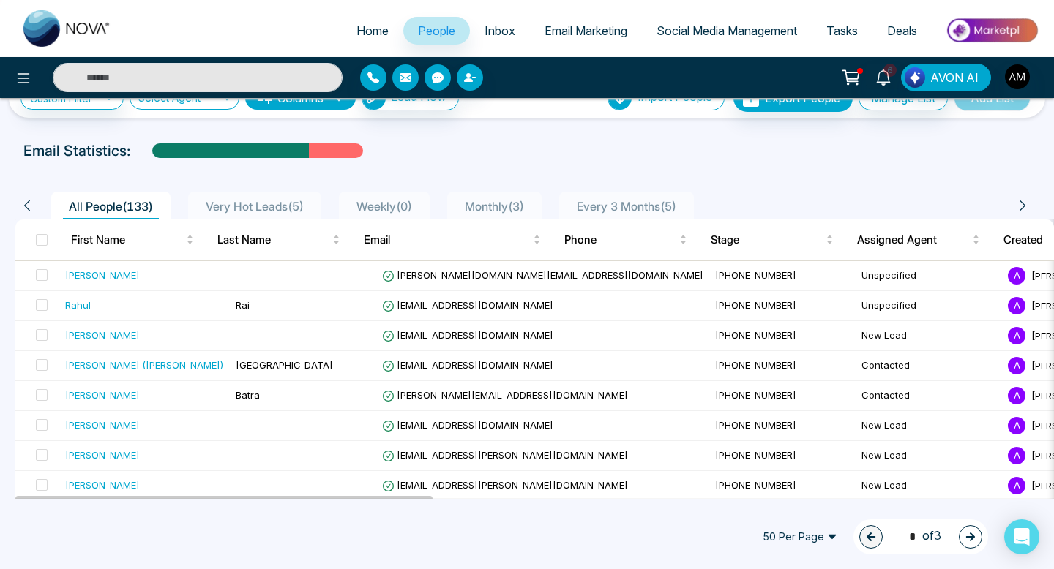
scroll to position [38, 0]
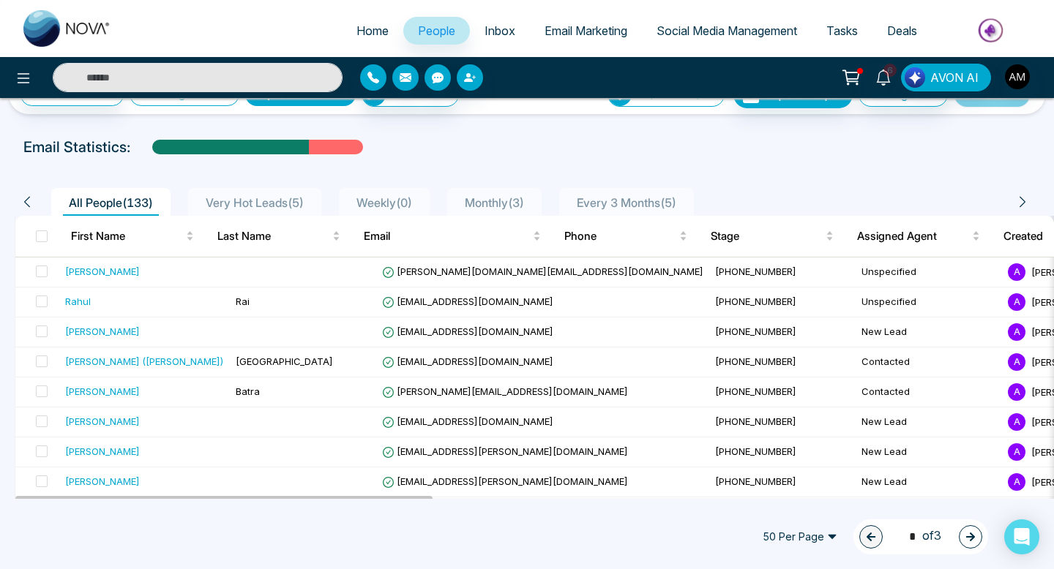
click at [276, 204] on span "Very Hot Leads ( 5 )" at bounding box center [255, 202] width 110 height 15
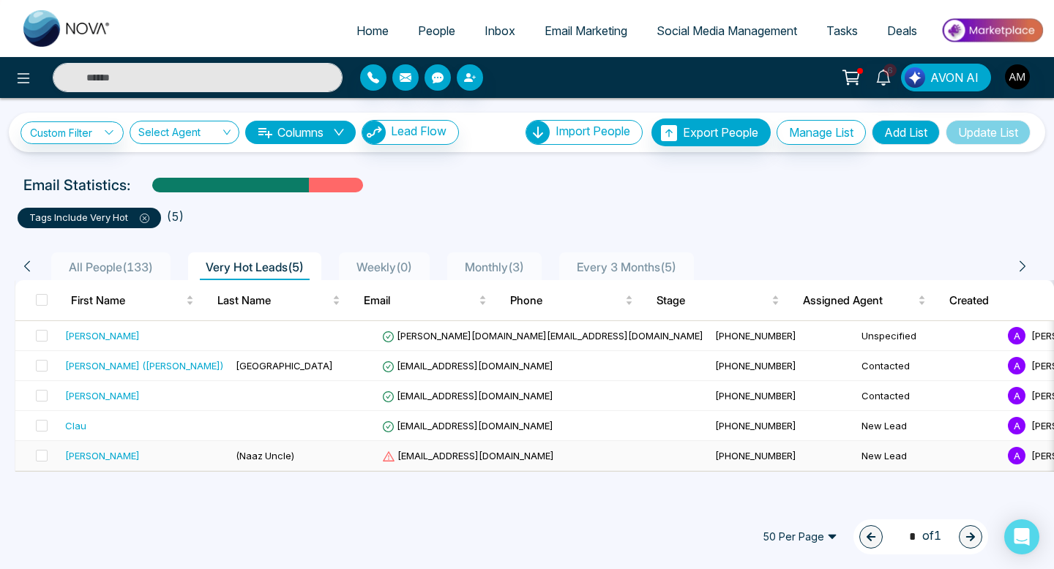
click at [270, 459] on td "(Naaz Uncle)" at bounding box center [303, 456] width 146 height 30
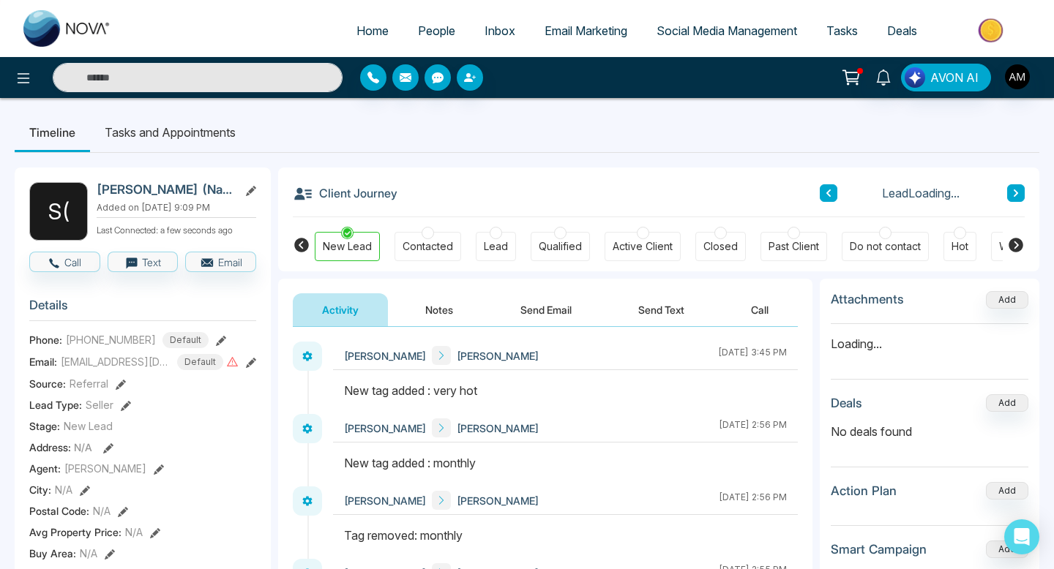
click at [427, 307] on button "Notes" at bounding box center [439, 309] width 86 height 33
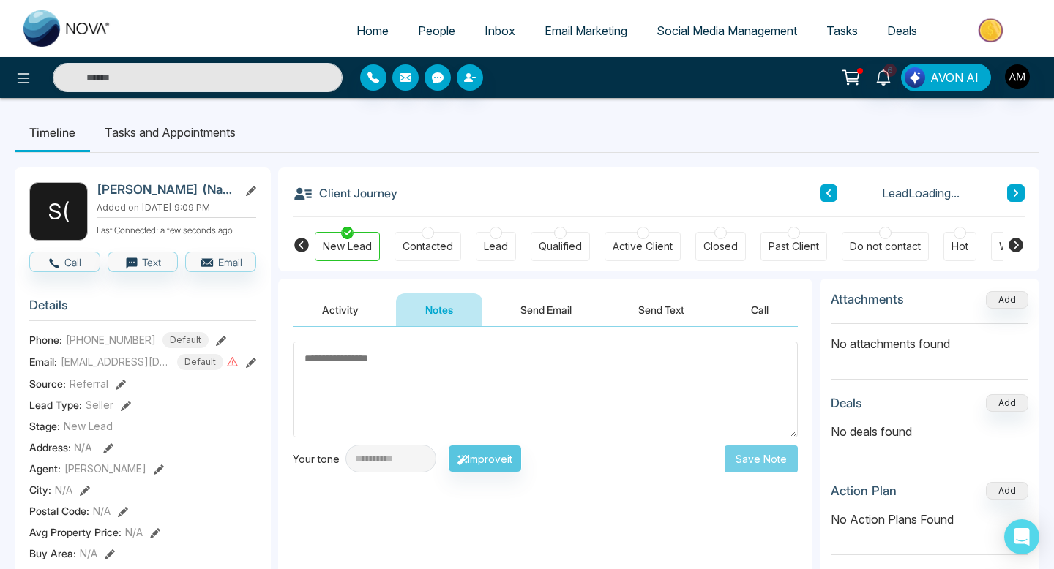
click at [444, 346] on textarea at bounding box center [545, 390] width 505 height 96
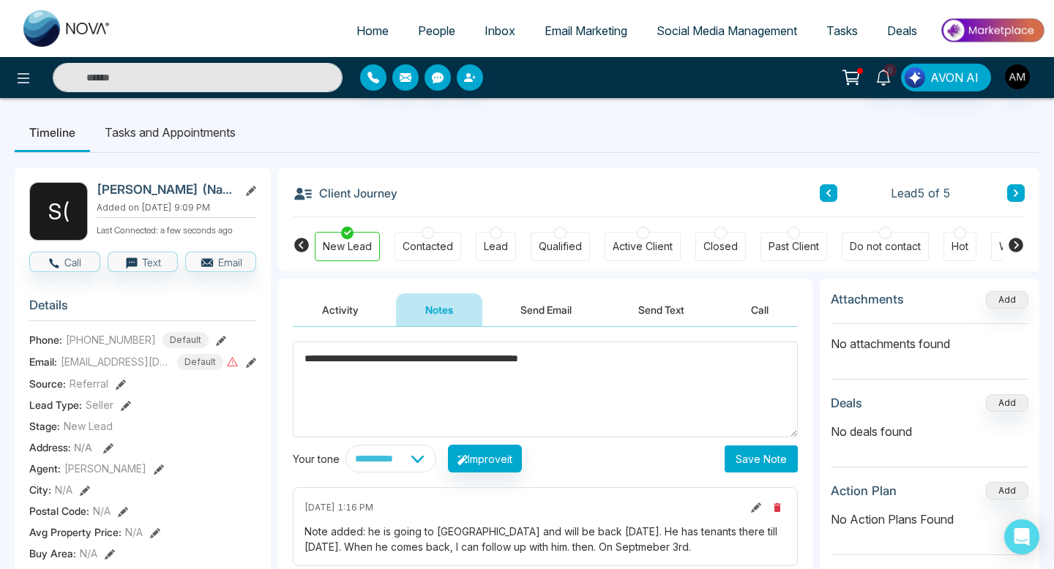
type textarea "**********"
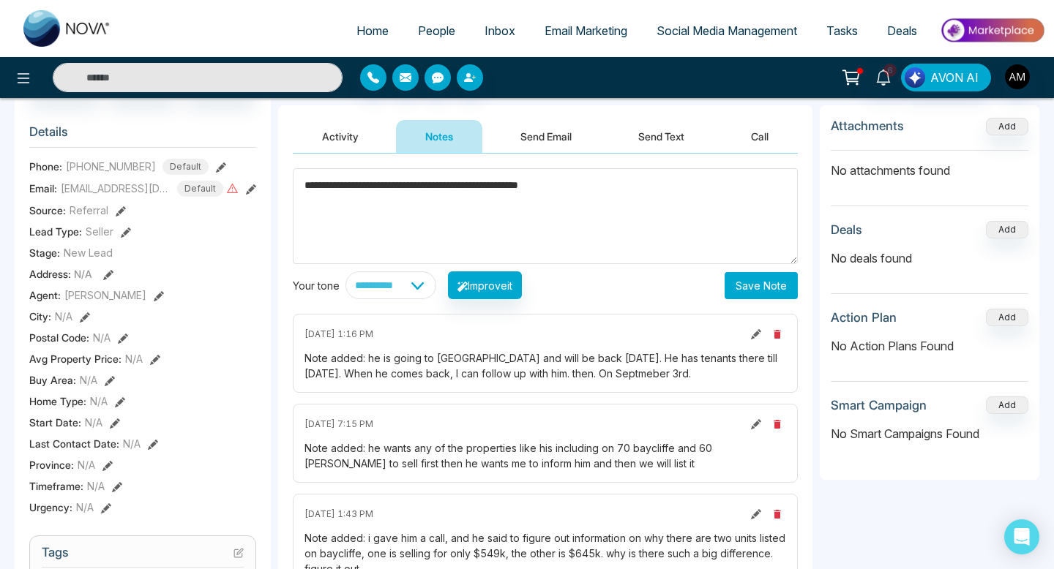
scroll to position [159, 0]
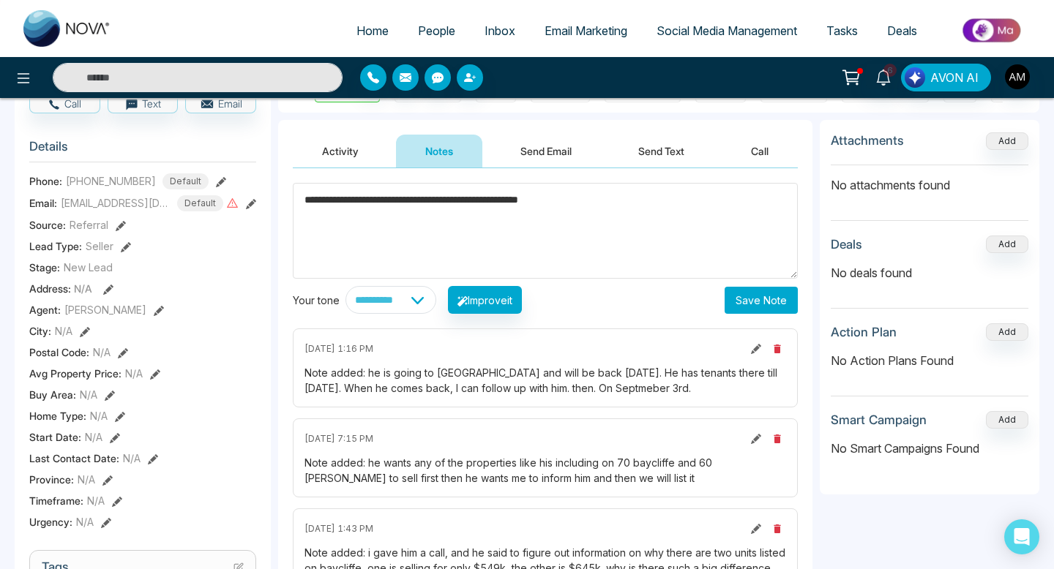
click at [418, 26] on span "People" at bounding box center [436, 30] width 37 height 15
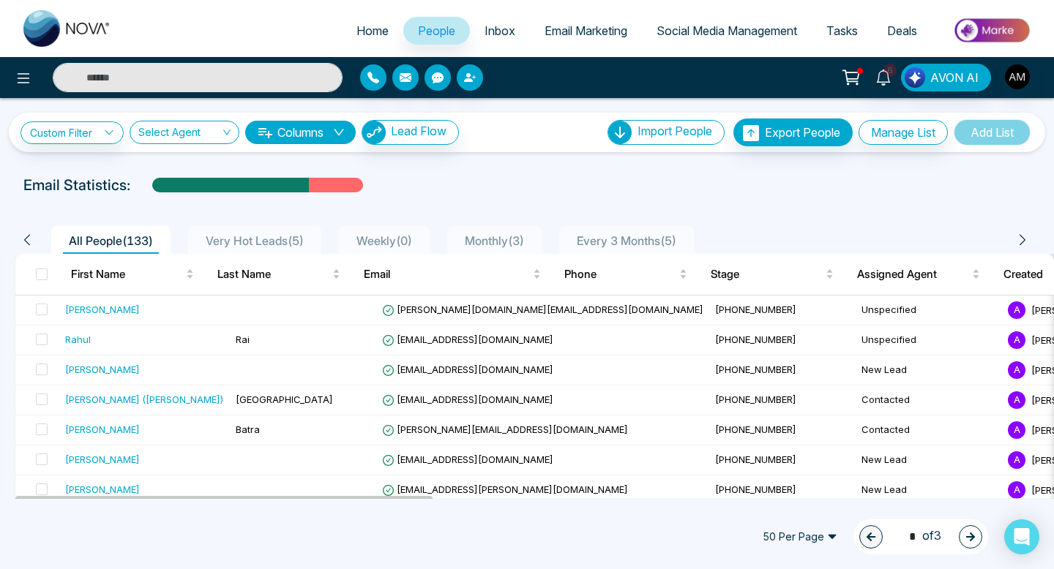
click at [238, 230] on li "Very Hot Leads ( 5 )" at bounding box center [254, 240] width 133 height 28
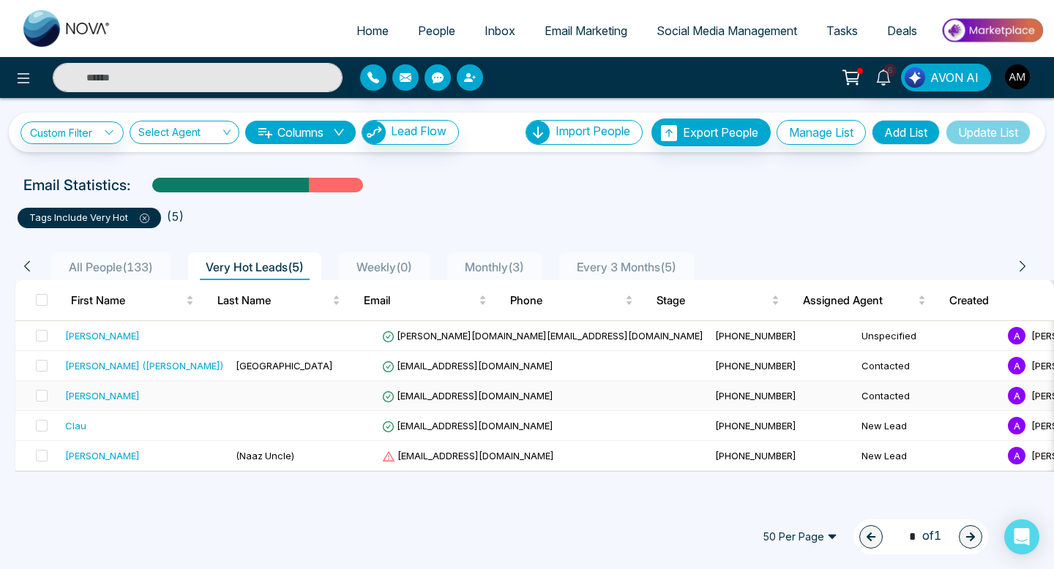
click at [255, 392] on td at bounding box center [303, 396] width 146 height 30
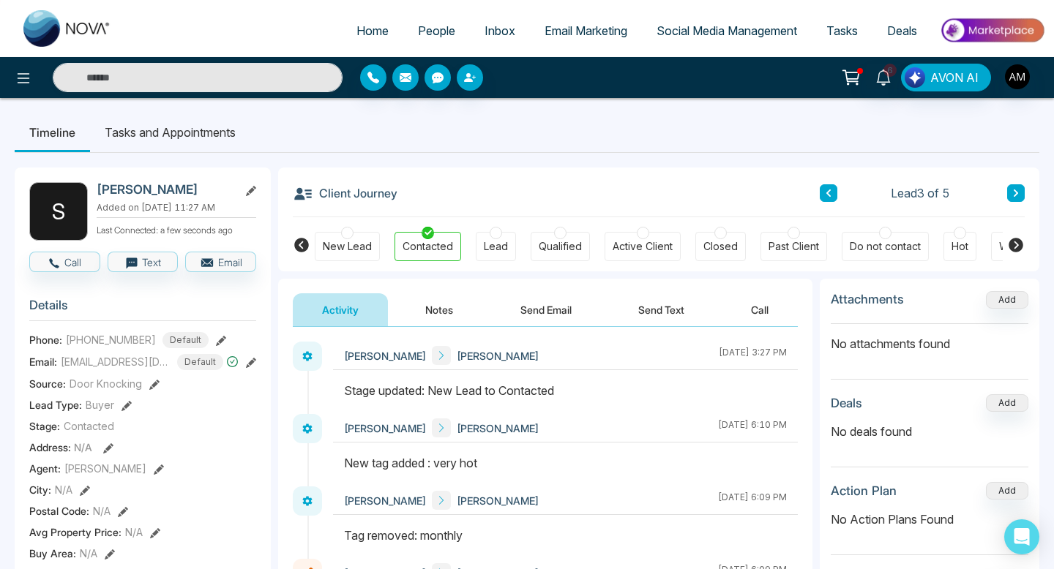
click at [422, 27] on span "People" at bounding box center [436, 30] width 37 height 15
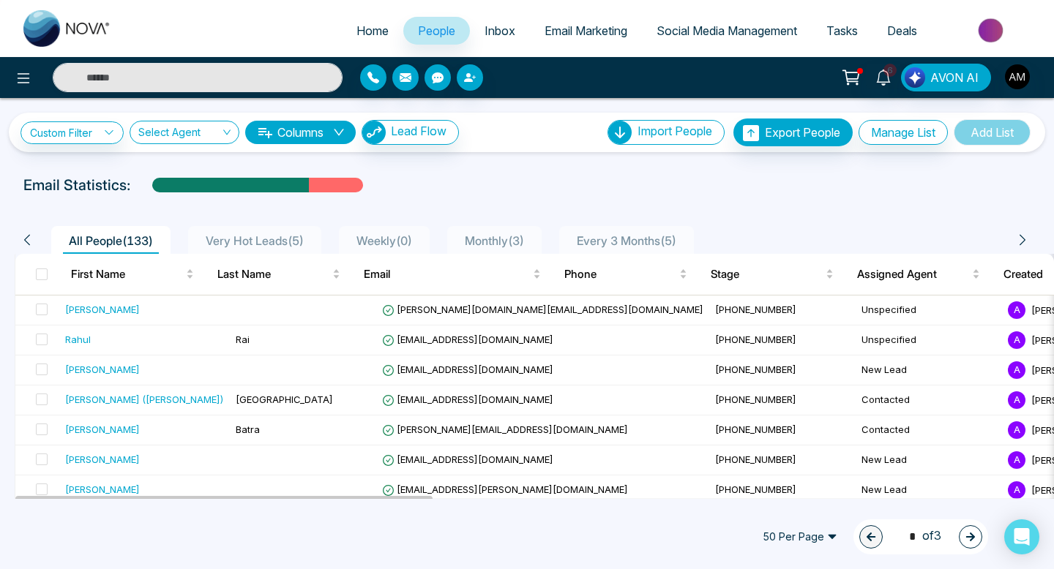
click at [269, 243] on span "Very Hot Leads ( 5 )" at bounding box center [255, 240] width 110 height 15
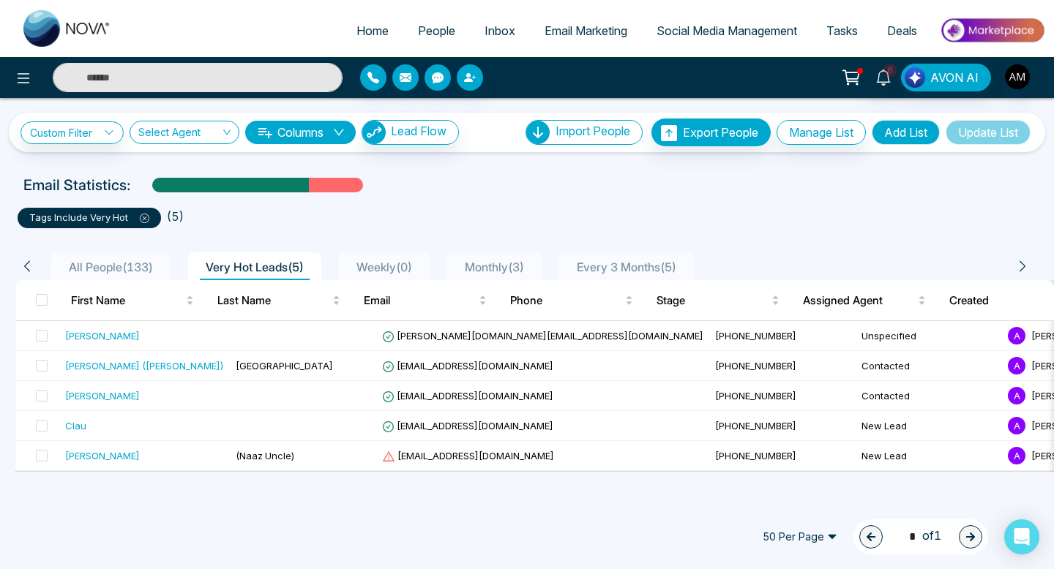
click at [501, 269] on span "Monthly ( 3 )" at bounding box center [494, 267] width 71 height 15
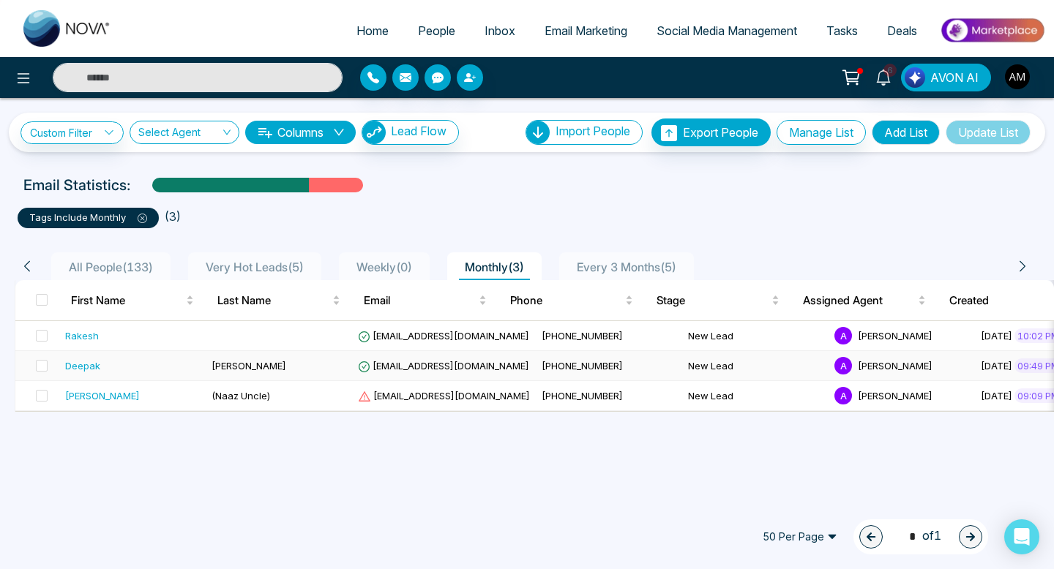
click at [326, 366] on td "[PERSON_NAME]" at bounding box center [279, 366] width 146 height 30
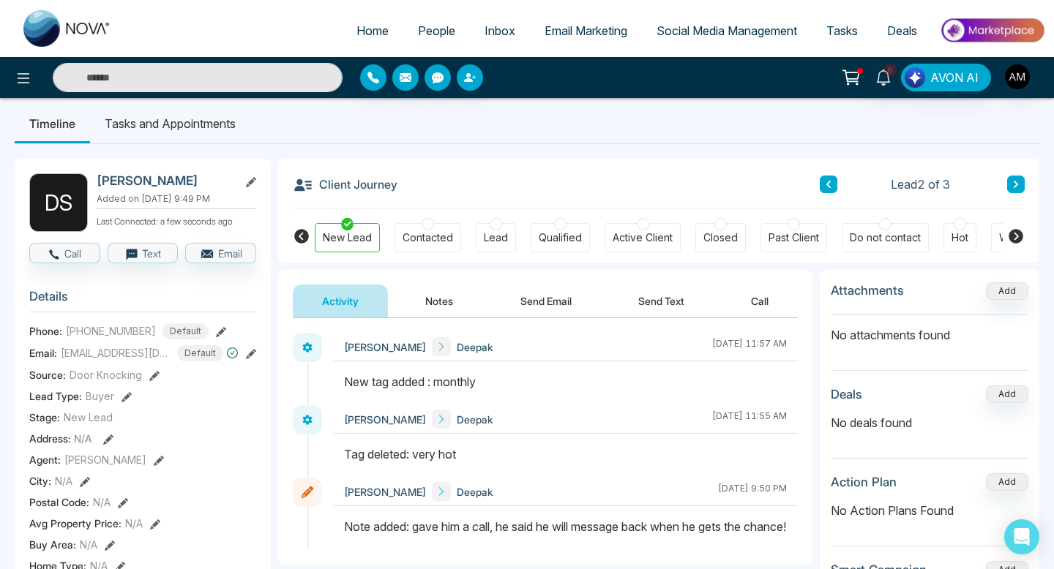
scroll to position [8, 0]
click at [426, 36] on span "People" at bounding box center [436, 30] width 37 height 15
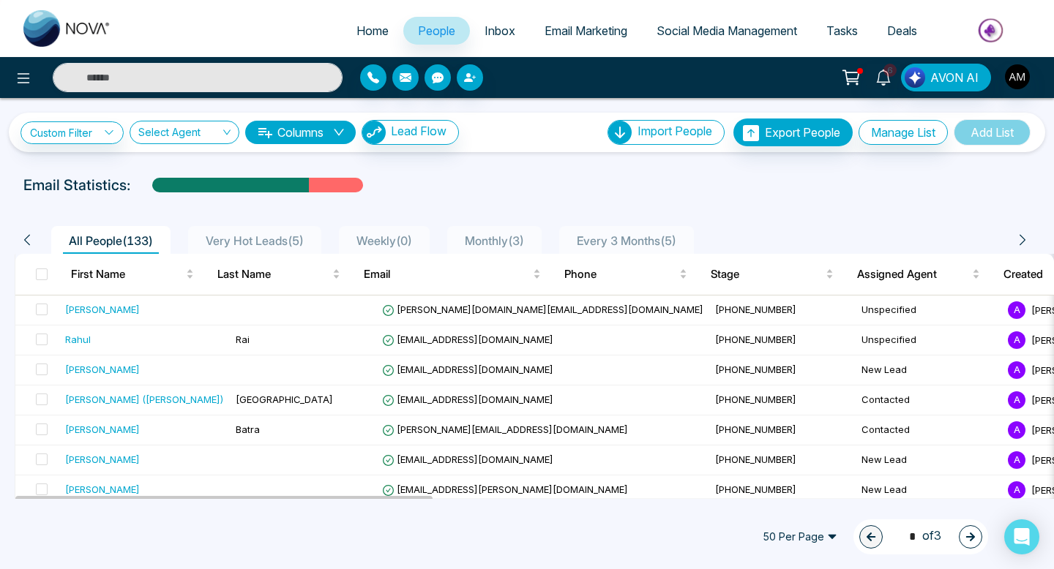
click at [502, 235] on span "Monthly ( 3 )" at bounding box center [494, 240] width 71 height 15
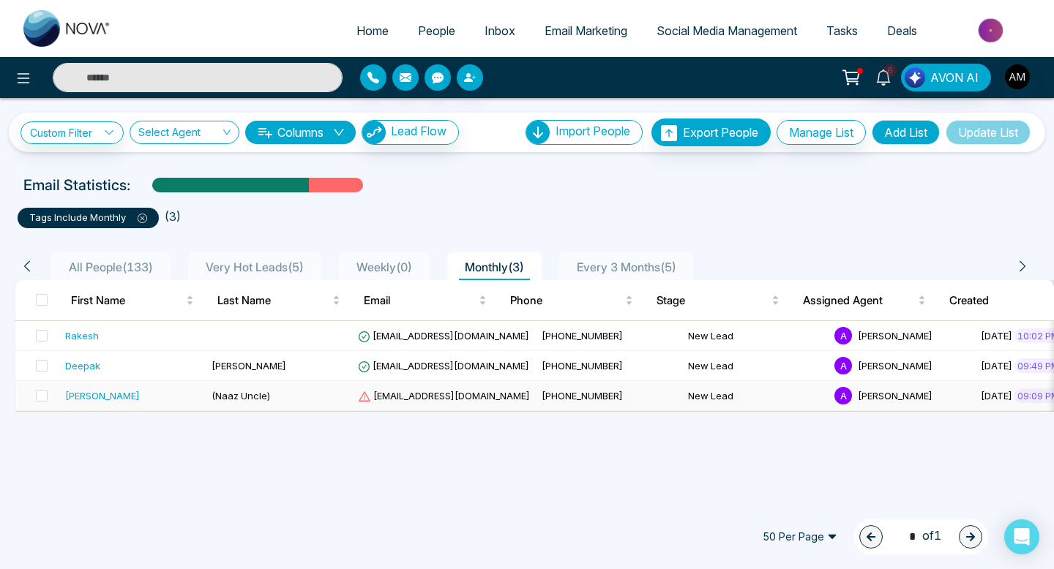
click at [224, 399] on span "(Naaz Uncle)" at bounding box center [241, 396] width 59 height 12
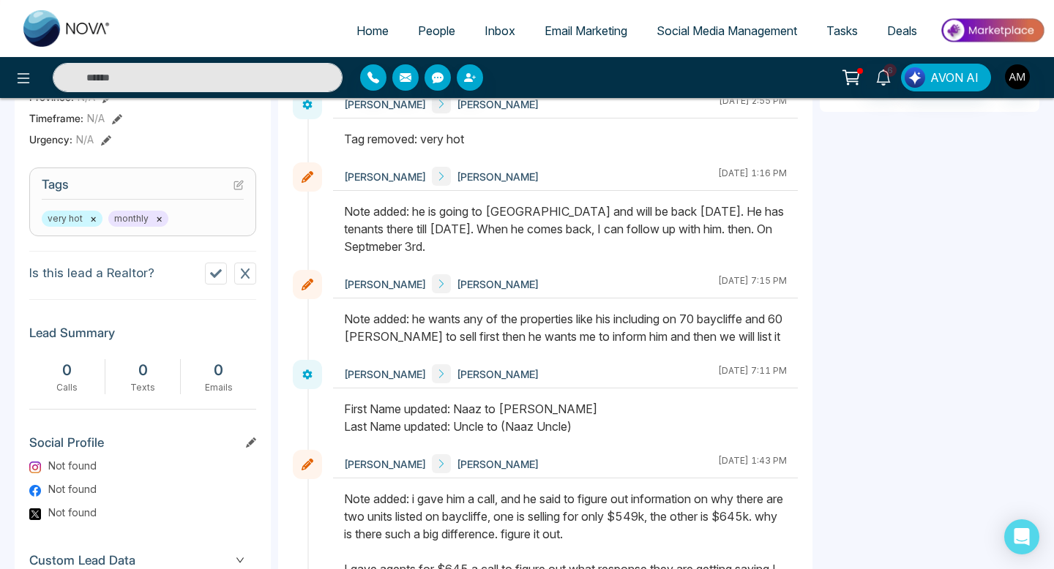
scroll to position [527, 0]
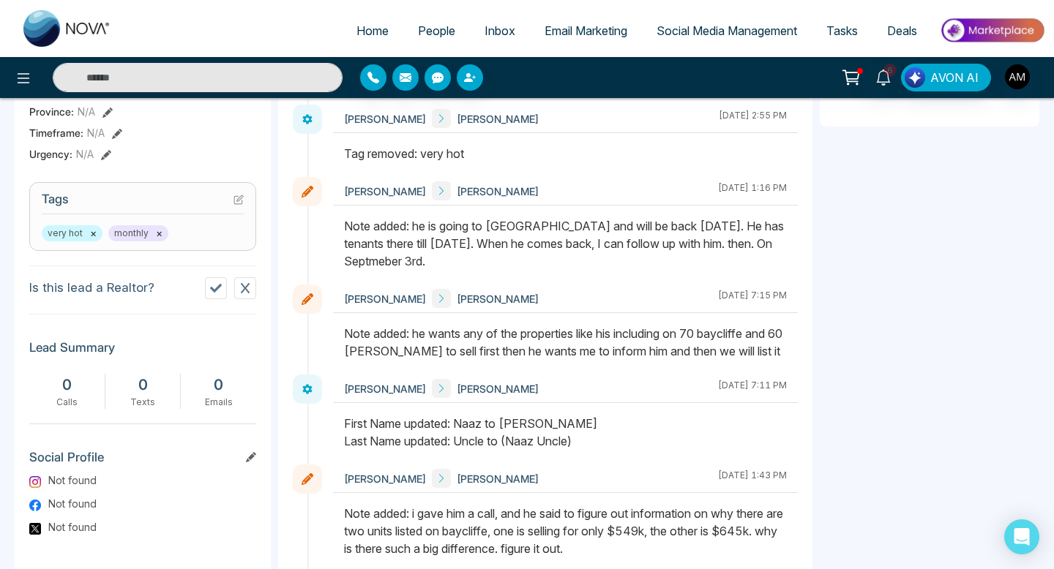
click at [158, 240] on button "×" at bounding box center [159, 233] width 7 height 13
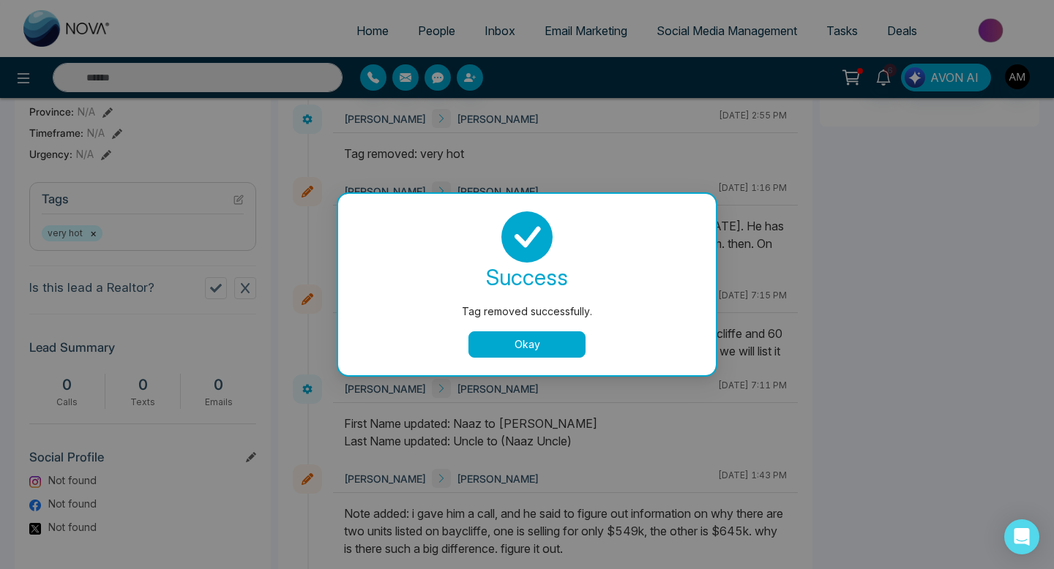
click at [514, 318] on div "Tag removed successfully." at bounding box center [526, 312] width 319 height 16
click at [520, 348] on button "Okay" at bounding box center [526, 345] width 117 height 26
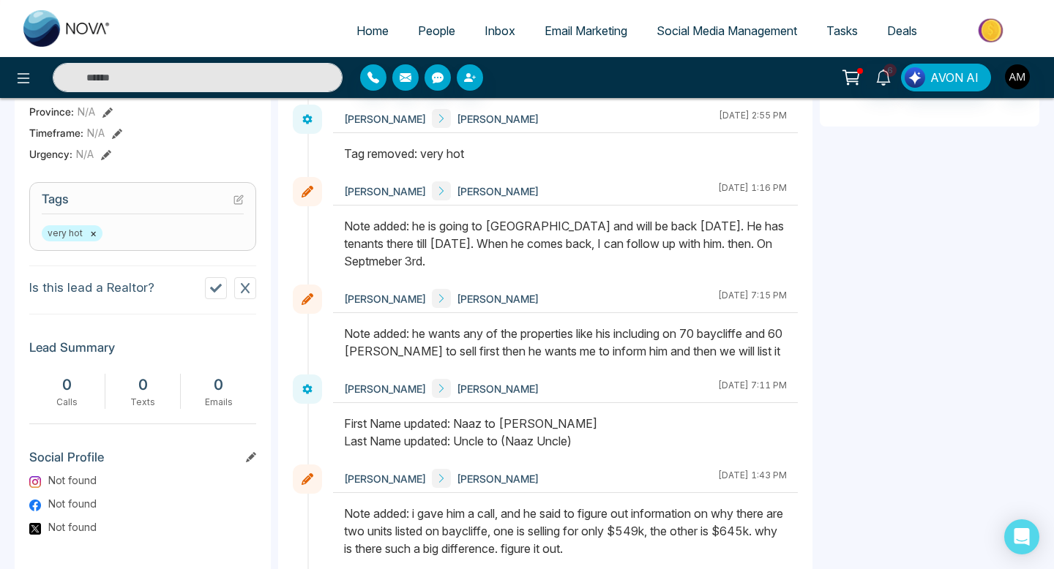
click at [426, 26] on span "People" at bounding box center [436, 30] width 37 height 15
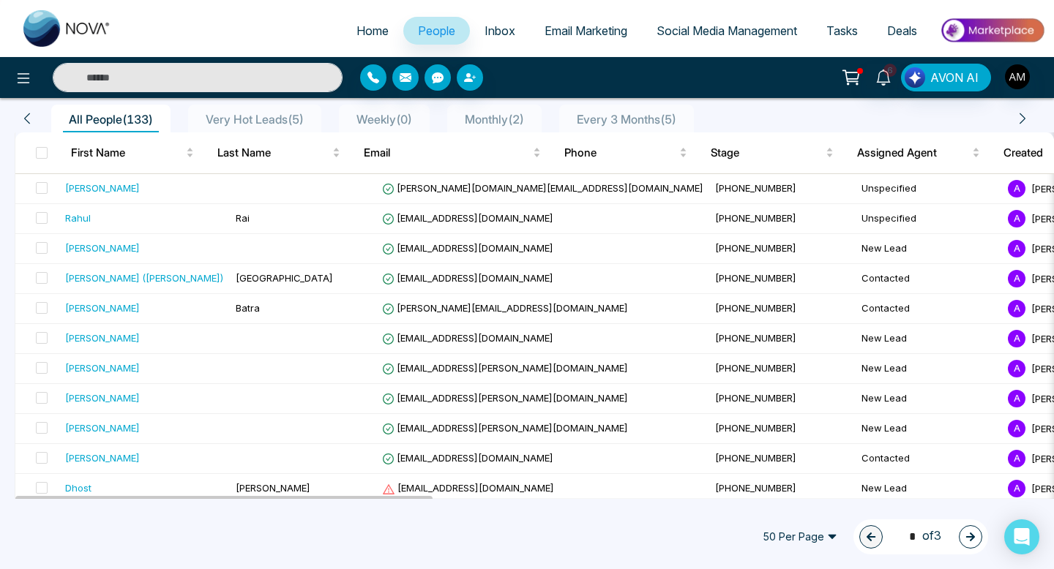
scroll to position [123, 0]
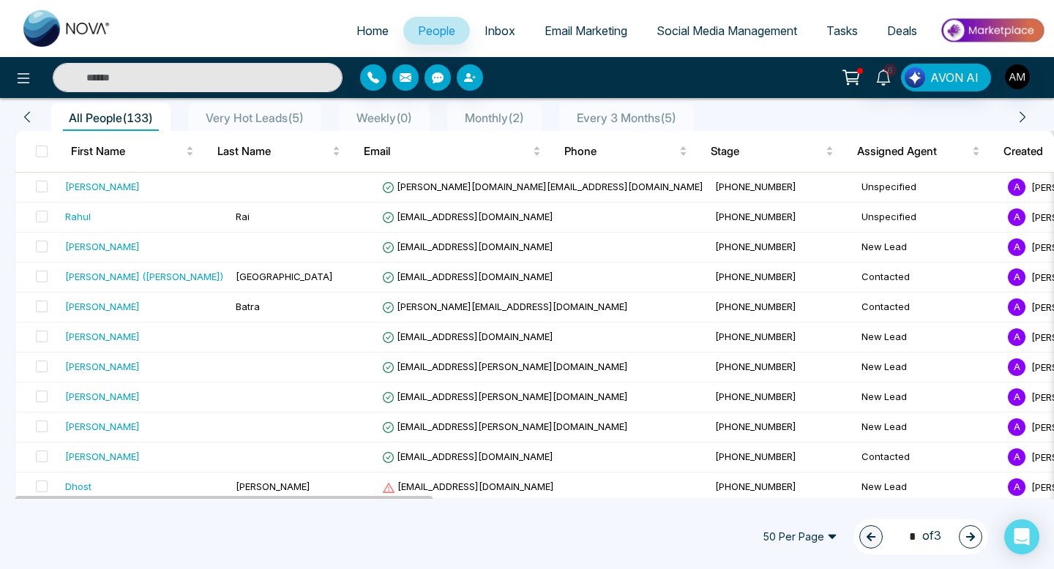
click at [476, 109] on div "Monthly ( 2 )" at bounding box center [494, 118] width 71 height 18
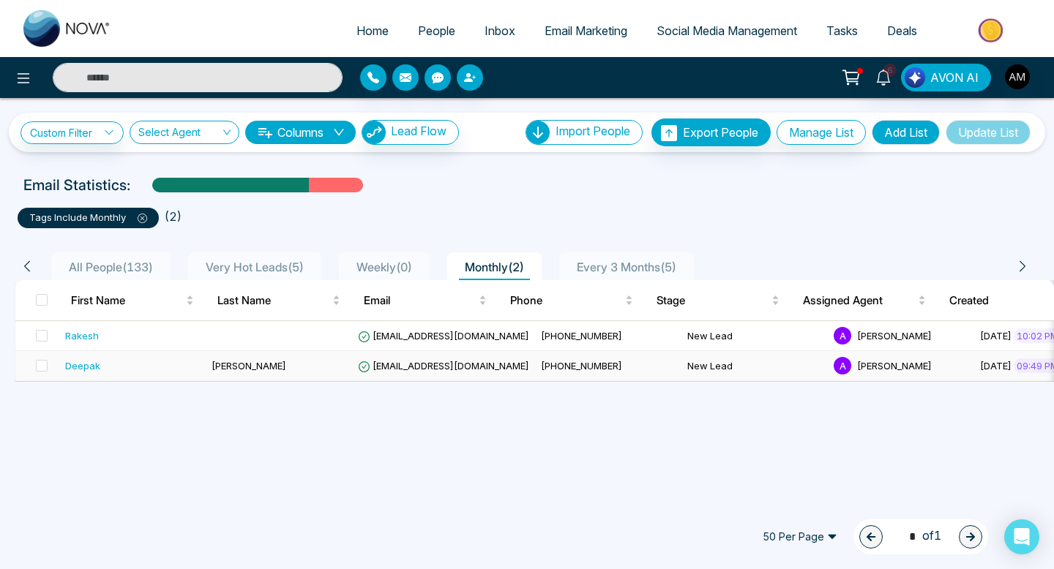
click at [616, 367] on td "[PHONE_NUMBER]" at bounding box center [608, 366] width 146 height 30
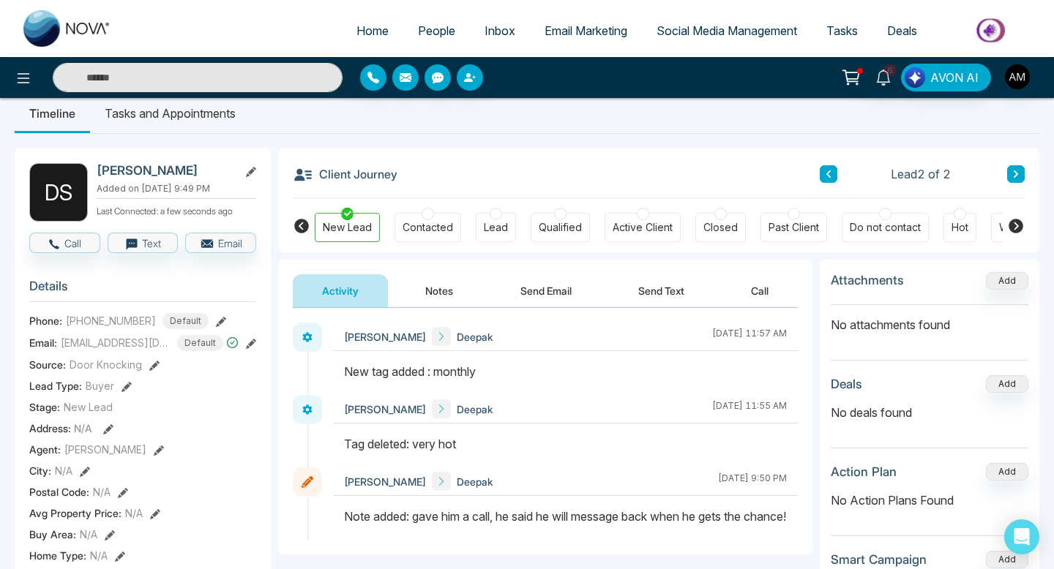
scroll to position [21, 0]
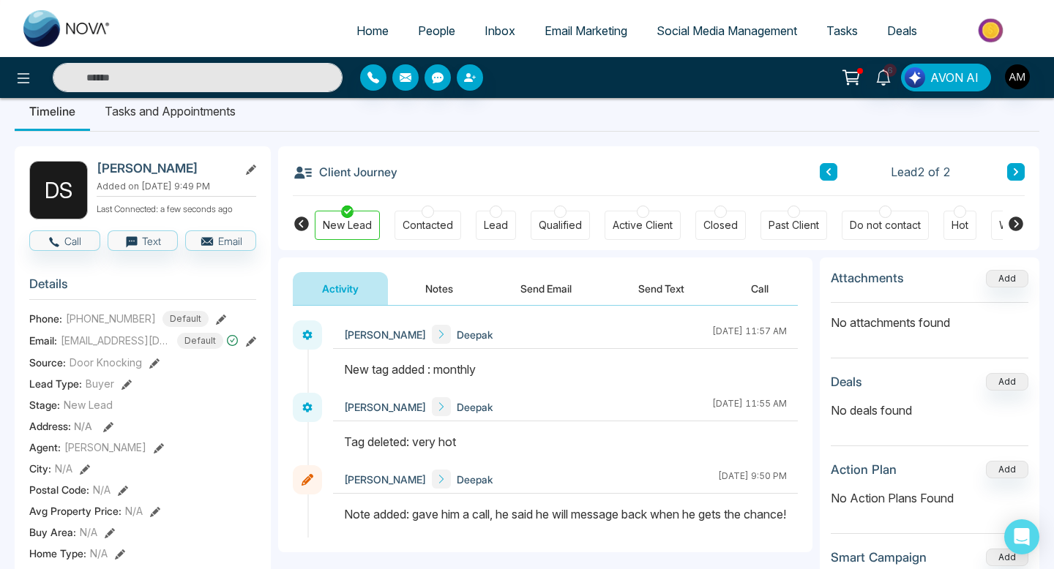
click at [427, 30] on span "People" at bounding box center [436, 30] width 37 height 15
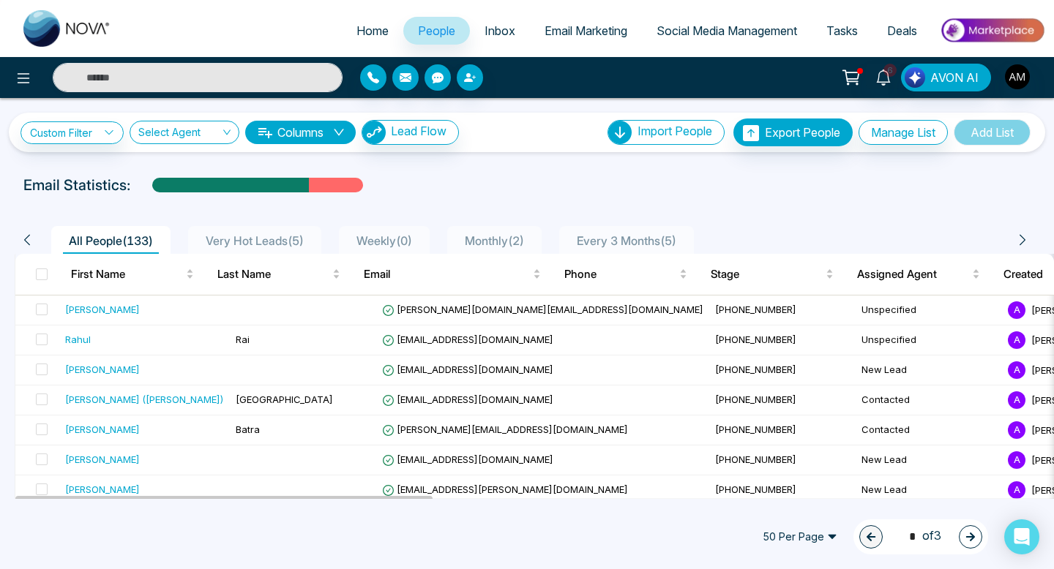
click at [470, 37] on link "Inbox" at bounding box center [500, 31] width 60 height 28
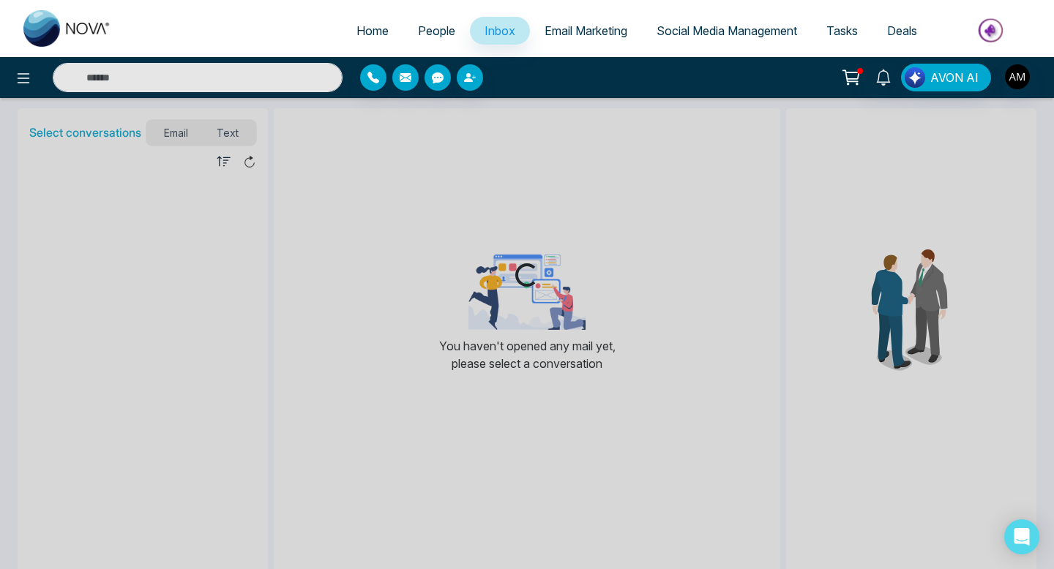
click at [425, 34] on span "People" at bounding box center [436, 30] width 37 height 15
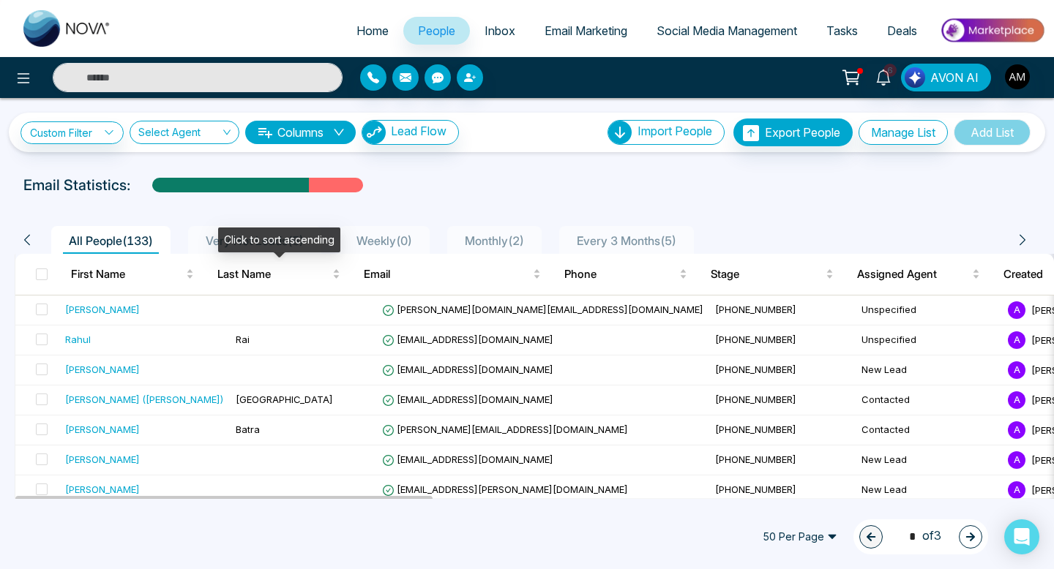
click at [240, 235] on div "Click to sort ascending" at bounding box center [279, 240] width 122 height 25
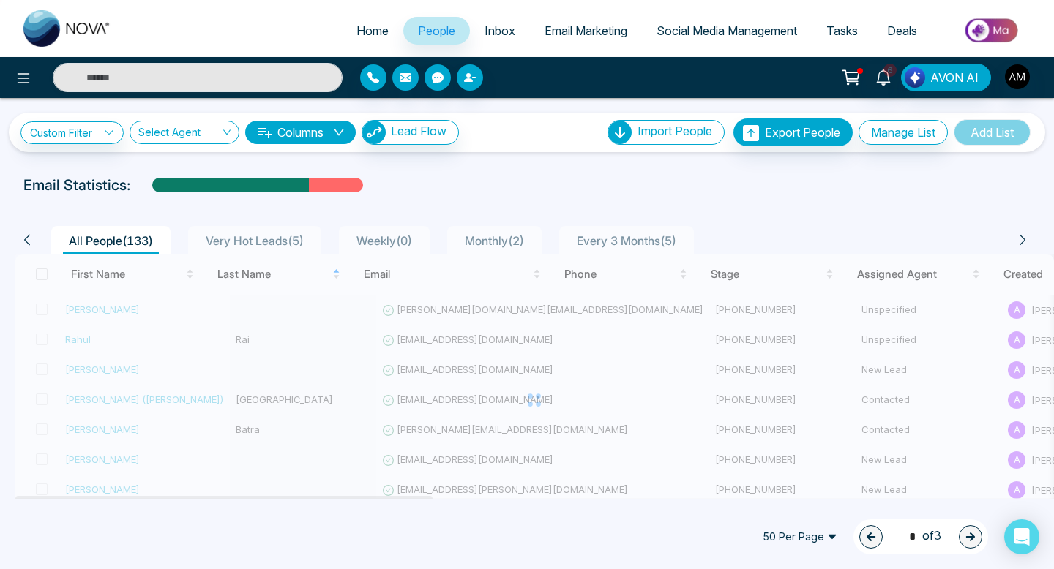
click at [258, 243] on span "Very Hot Leads ( 5 )" at bounding box center [255, 240] width 110 height 15
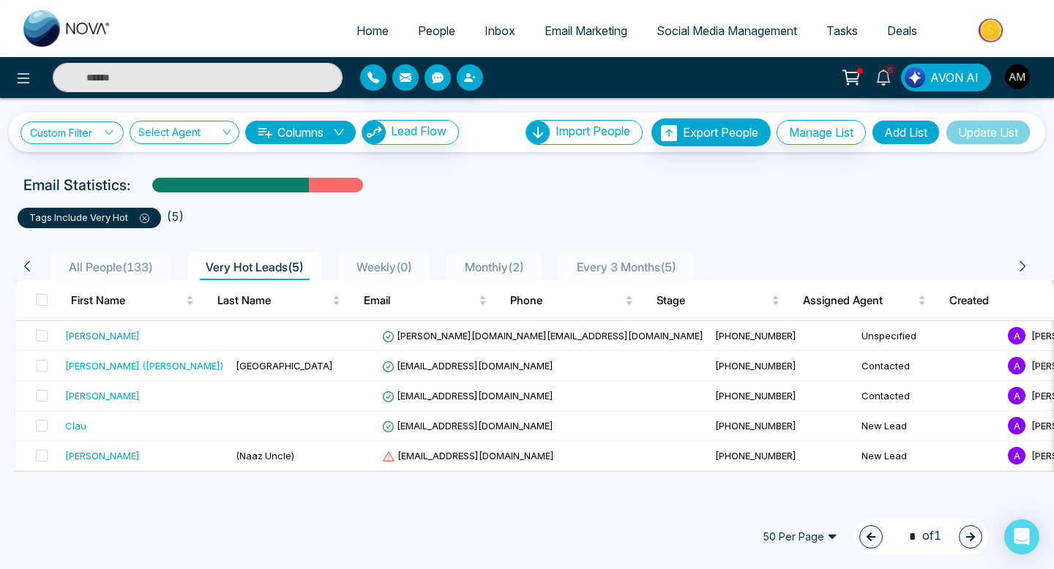
click at [239, 76] on input "text" at bounding box center [198, 77] width 290 height 29
type input "*"
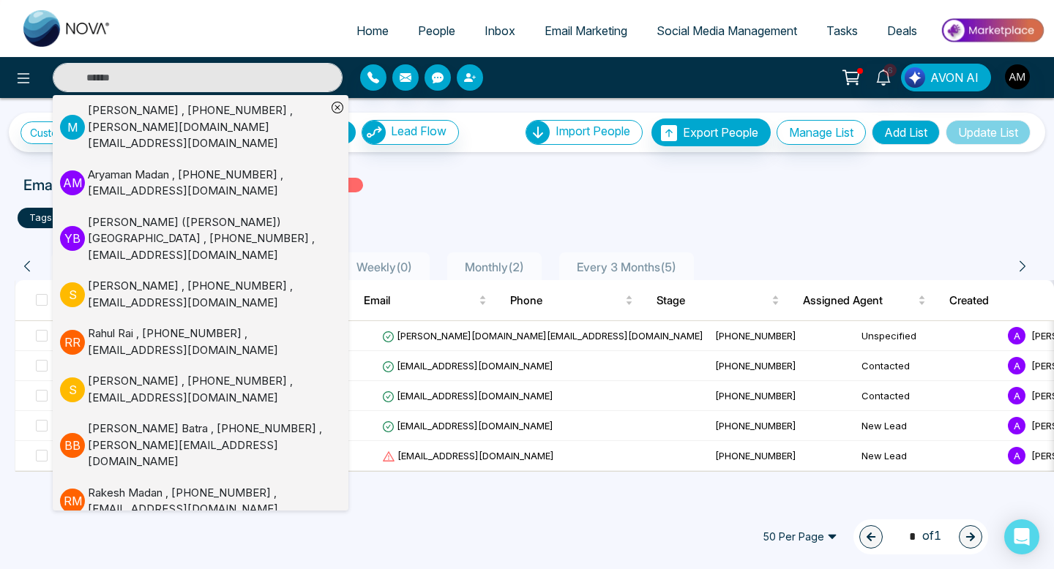
click at [471, 72] on icon "button" at bounding box center [470, 78] width 12 height 12
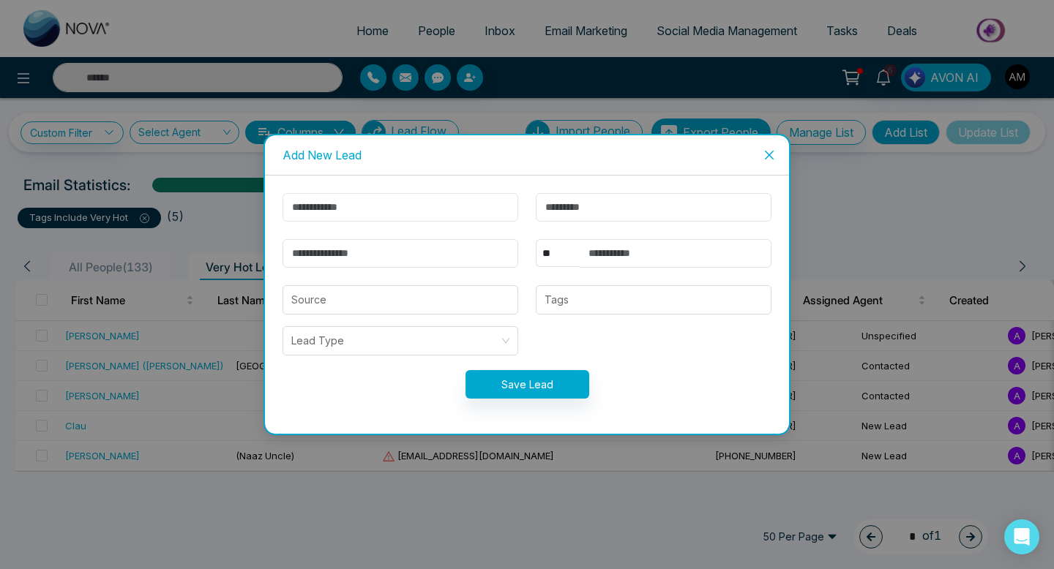
click at [468, 218] on input "text" at bounding box center [400, 207] width 236 height 29
type input "****"
click at [364, 280] on form "**** ** **** *** *** *** **** *** Source Tags Lead Type Save Lead" at bounding box center [527, 304] width 506 height 223
click at [362, 267] on form "**** ** **** *** *** *** **** *** Source Tags Lead Type Save Lead" at bounding box center [527, 304] width 506 height 223
click at [365, 255] on input "email" at bounding box center [400, 253] width 236 height 29
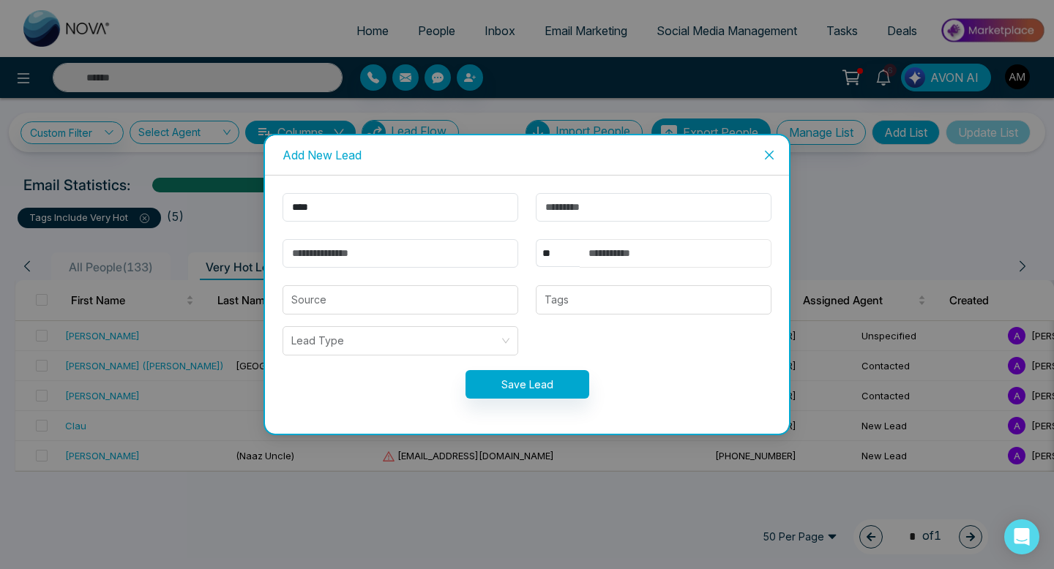
click at [609, 245] on input "text" at bounding box center [676, 253] width 192 height 29
type input "**********"
click at [432, 304] on input "search" at bounding box center [400, 300] width 218 height 28
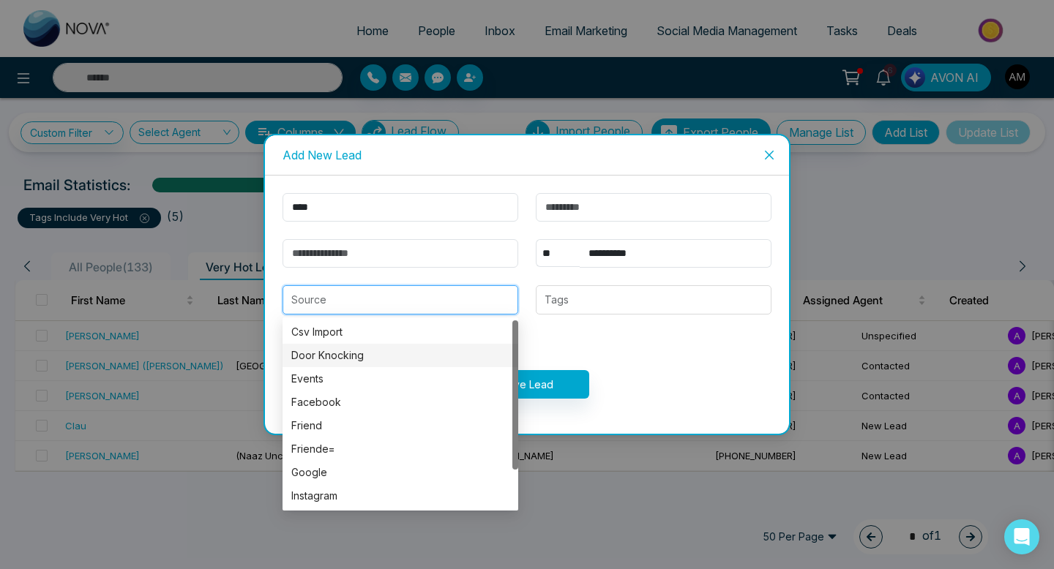
click at [378, 362] on div "Door Knocking" at bounding box center [400, 356] width 218 height 16
type input "**********"
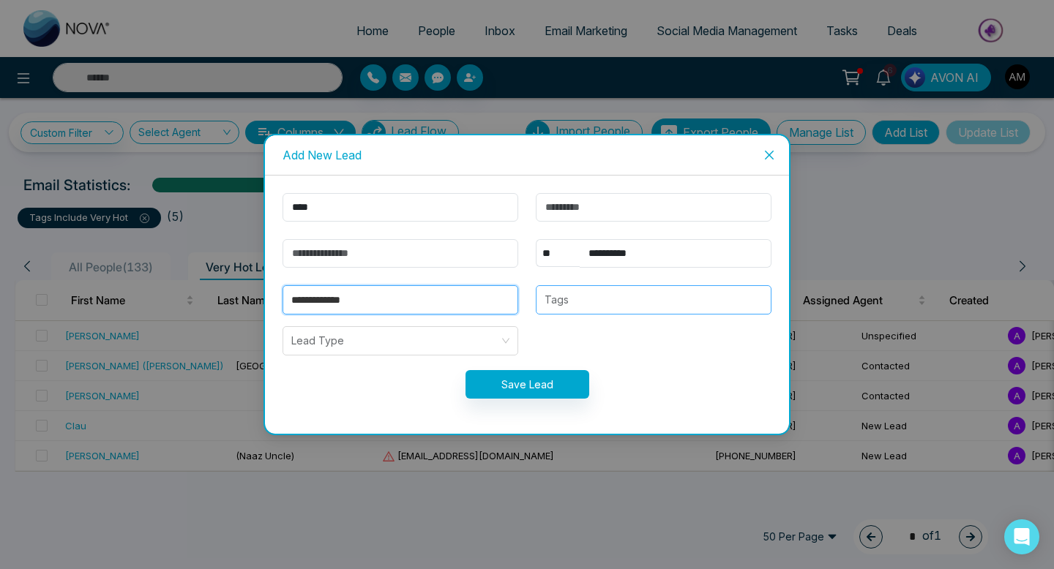
click at [624, 313] on div "Tags" at bounding box center [654, 299] width 236 height 29
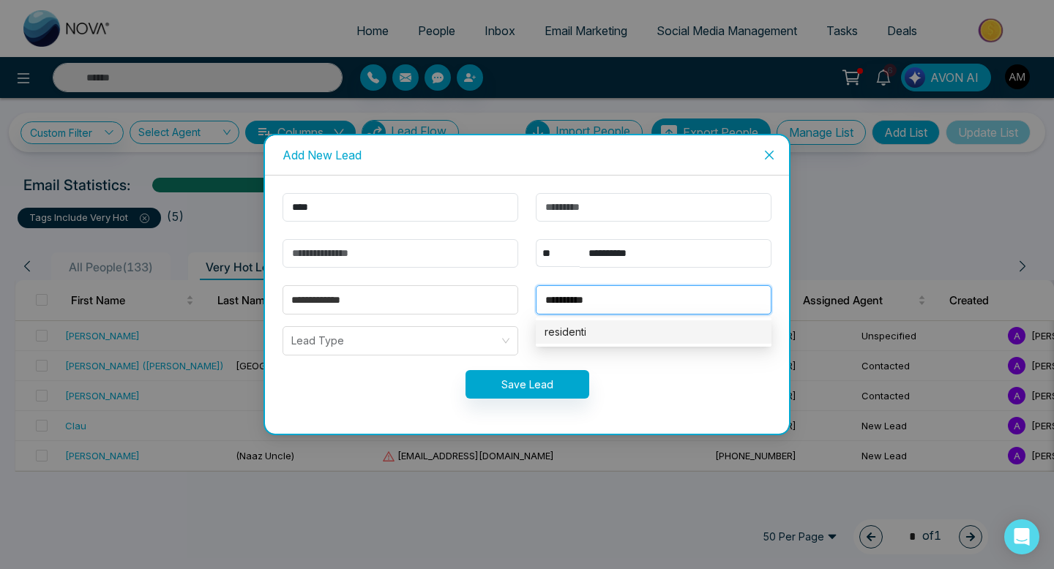
type input "**********"
type input "******"
click at [594, 334] on div "seller" at bounding box center [653, 332] width 218 height 16
type input "********"
click at [594, 334] on div "detached" at bounding box center [653, 332] width 218 height 16
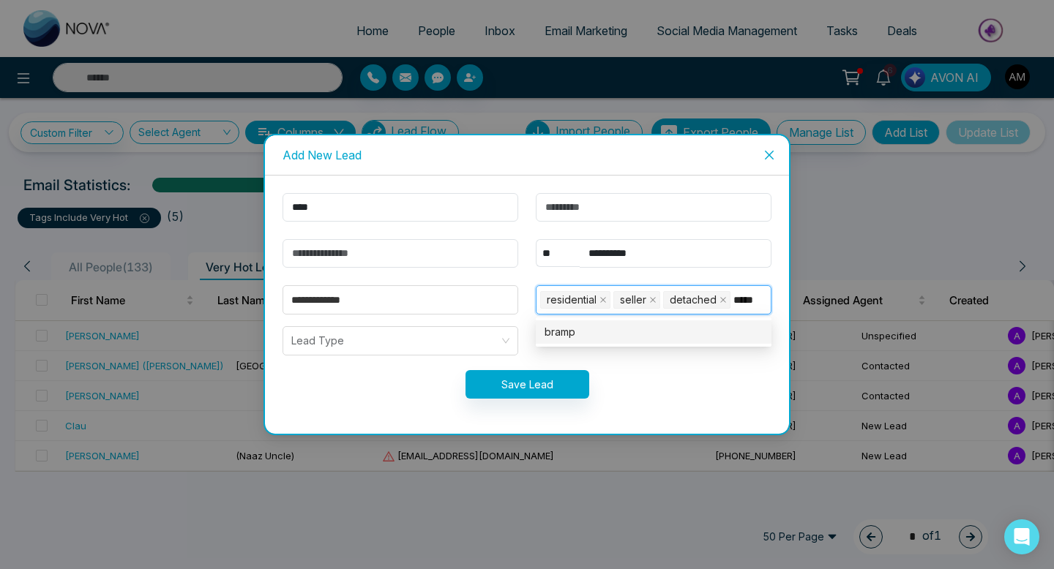
type input "******"
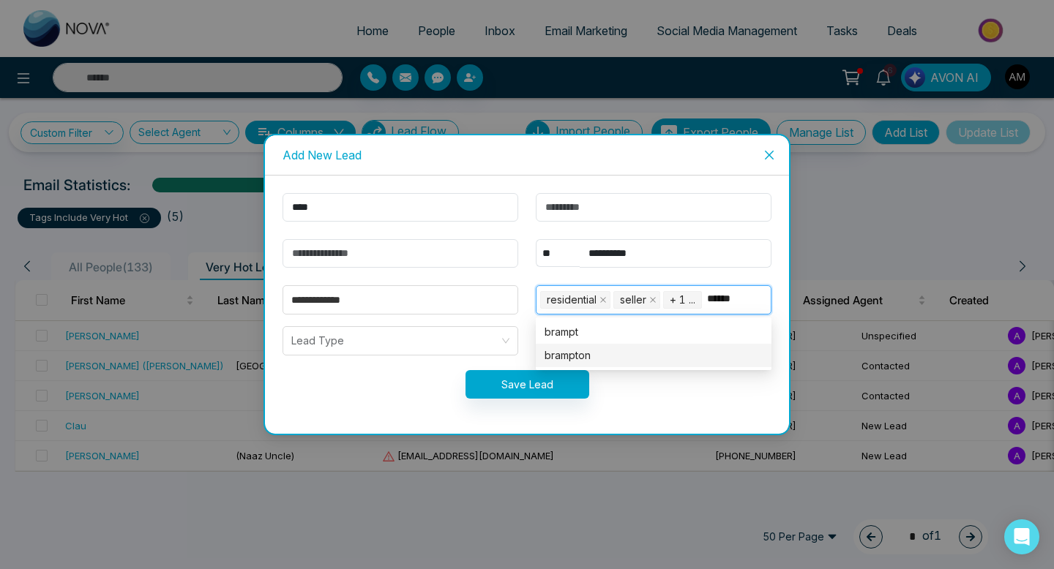
click at [618, 362] on div "brampton" at bounding box center [653, 356] width 218 height 16
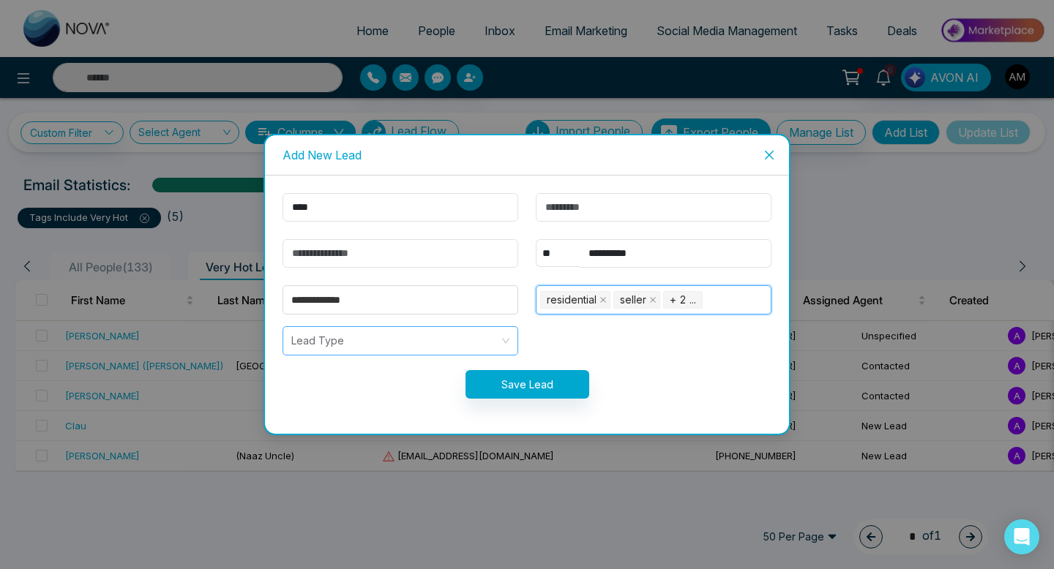
click at [435, 341] on input "search" at bounding box center [395, 341] width 208 height 28
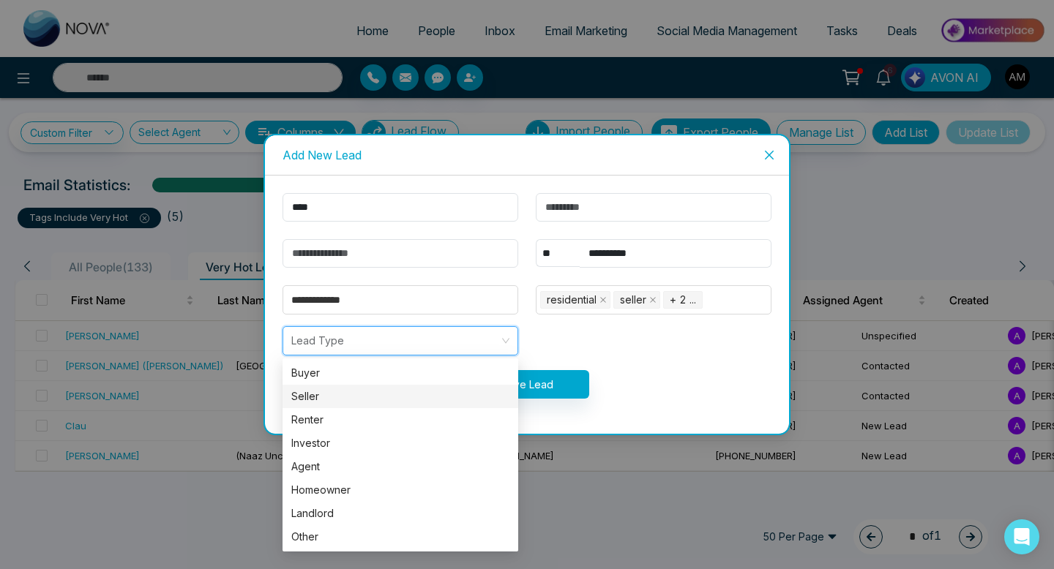
click at [362, 397] on div "Seller" at bounding box center [400, 397] width 218 height 16
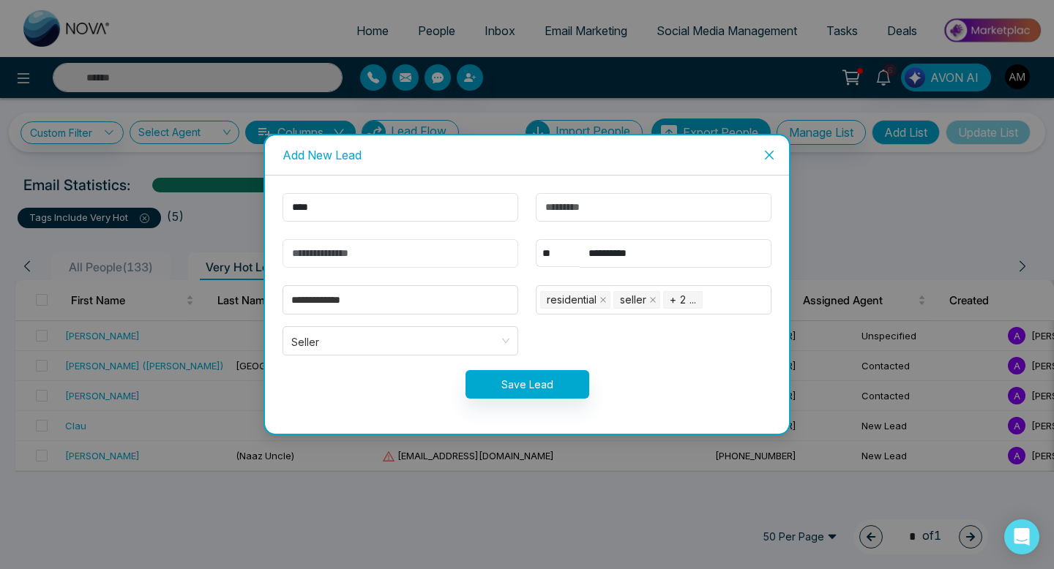
click at [392, 260] on input "email" at bounding box center [400, 253] width 236 height 29
type input "**********"
click at [517, 397] on button "Save Lead" at bounding box center [527, 384] width 124 height 29
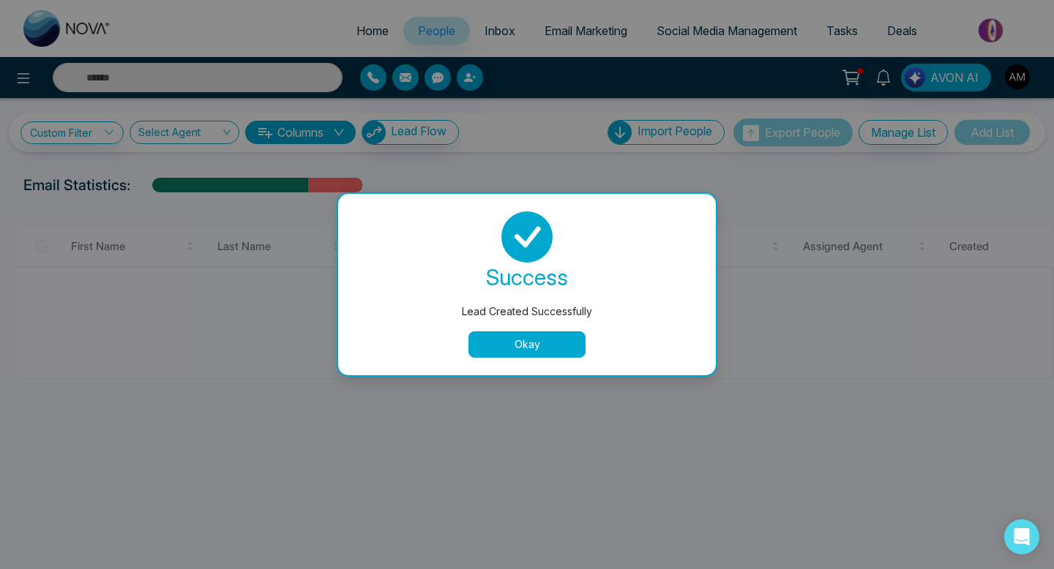
click at [509, 360] on div "success Lead Created Successfully Okay" at bounding box center [527, 284] width 378 height 181
click at [509, 350] on button "Okay" at bounding box center [526, 345] width 117 height 26
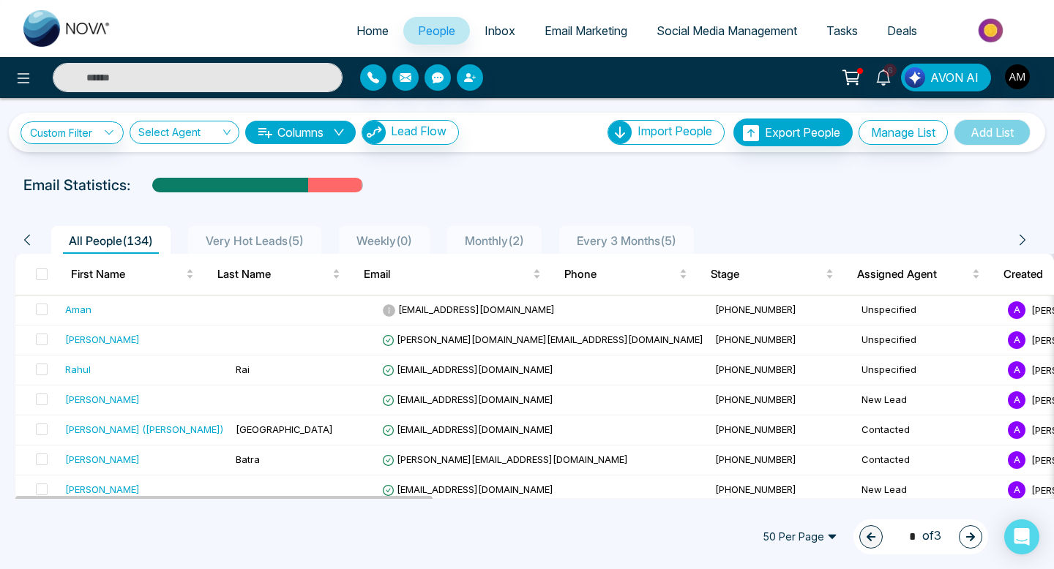
click at [491, 29] on span "Inbox" at bounding box center [499, 30] width 31 height 15
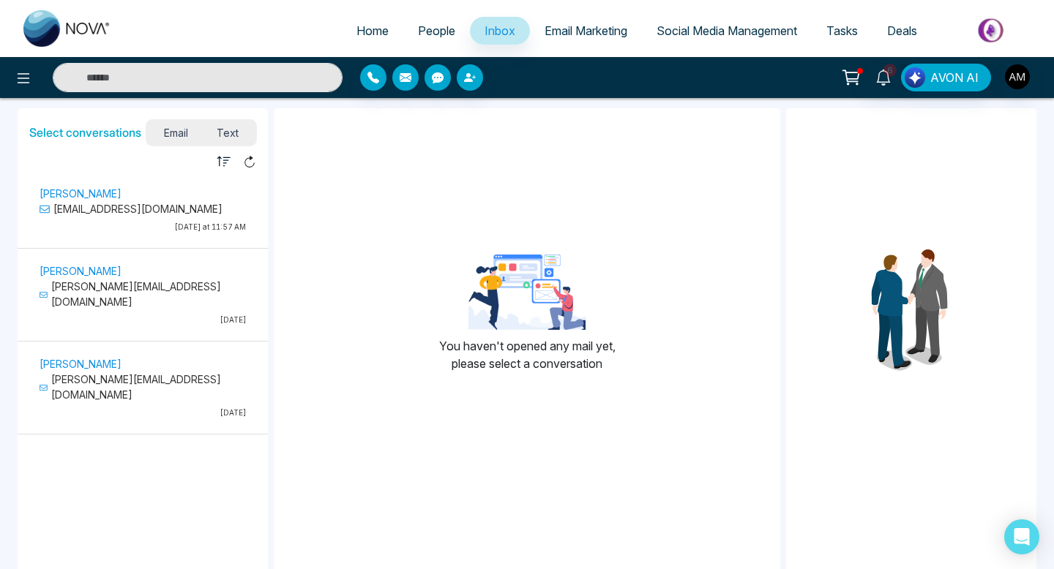
click at [417, 40] on link "People" at bounding box center [436, 31] width 67 height 28
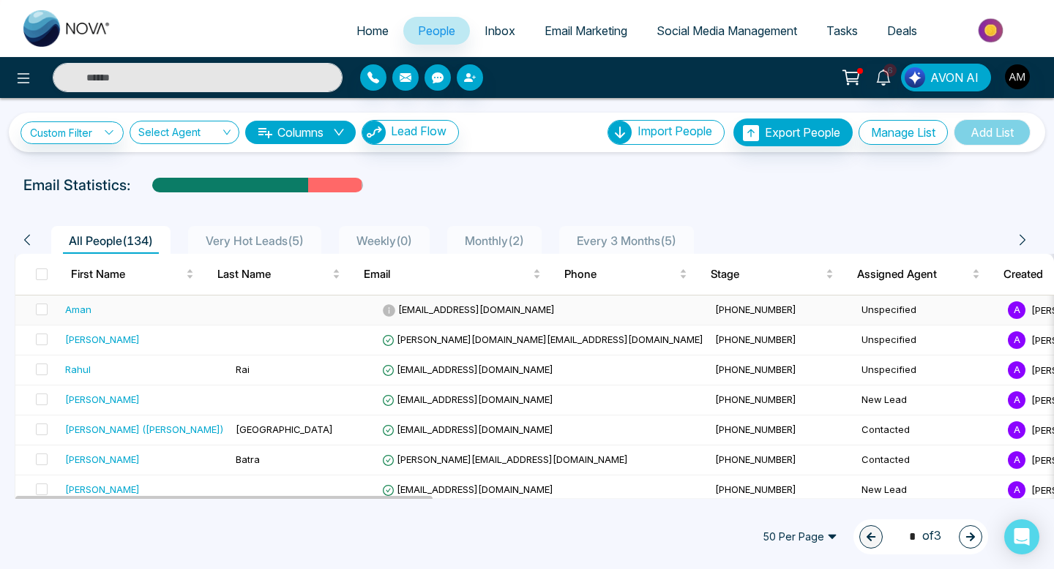
click at [141, 310] on div "Aman" at bounding box center [144, 309] width 159 height 15
